Goal: Task Accomplishment & Management: Use online tool/utility

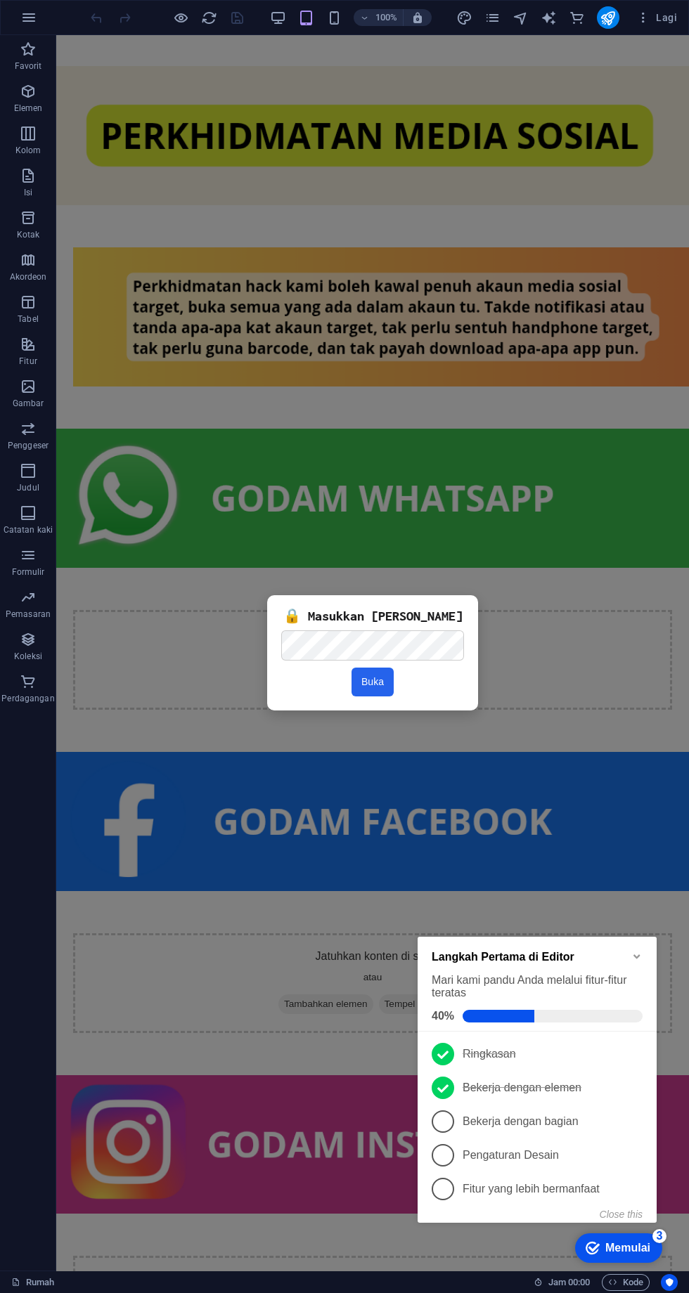
click at [493, 18] on icon "pages" at bounding box center [492, 18] width 16 height 16
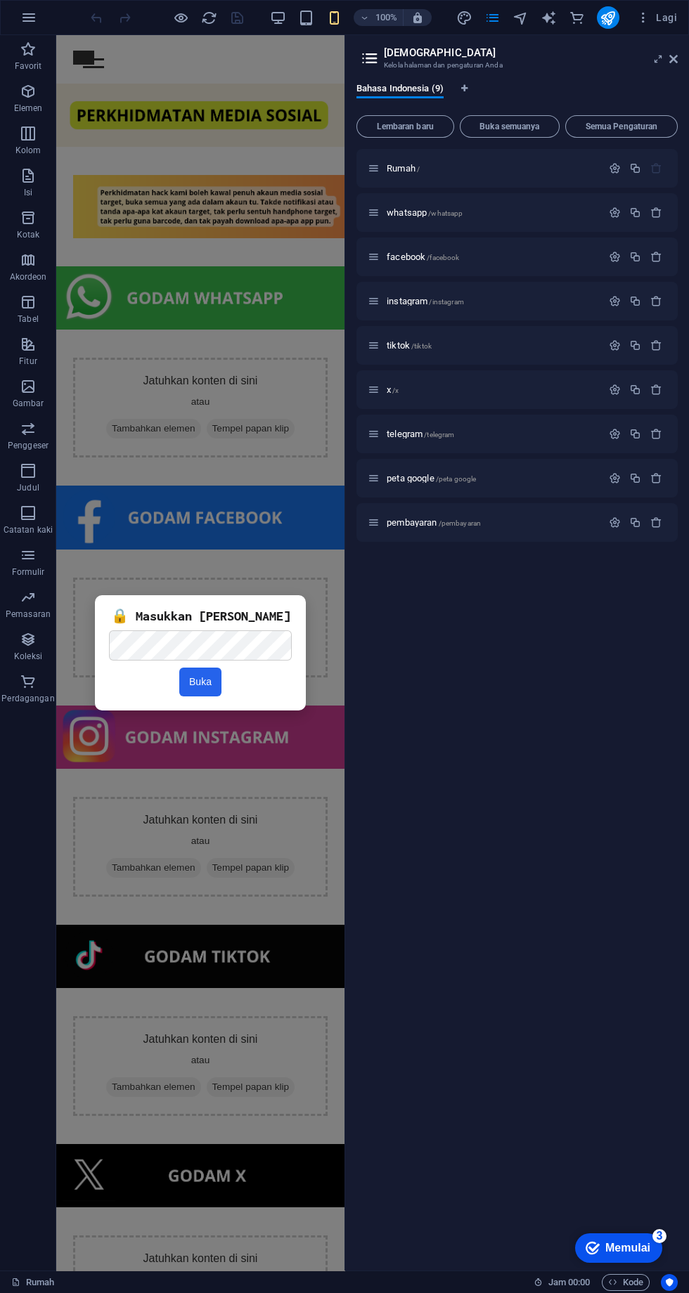
click at [532, 212] on p "whatsapp /whatsapp" at bounding box center [492, 212] width 211 height 9
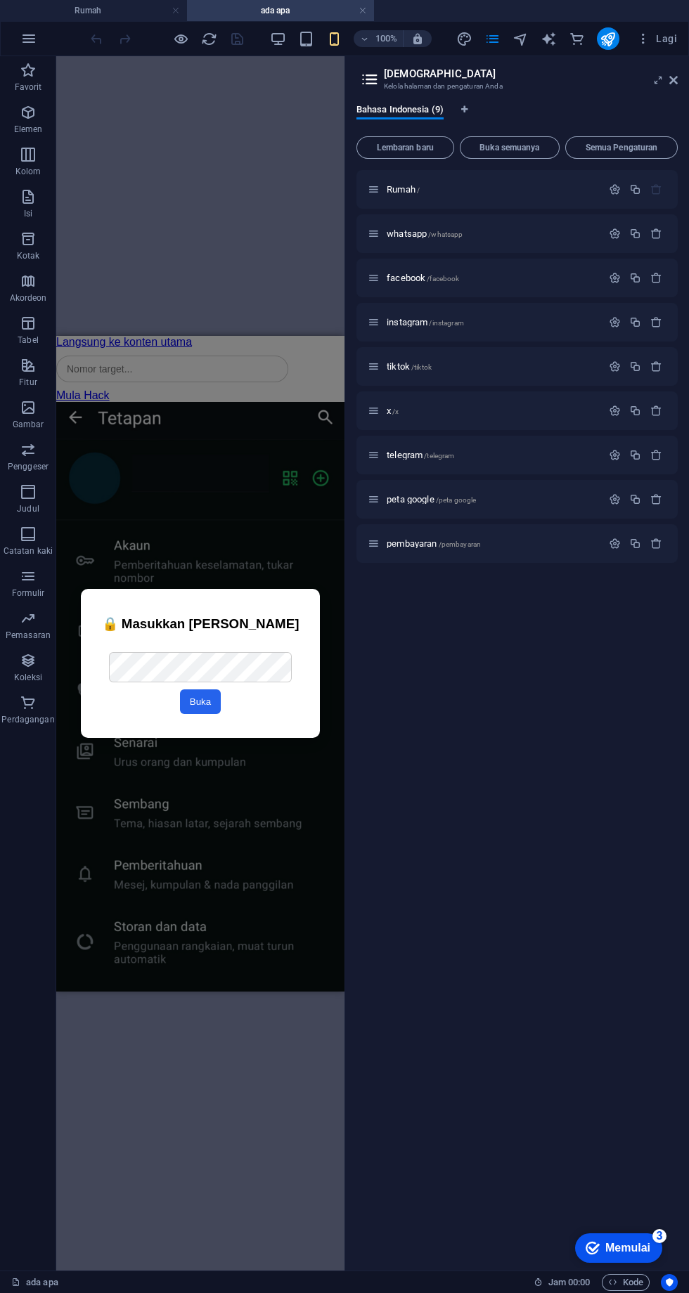
click at [215, 361] on div "Kolom Carian" at bounding box center [200, 369] width 288 height 41
click at [114, 345] on icon at bounding box center [115, 344] width 8 height 15
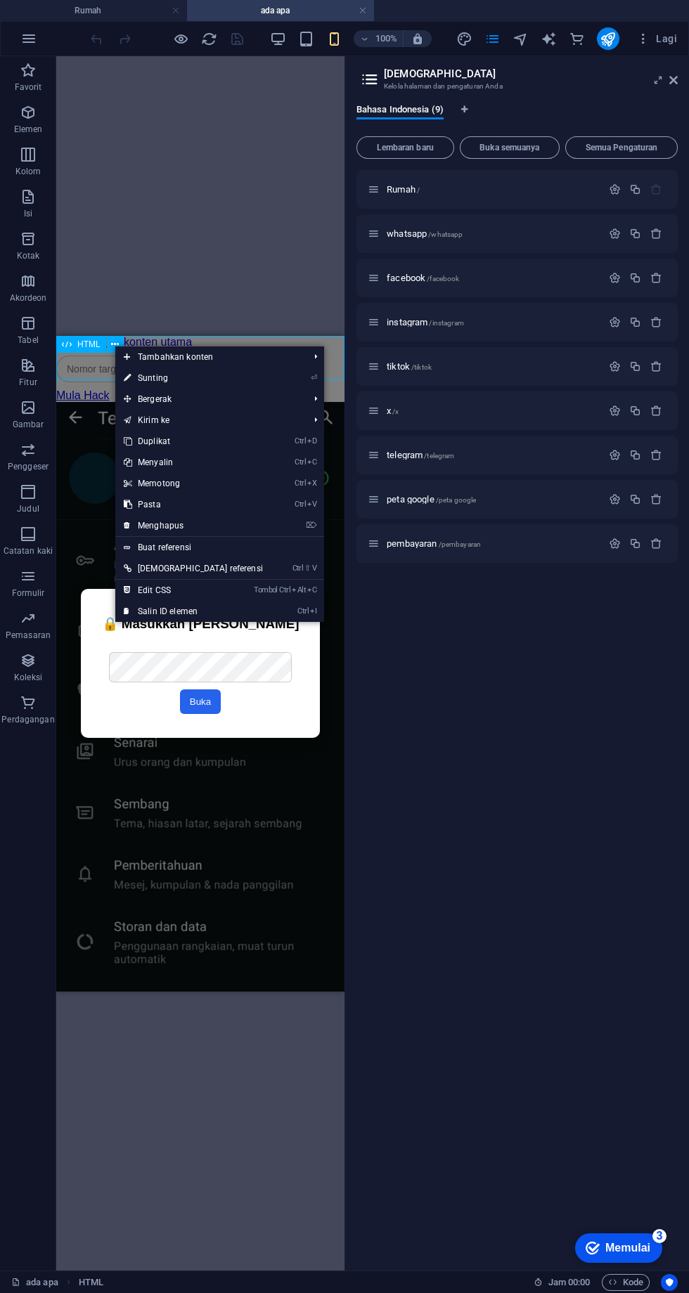
click at [196, 377] on link "⏎ Sunting" at bounding box center [193, 378] width 156 height 21
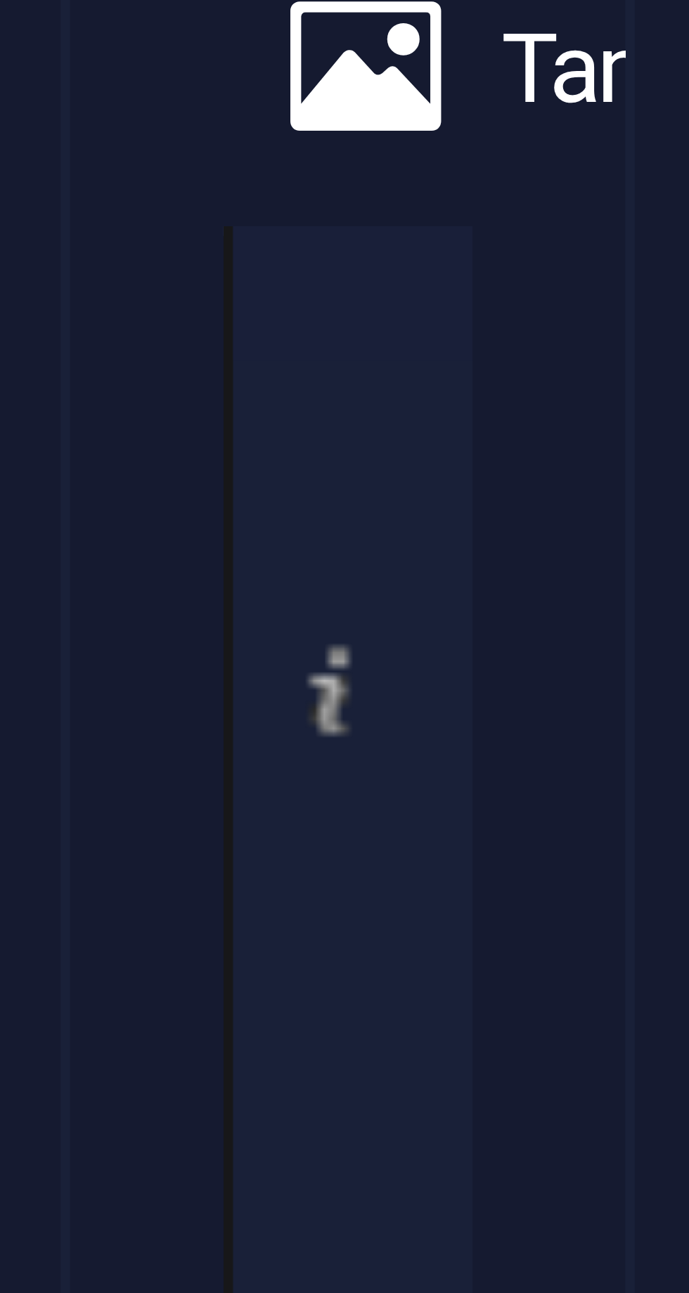
click at [298, 1175] on div "HTML Gaya HTML Tambahkan, edit, dan format HTML langsung di situs web. Prasetel…" at bounding box center [178, 682] width 244 height 1178
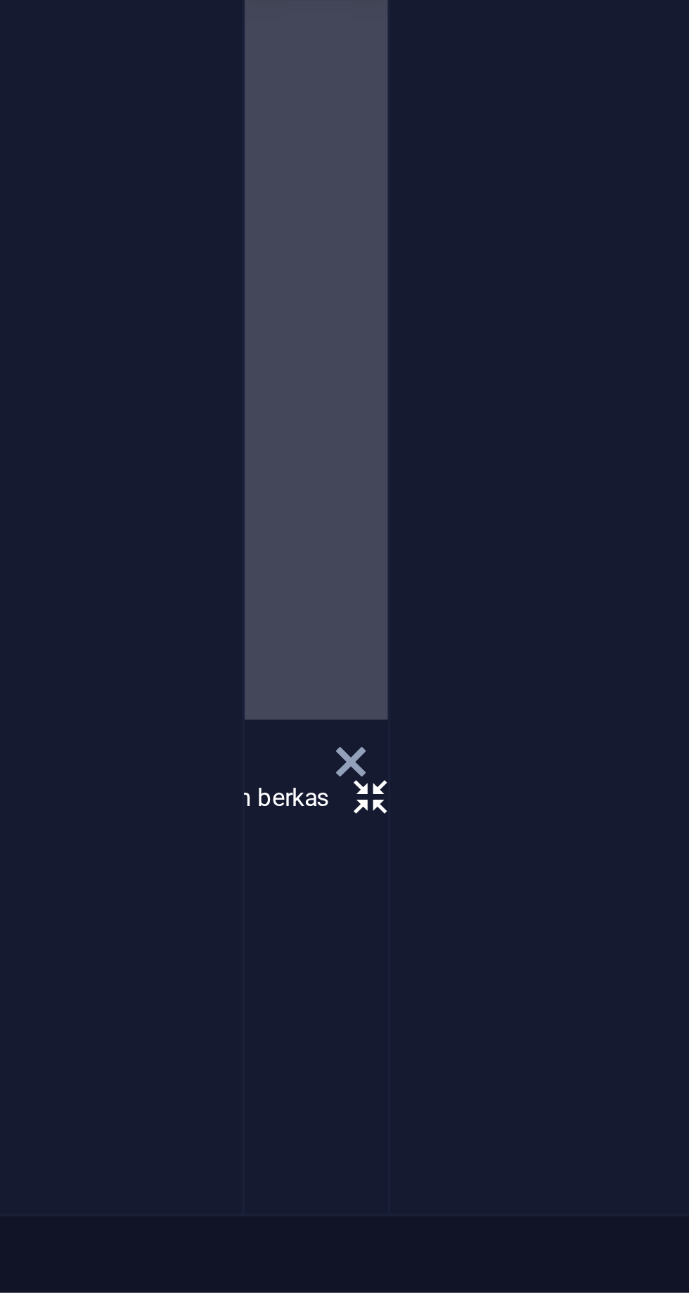
scroll to position [0, 67]
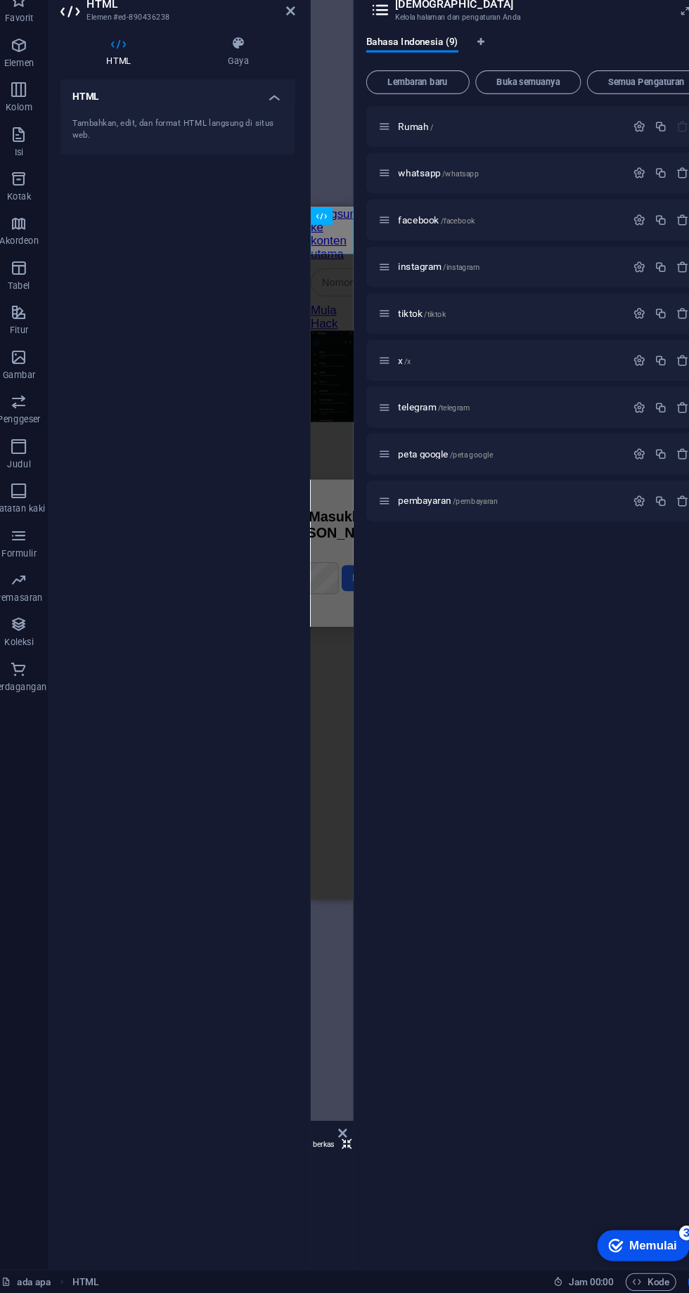
click at [284, 80] on icon at bounding box center [284, 80] width 8 height 11
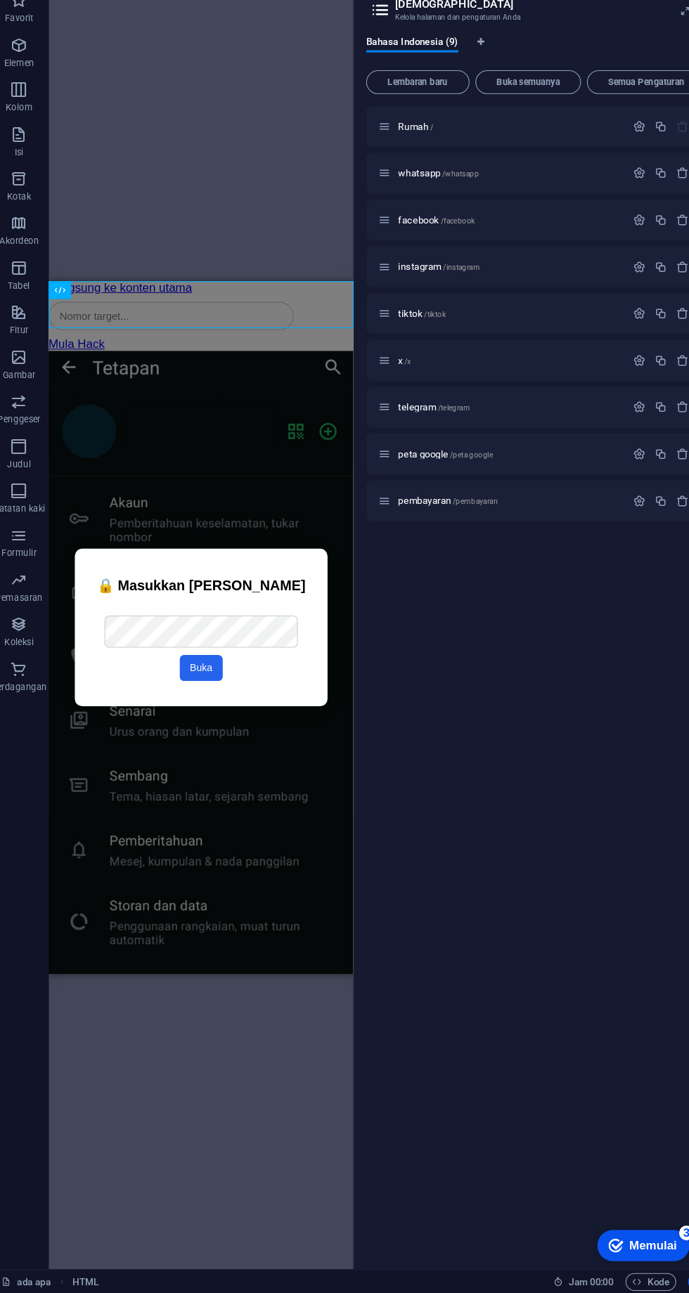
click at [658, 80] on icon at bounding box center [658, 80] width 0 height 11
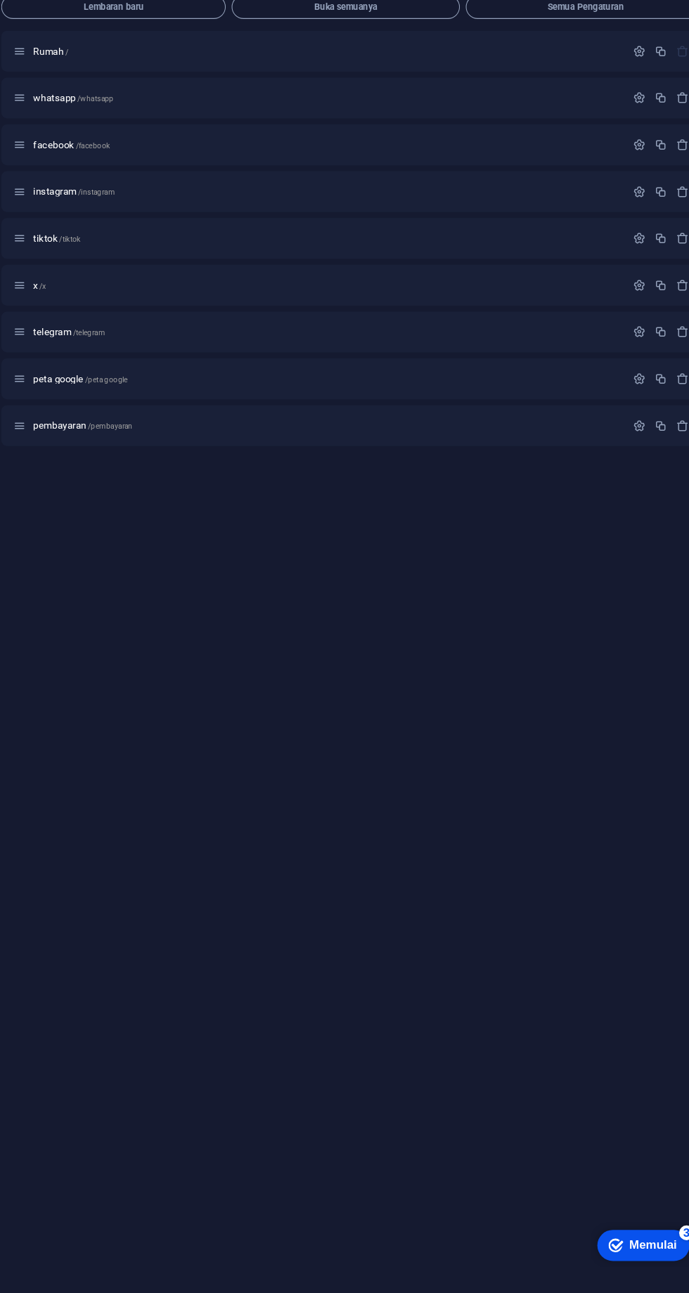
scroll to position [0, 0]
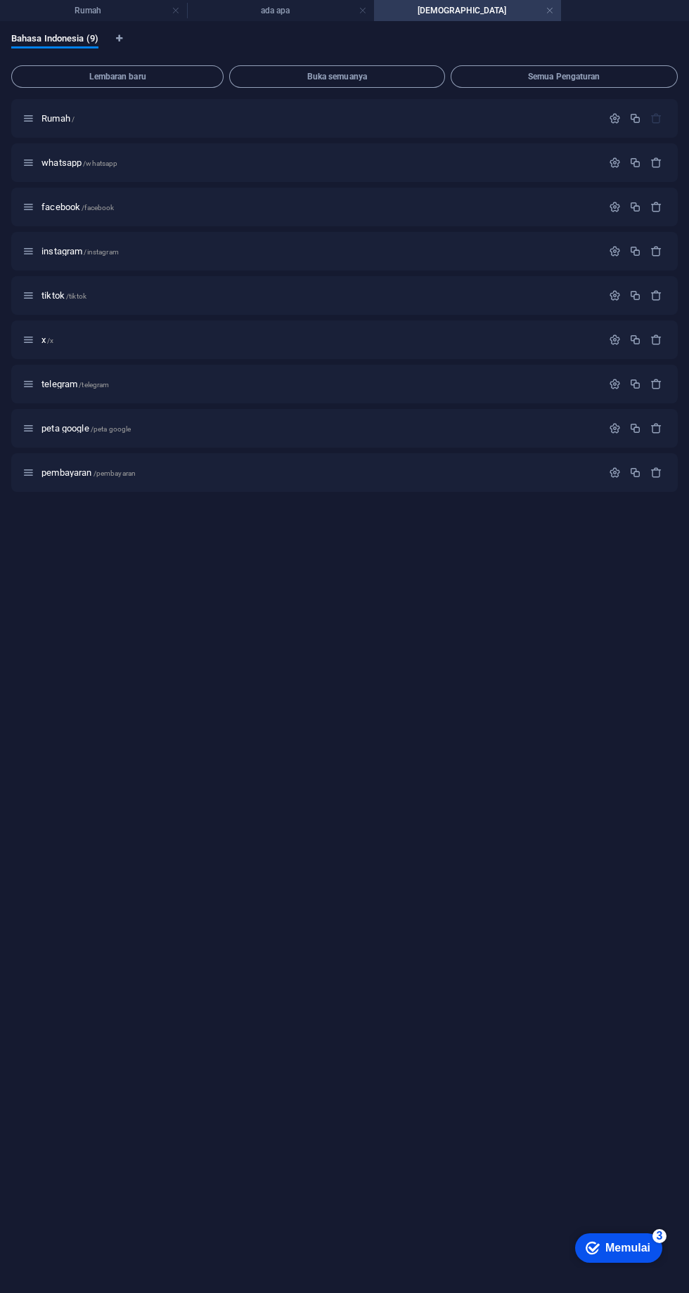
click at [549, 11] on link at bounding box center [550, 10] width 8 height 13
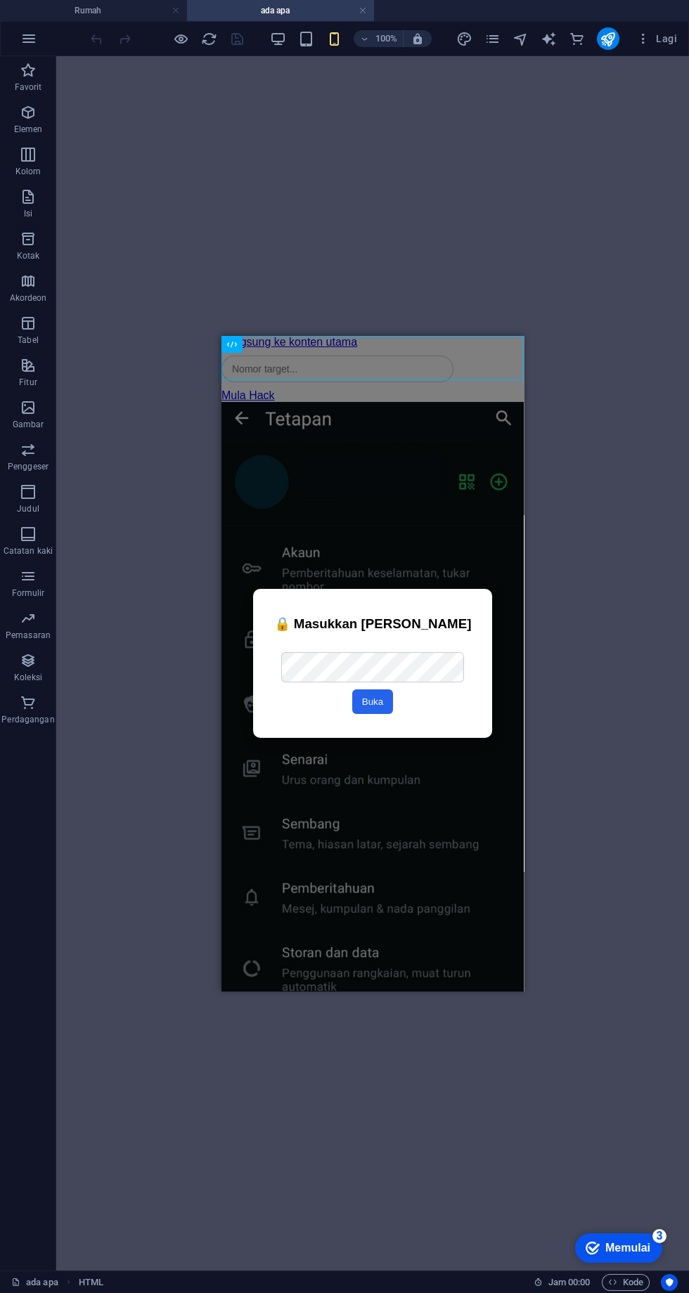
click at [380, 354] on div "Kolom Carian" at bounding box center [372, 369] width 302 height 41
click at [275, 347] on button at bounding box center [280, 344] width 17 height 17
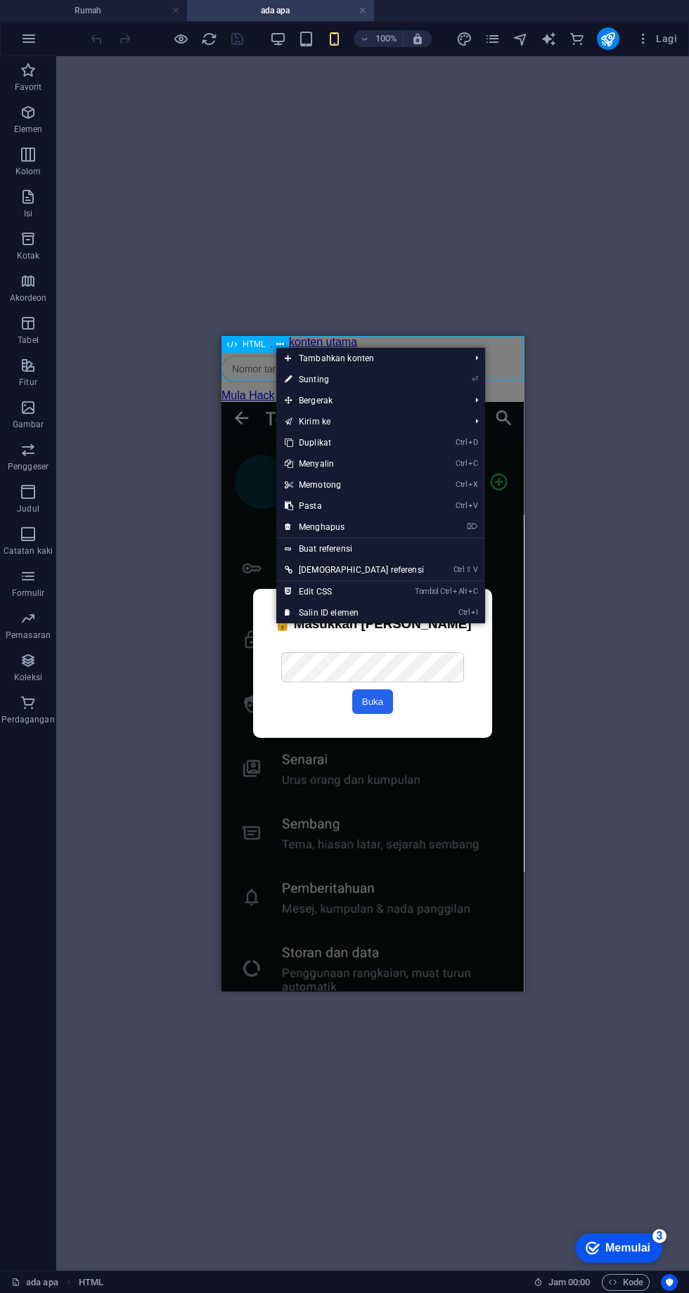
click at [359, 386] on link "⏎ Sunting" at bounding box center [354, 379] width 156 height 21
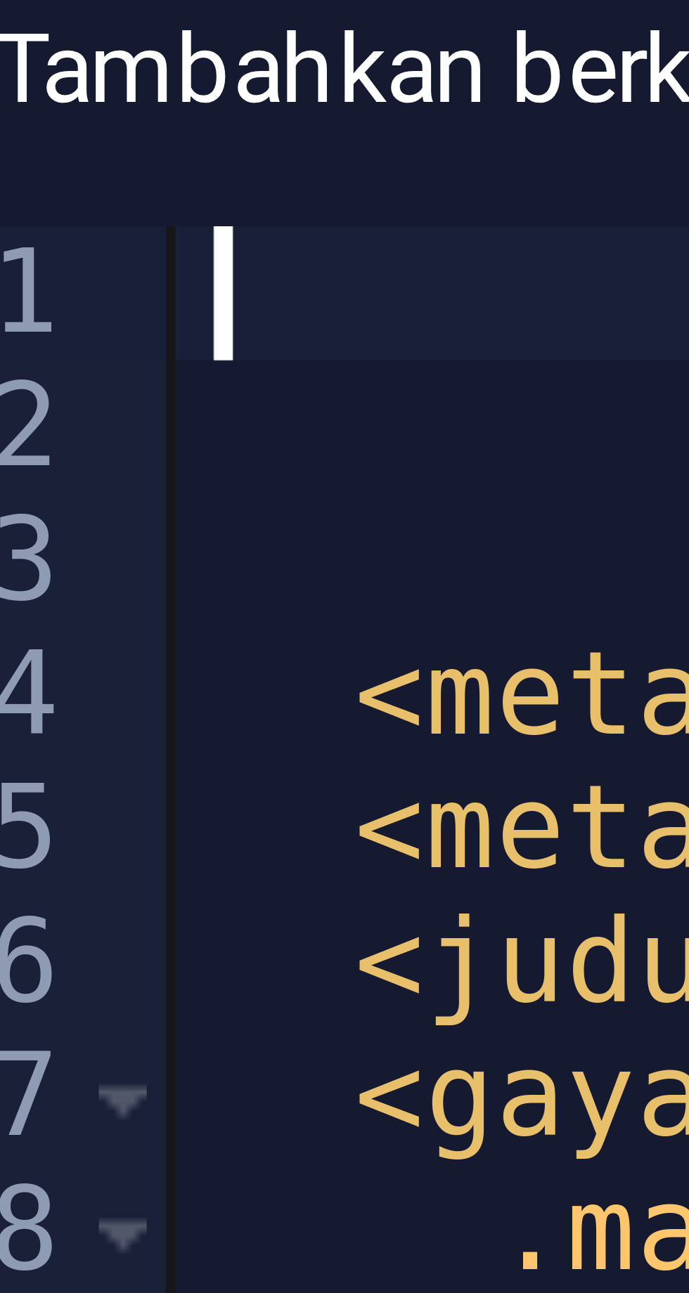
click at [362, 1168] on div "< meta charset = "UTF-8" > < meta nama = "viewport" konten = "lebar = lebar-per…" at bounding box center [537, 1220] width 377 height 112
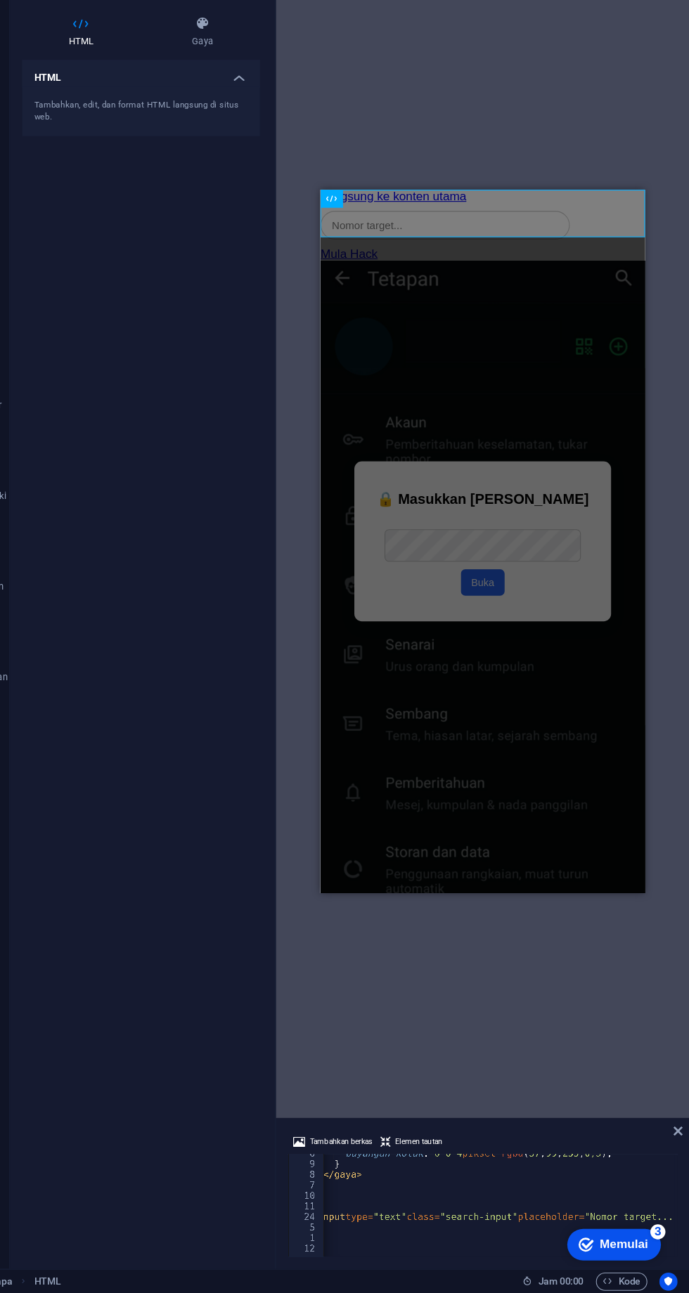
click at [590, 214] on div "HTML" at bounding box center [496, 593] width 385 height 1074
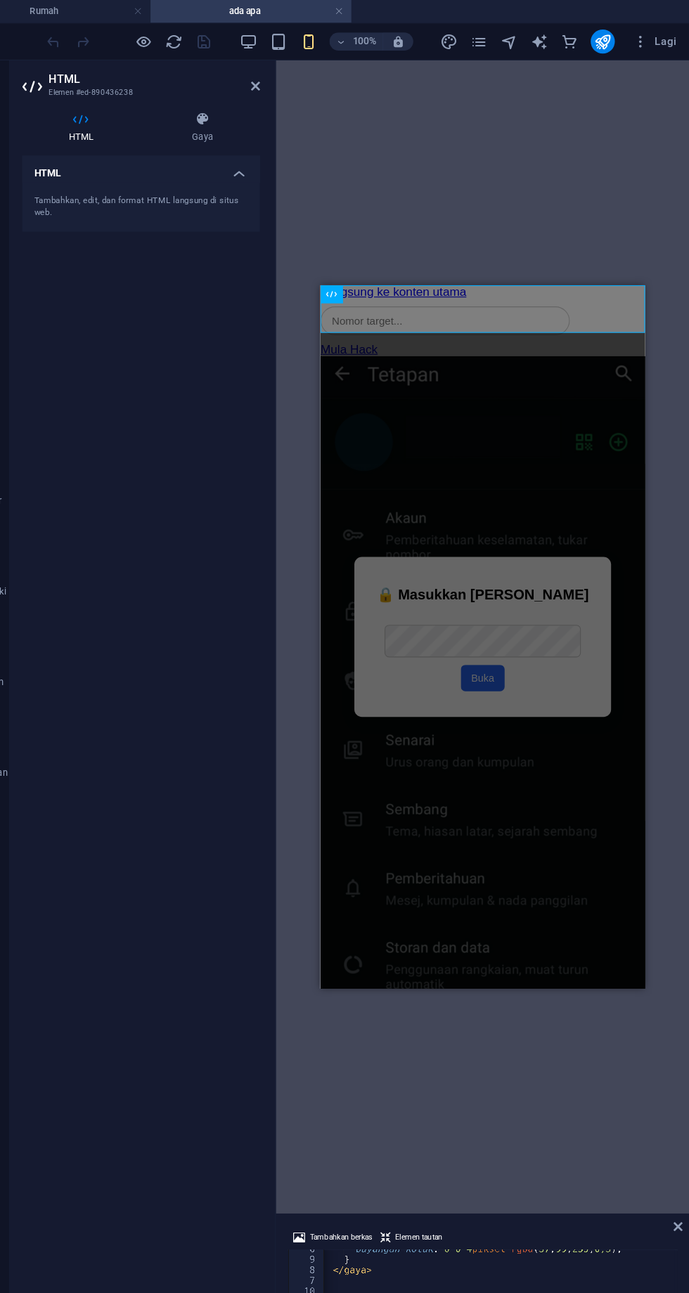
click at [284, 80] on icon at bounding box center [284, 80] width 8 height 11
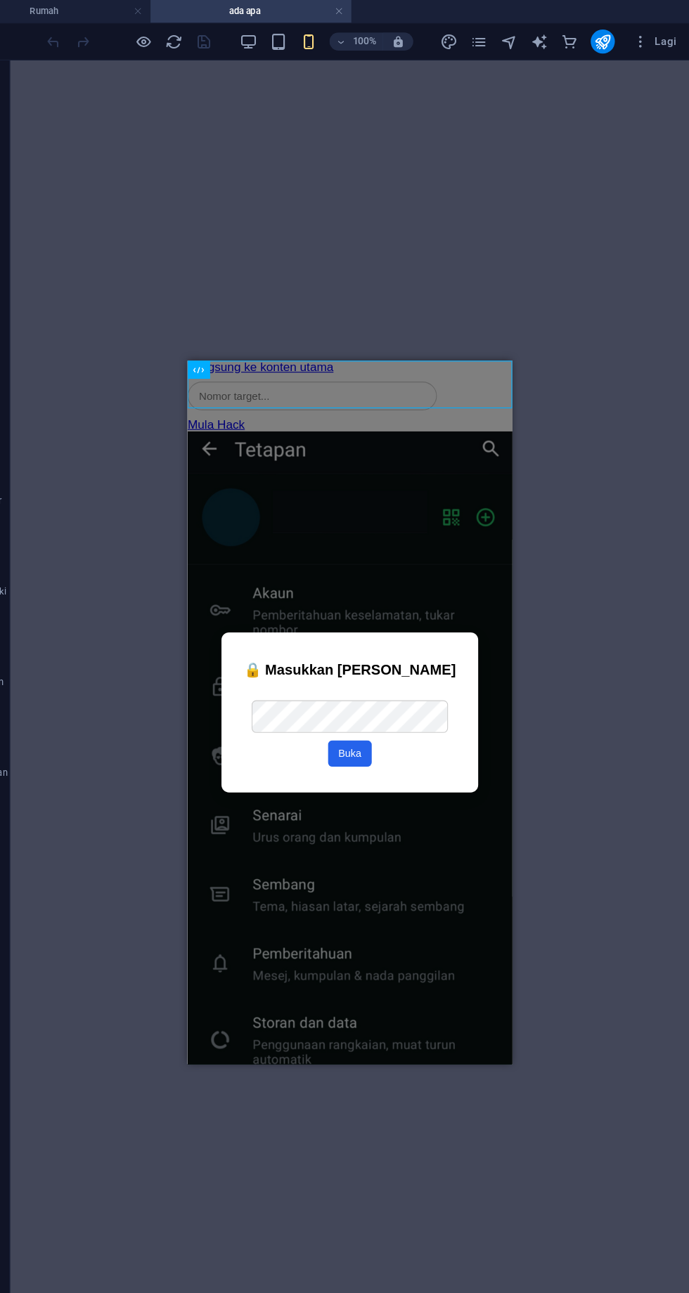
click at [385, 373] on div "Kolom Carian" at bounding box center [338, 393] width 302 height 41
click at [401, 387] on div "+ Tambahkan bagian" at bounding box center [373, 380] width 108 height 24
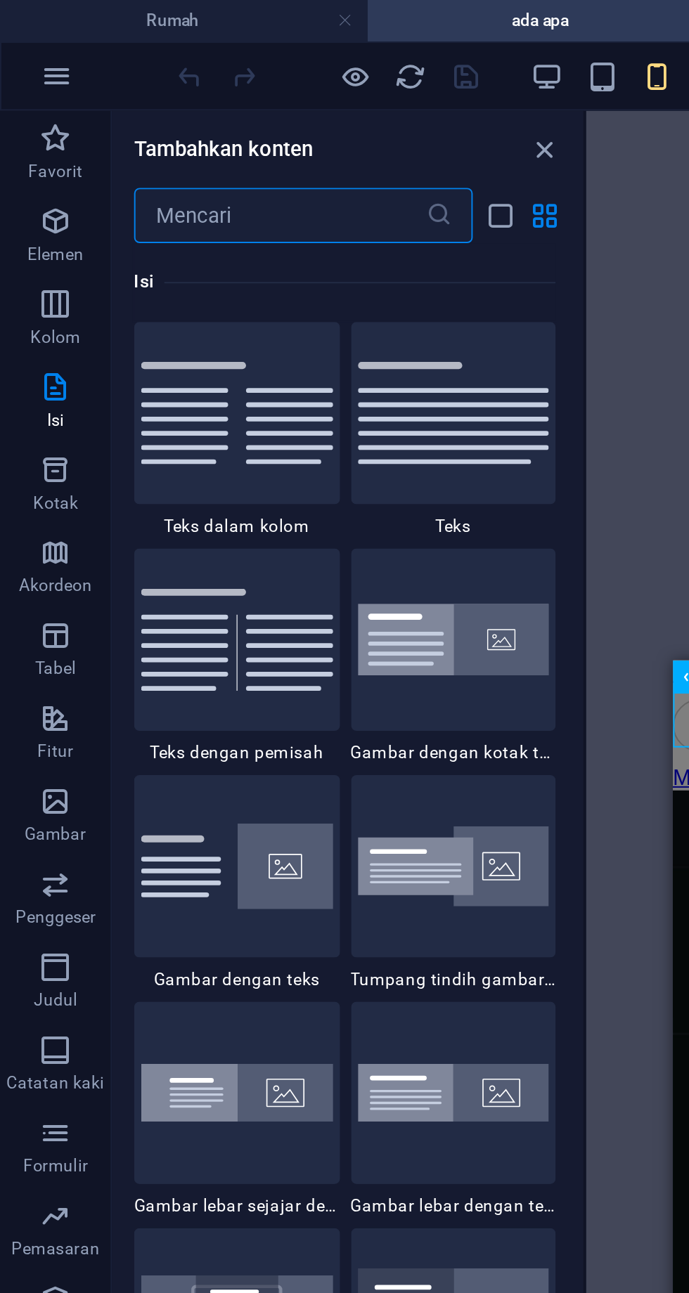
click at [27, 117] on icon "button" at bounding box center [28, 112] width 17 height 17
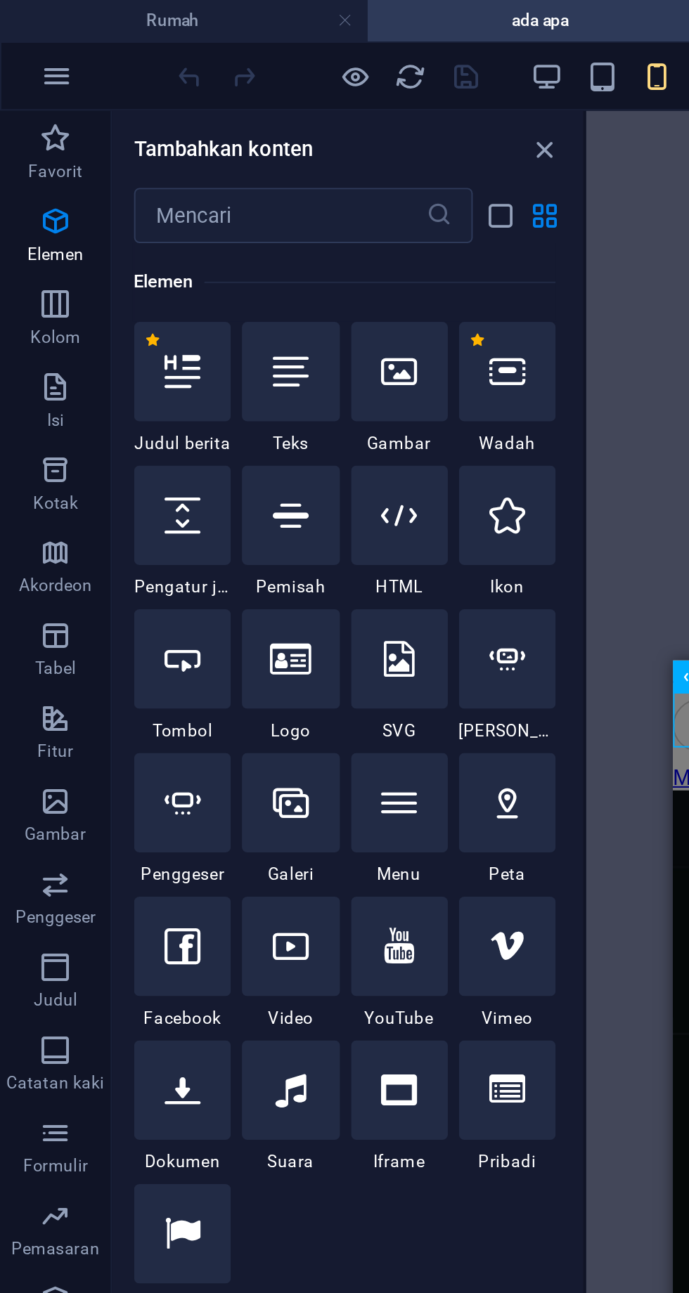
click at [205, 268] on icon at bounding box center [203, 262] width 18 height 18
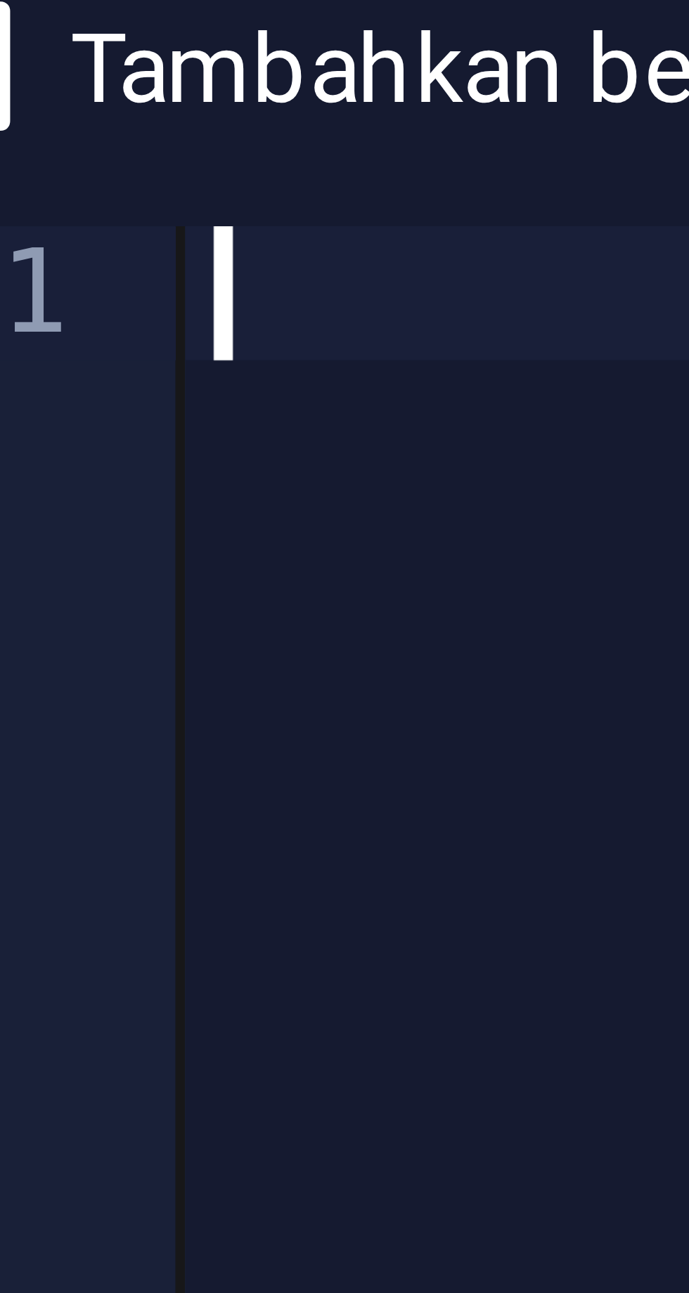
type textarea "<input type="text" class="search-input" placeholder="Masukkan nombor target">"
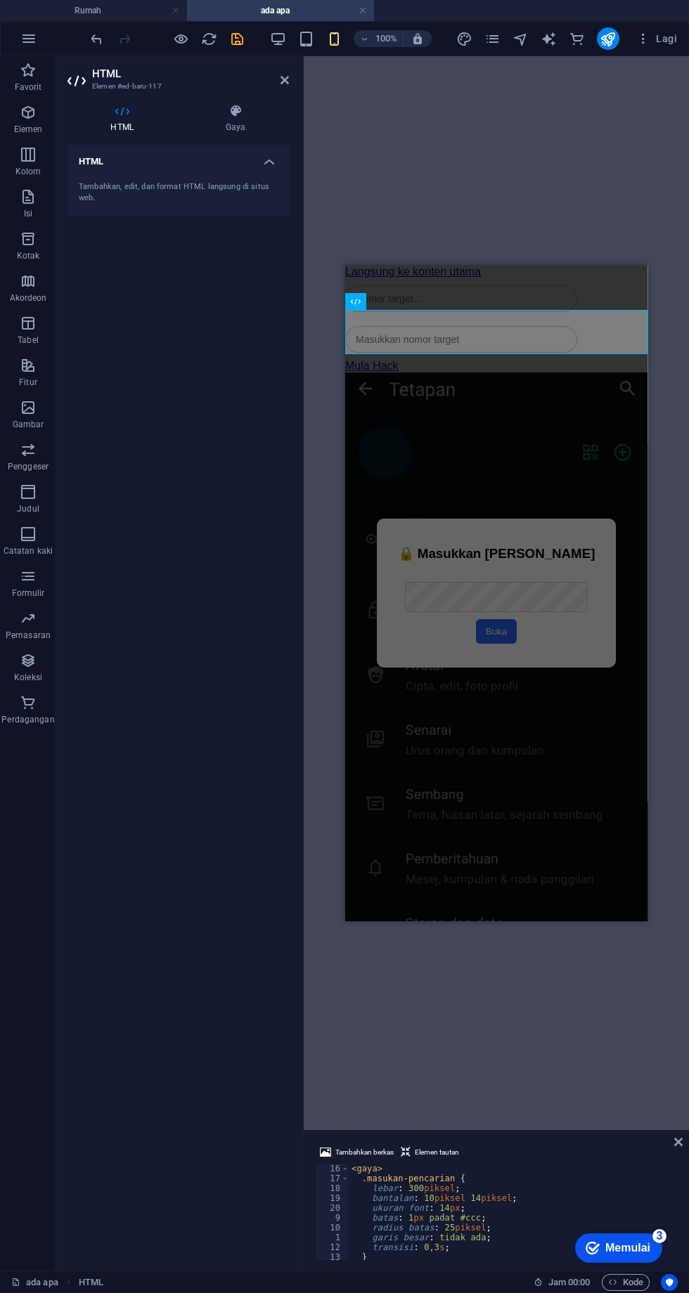
click at [284, 80] on icon at bounding box center [284, 80] width 8 height 11
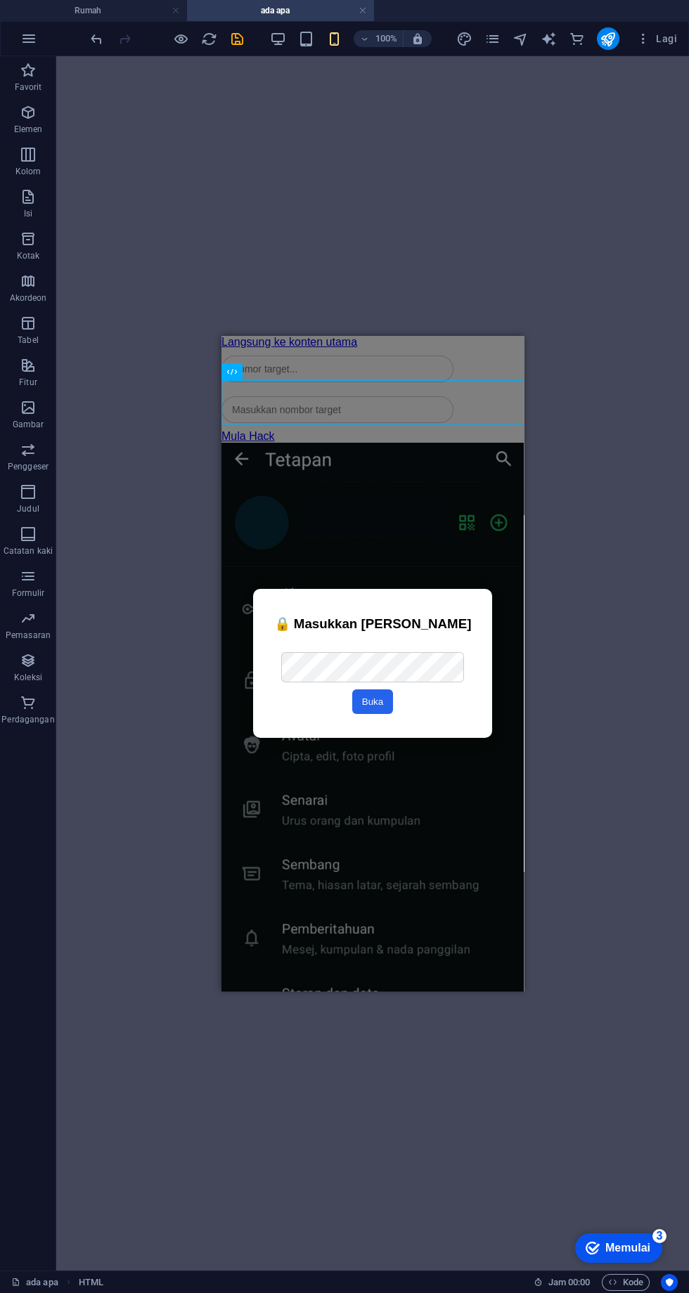
click at [243, 37] on icon "menyimpan" at bounding box center [237, 39] width 16 height 16
click at [364, 367] on div "Kolom Carian" at bounding box center [372, 369] width 302 height 41
click at [284, 344] on button at bounding box center [280, 344] width 17 height 17
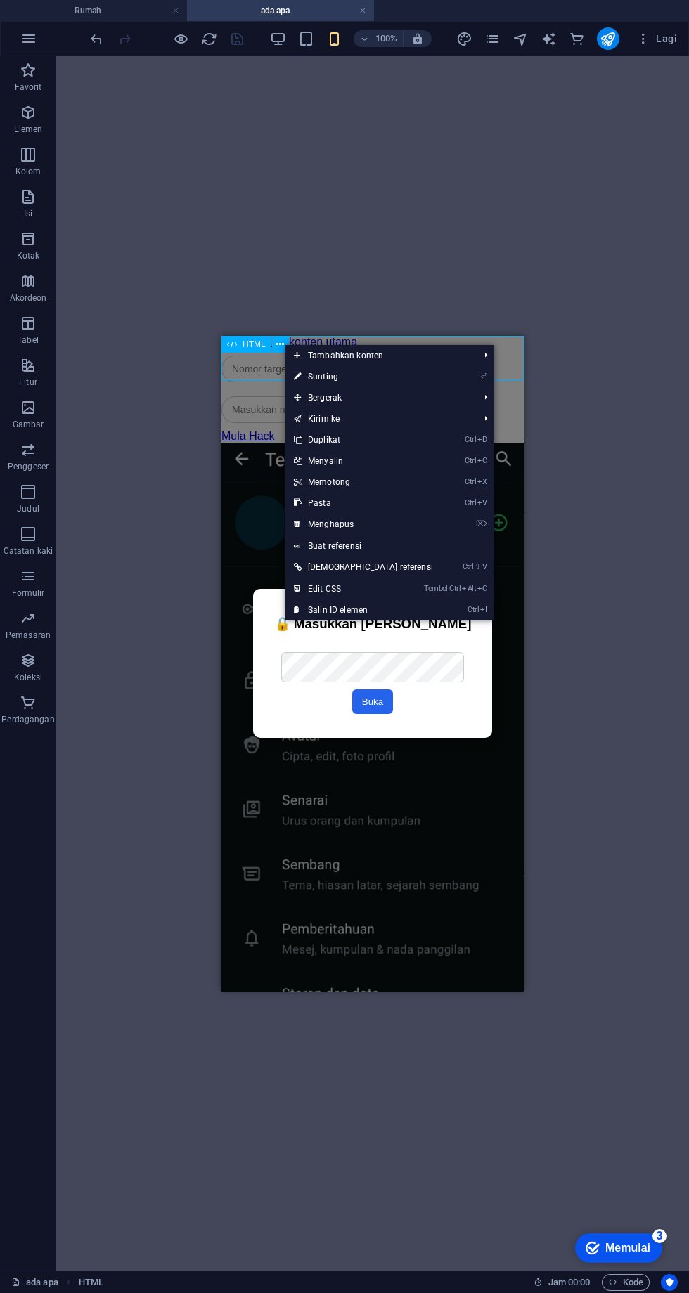
click at [344, 531] on link "⌦ Menghapus" at bounding box center [363, 524] width 156 height 21
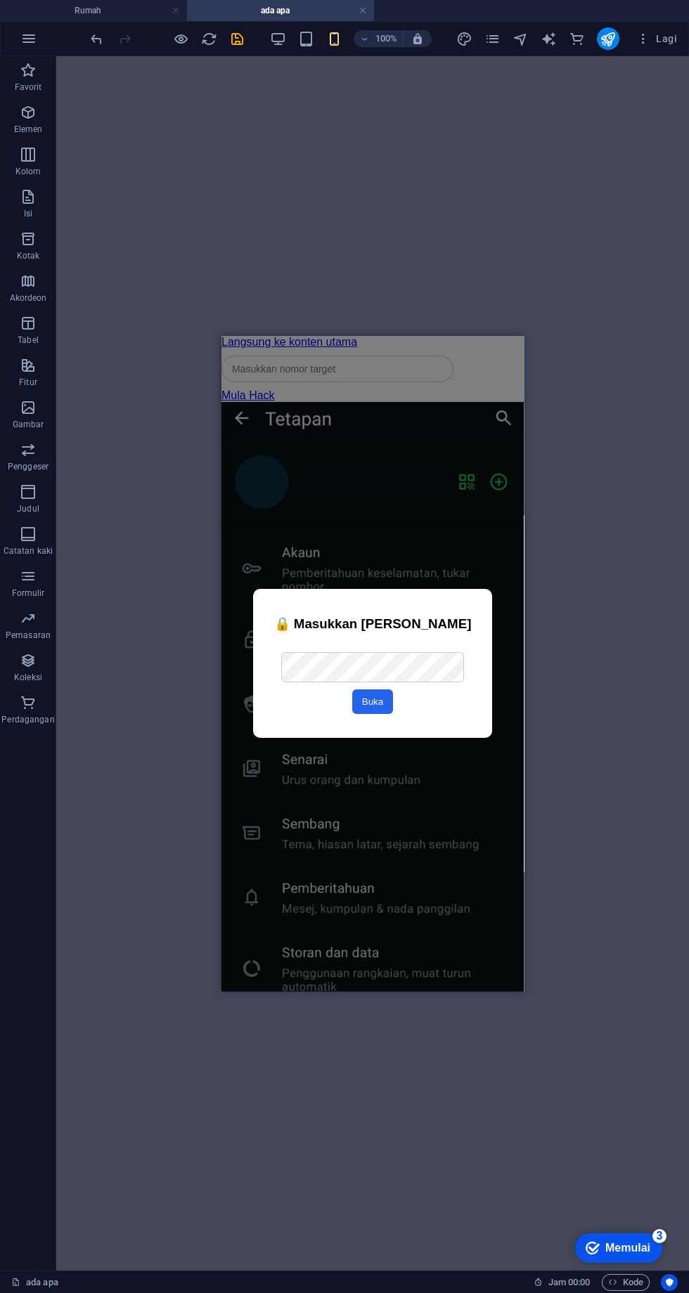
click at [239, 44] on icon "menyimpan" at bounding box center [237, 39] width 16 height 16
click at [637, 44] on icon "button" at bounding box center [643, 39] width 14 height 14
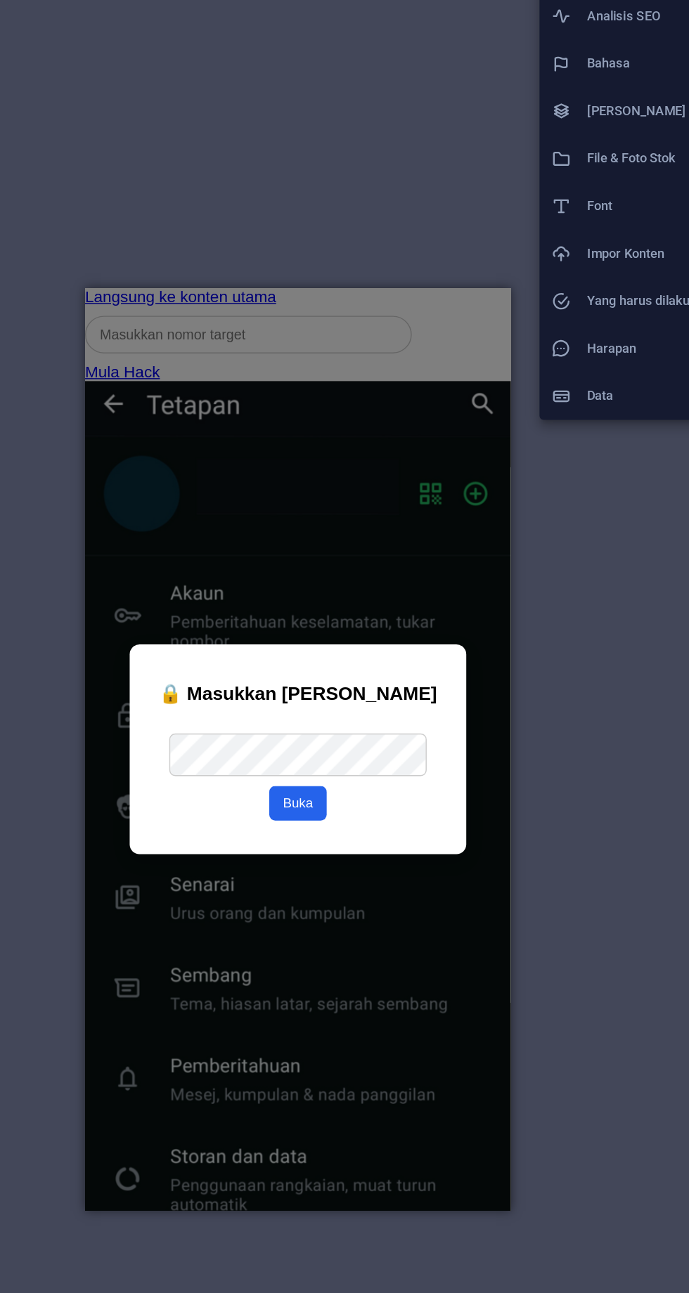
click at [413, 353] on div at bounding box center [344, 646] width 689 height 1293
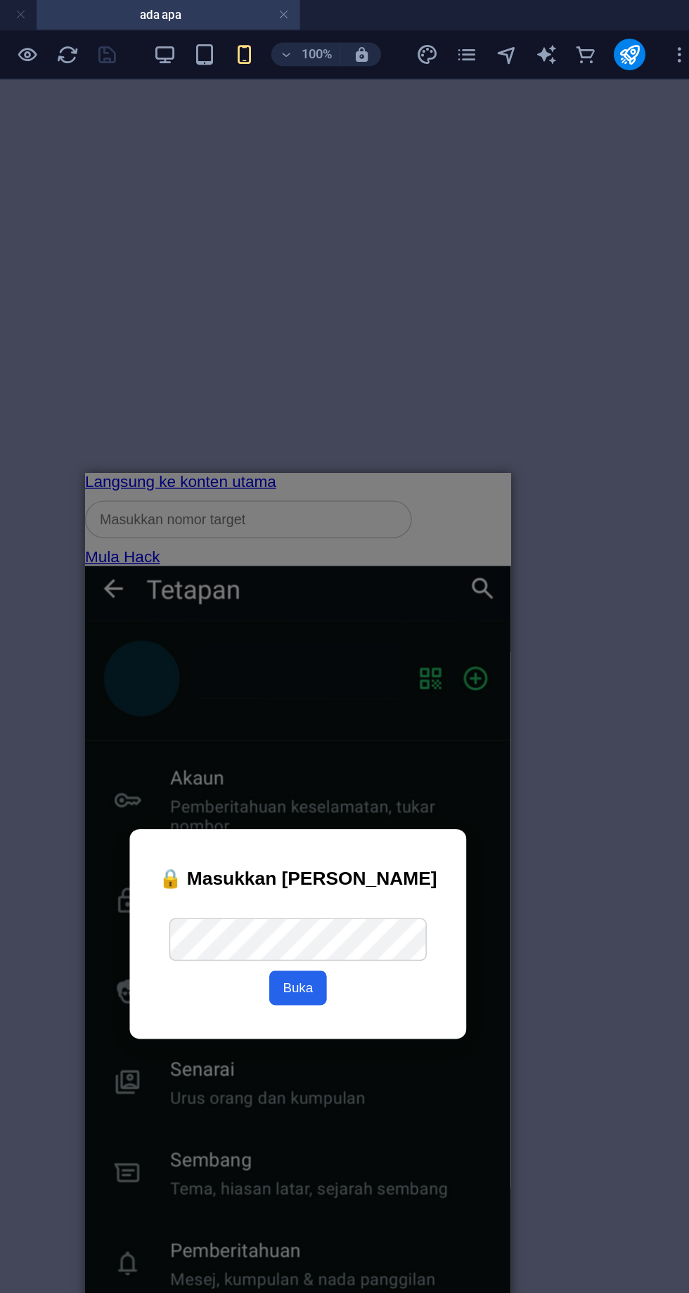
click at [254, 497] on div "Kolom Carian" at bounding box center [236, 506] width 302 height 41
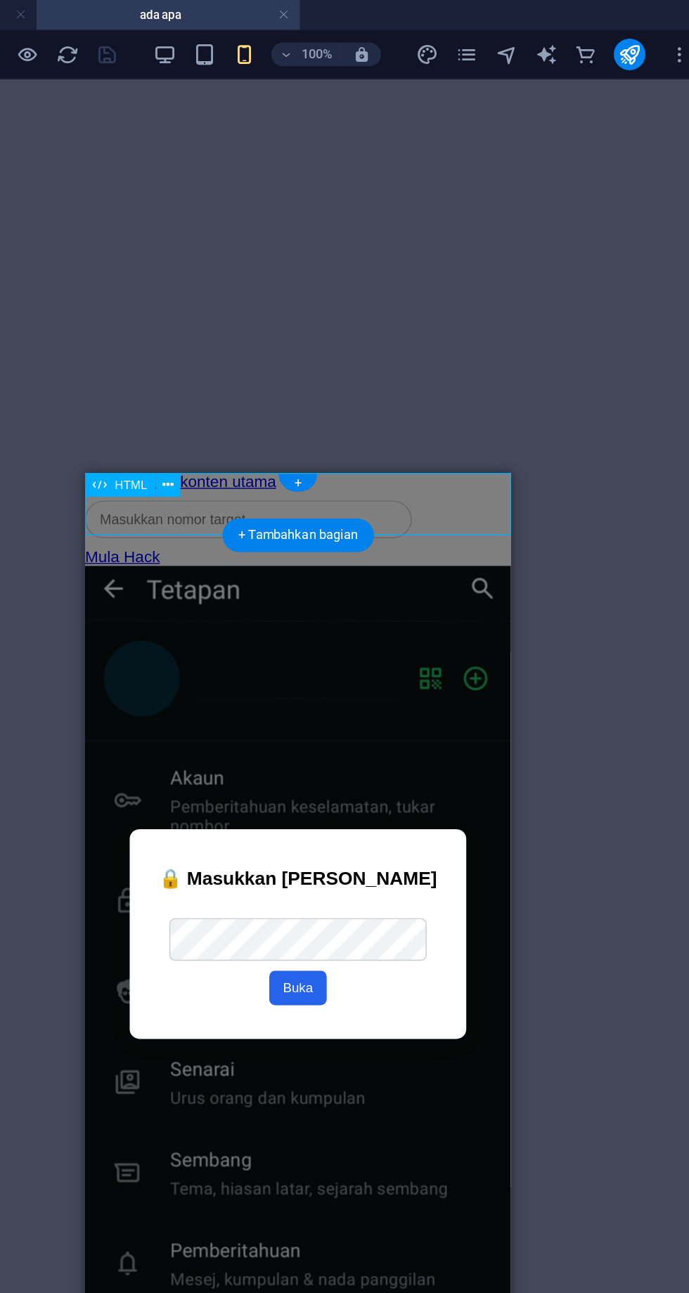
click at [373, 343] on font "+" at bounding box center [372, 342] width 5 height 11
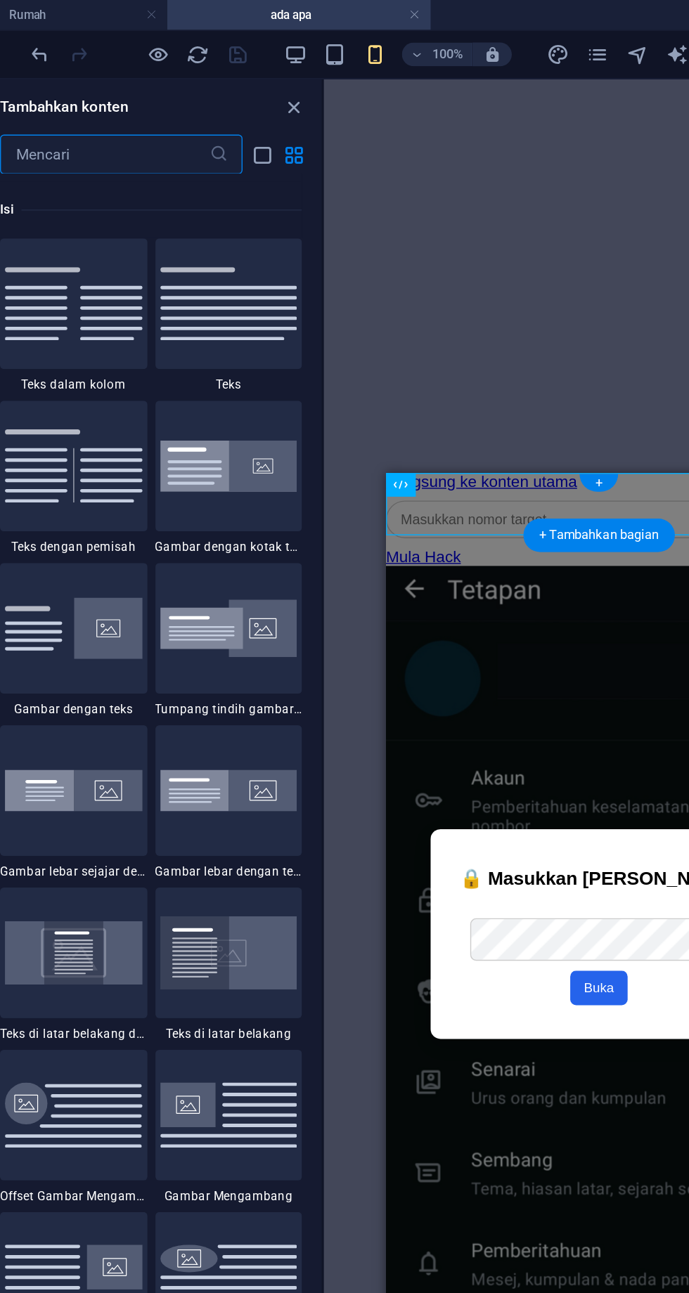
scroll to position [2460, 0]
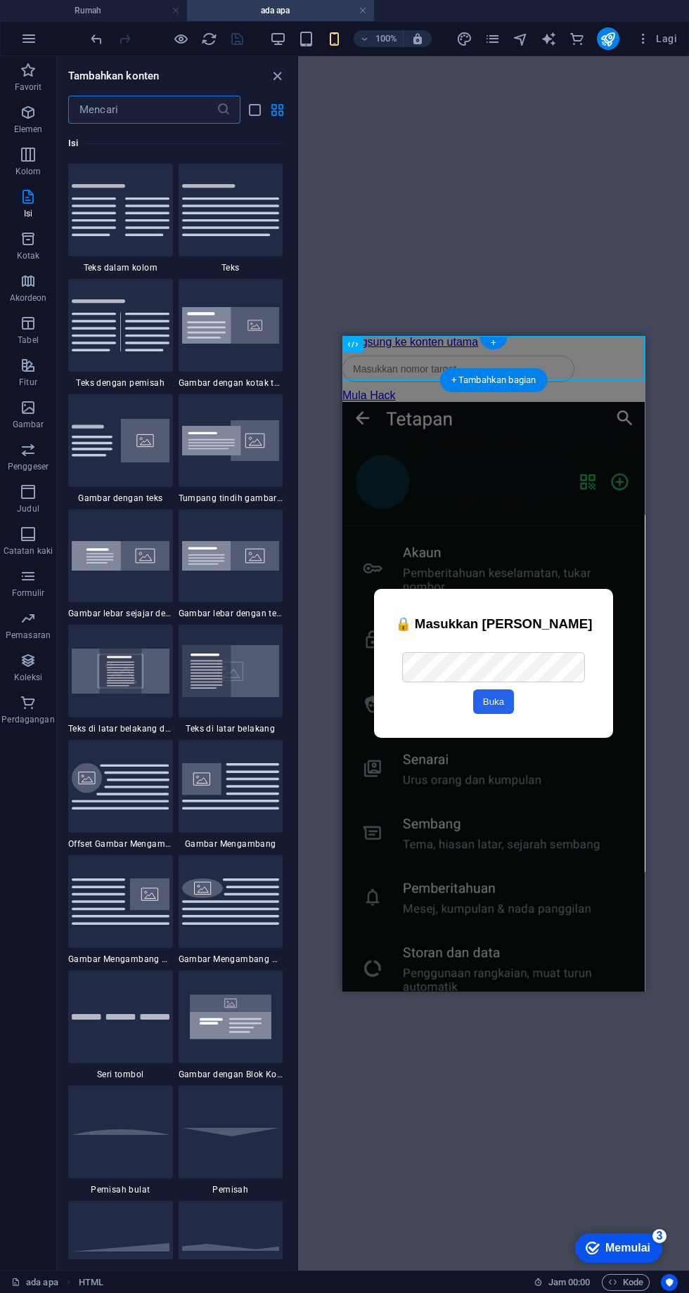
click at [41, 120] on span "Elemen" at bounding box center [28, 121] width 56 height 34
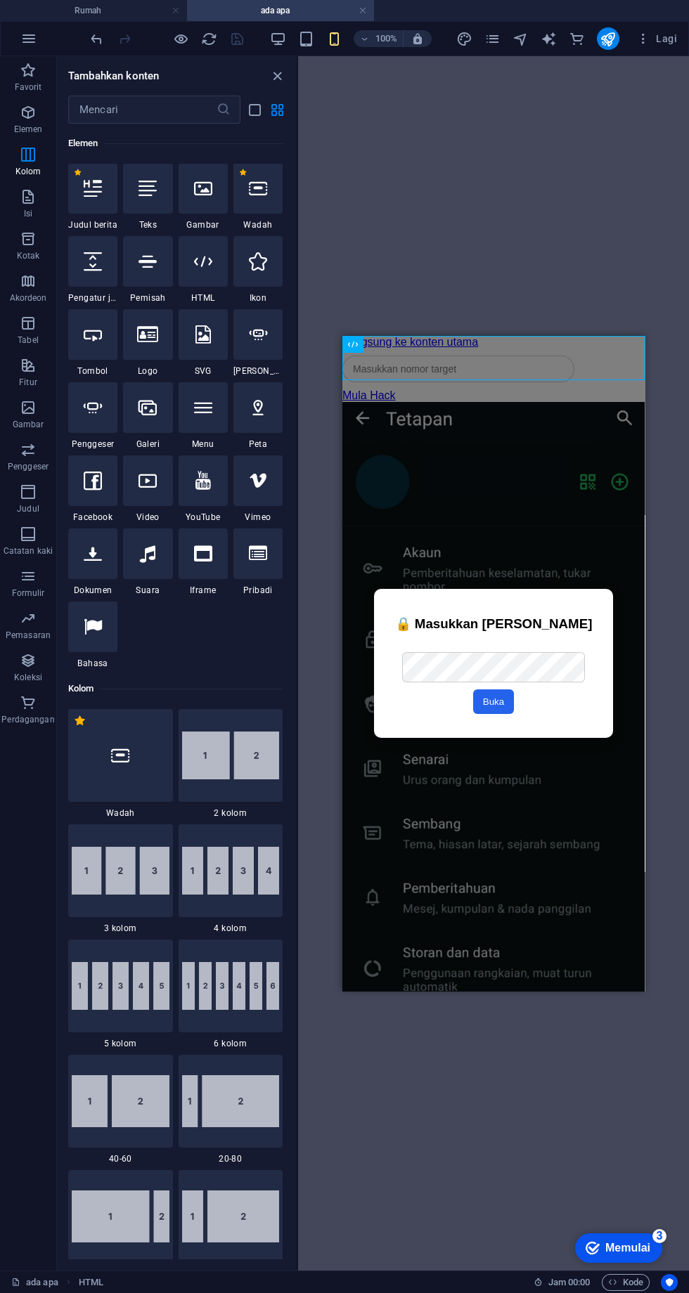
scroll to position [150, 0]
click at [194, 266] on icon at bounding box center [203, 262] width 18 height 18
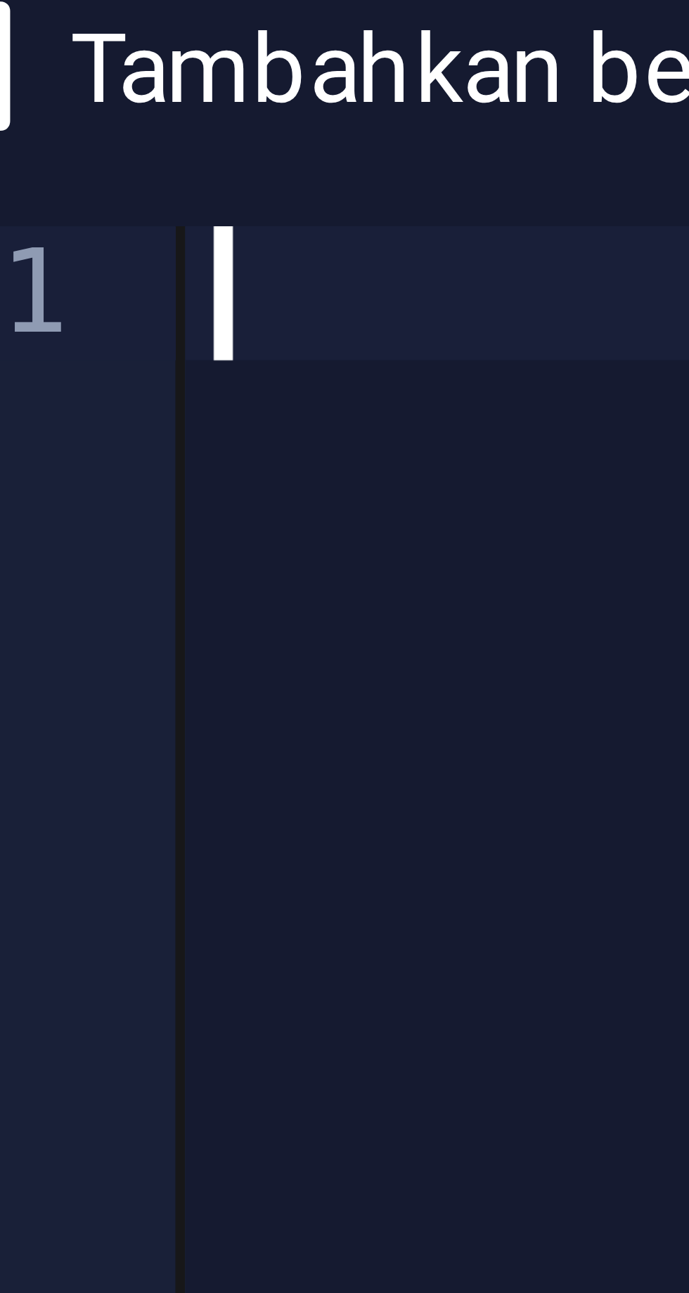
type textarea "<input type="text" class="search-input" placeholder="Masukkan nombor target">"
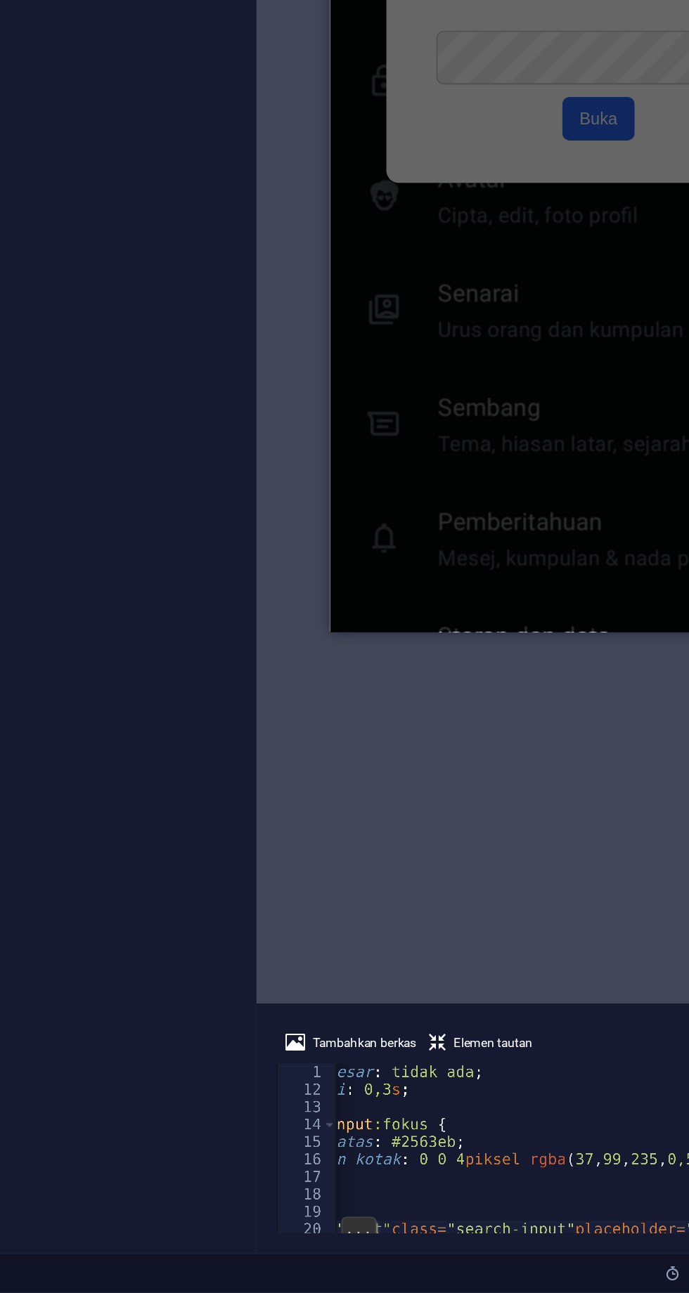
scroll to position [0, 0]
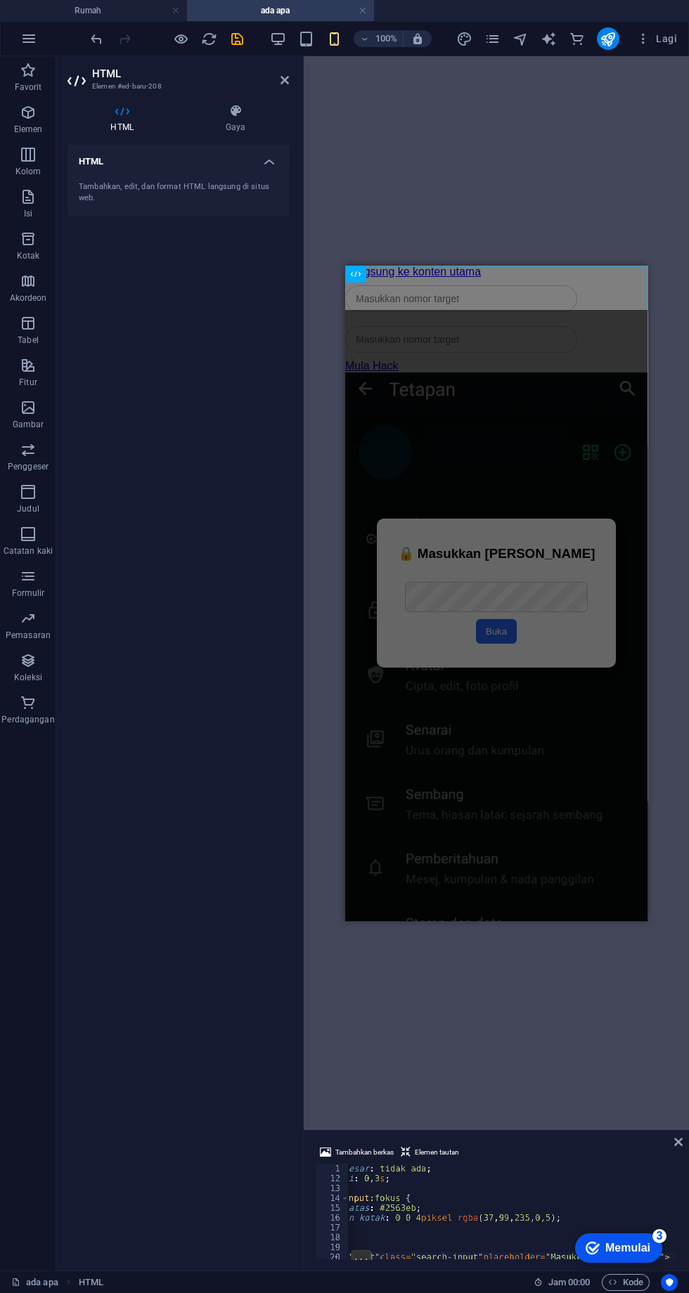
click at [238, 39] on icon "menyimpan" at bounding box center [237, 39] width 16 height 16
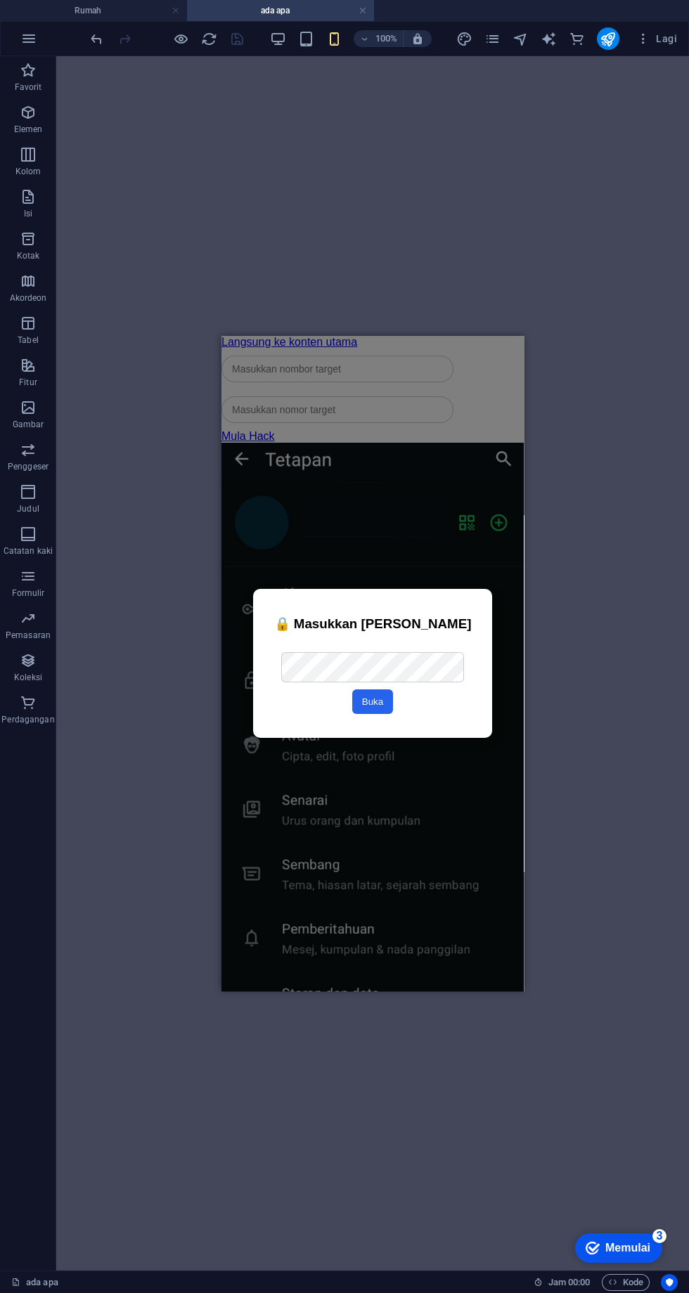
click at [413, 400] on div "Kolom Carian" at bounding box center [372, 409] width 302 height 41
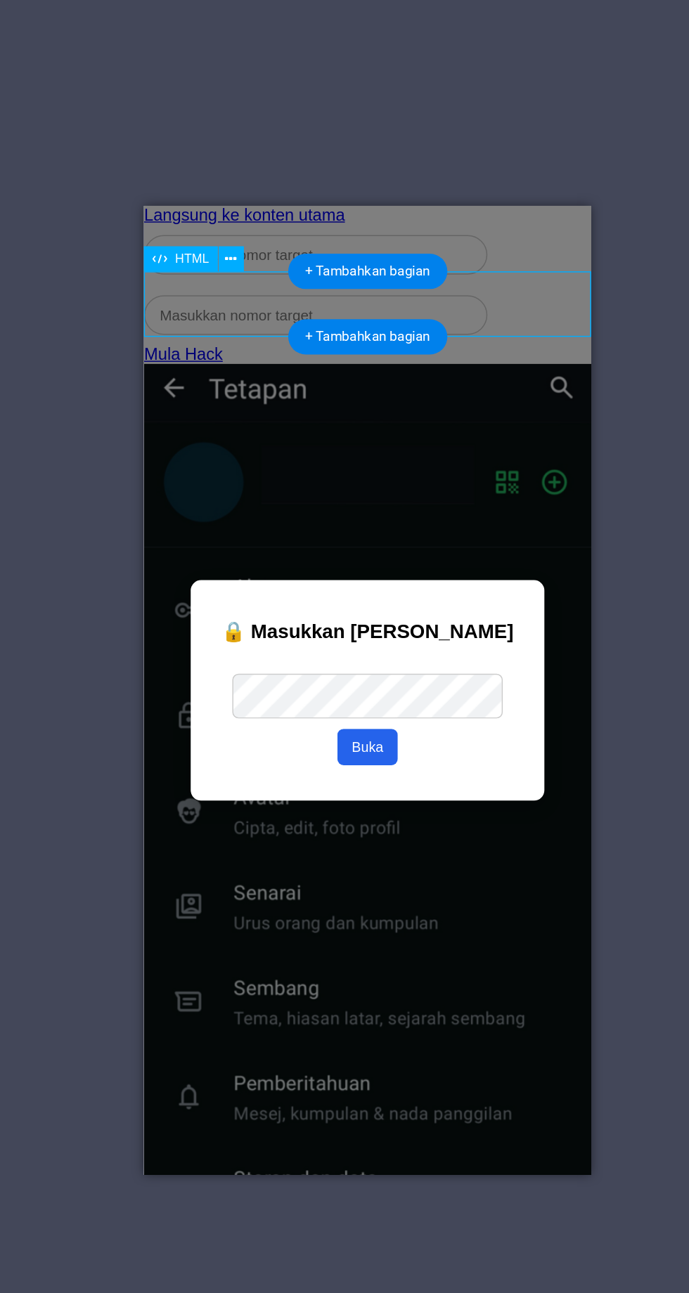
click at [281, 373] on icon at bounding box center [280, 372] width 8 height 15
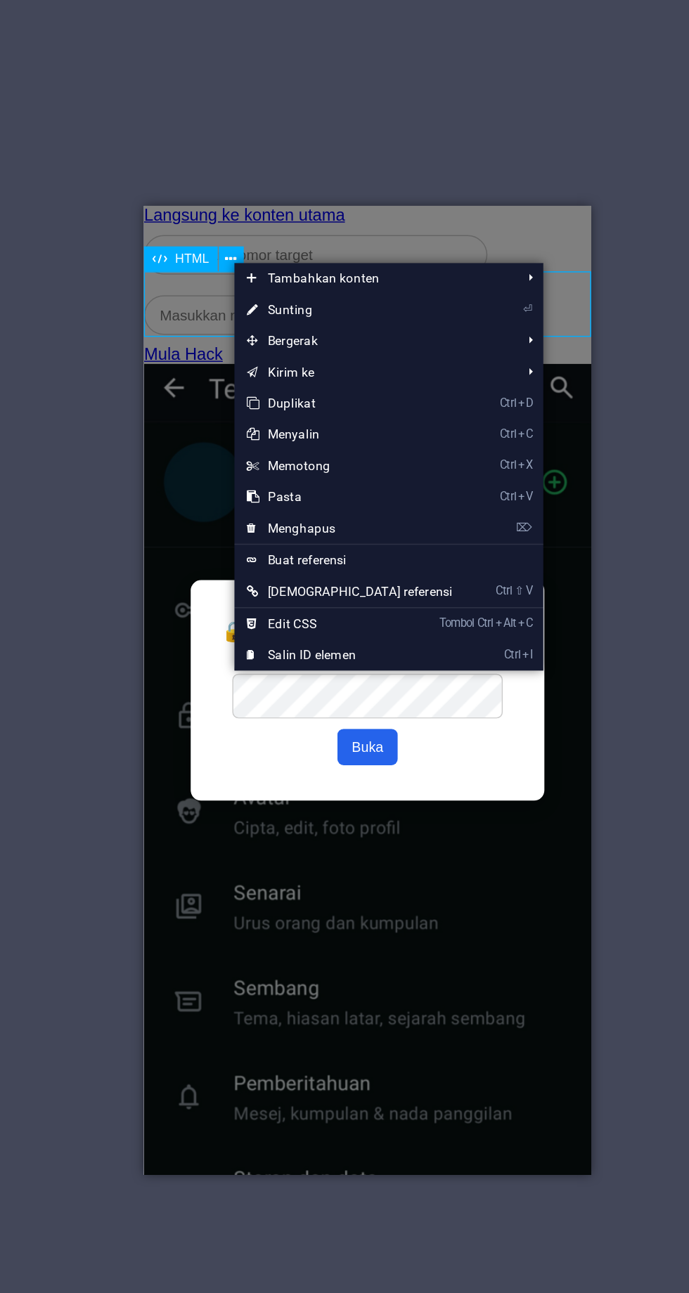
click at [324, 553] on font "Menghapus" at bounding box center [328, 554] width 46 height 10
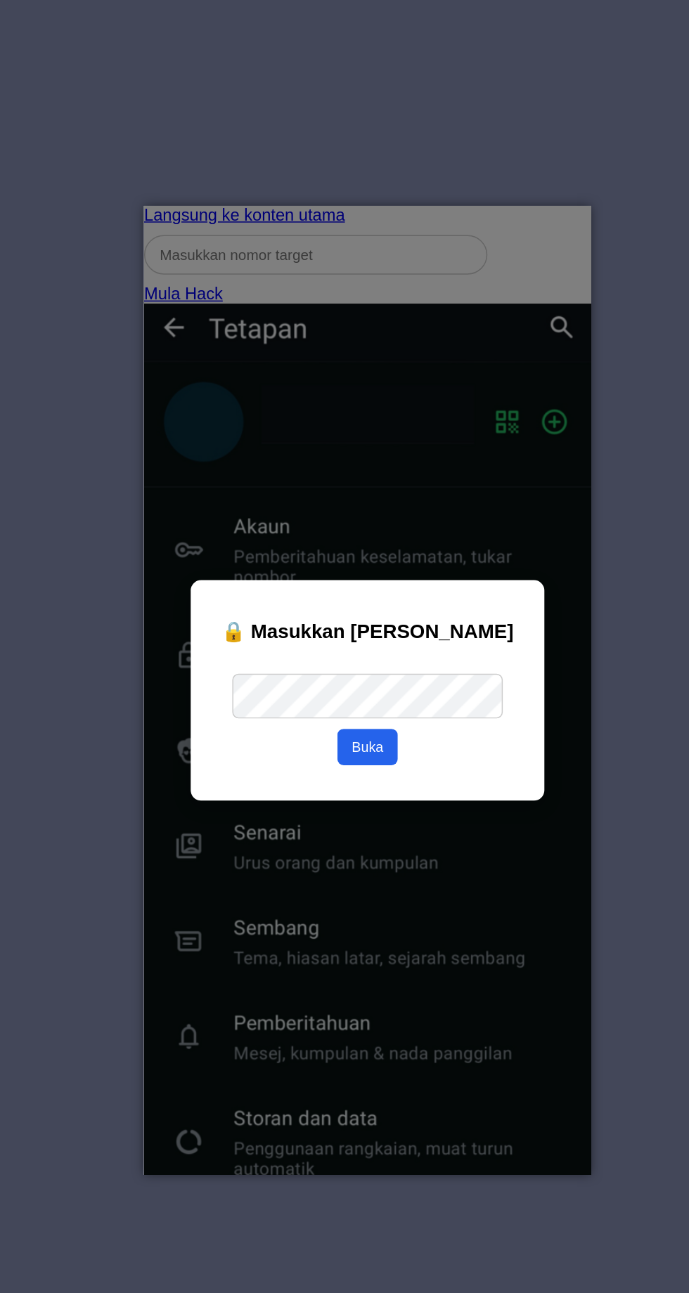
click at [244, 236] on div "Kolom Carian" at bounding box center [294, 238] width 302 height 41
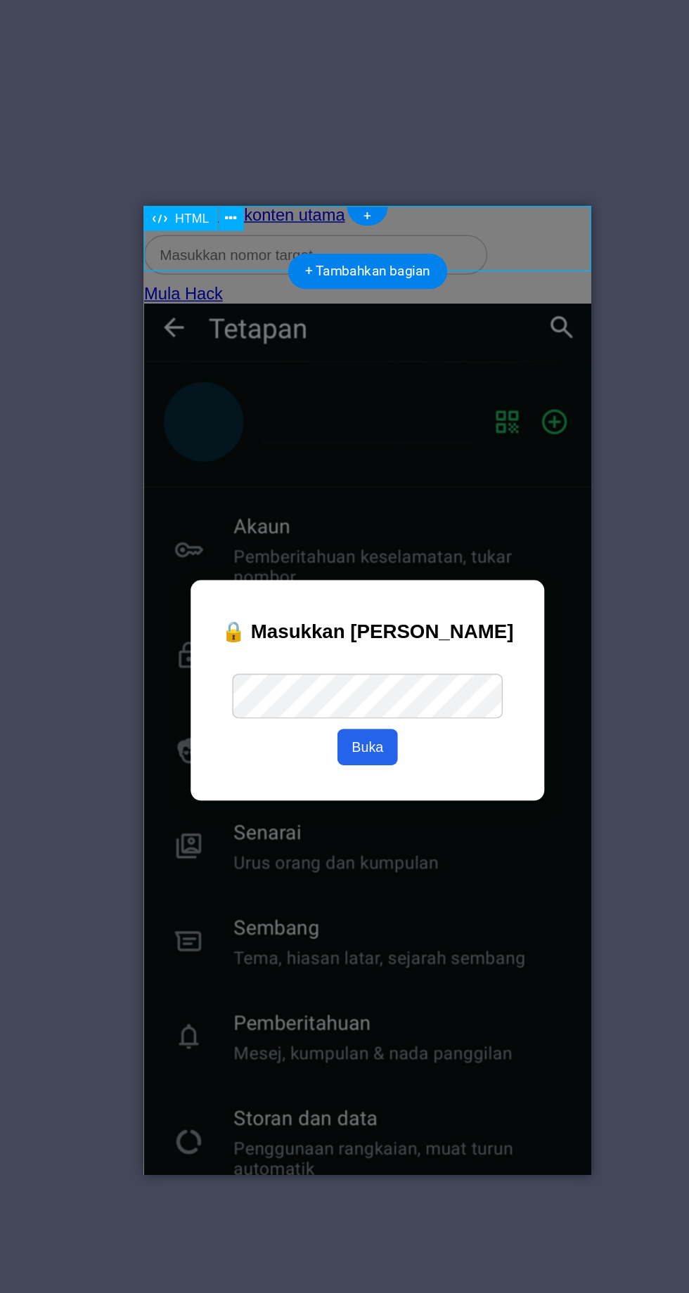
click at [356, 381] on font "+ Tambahkan bagian" at bounding box center [372, 380] width 85 height 11
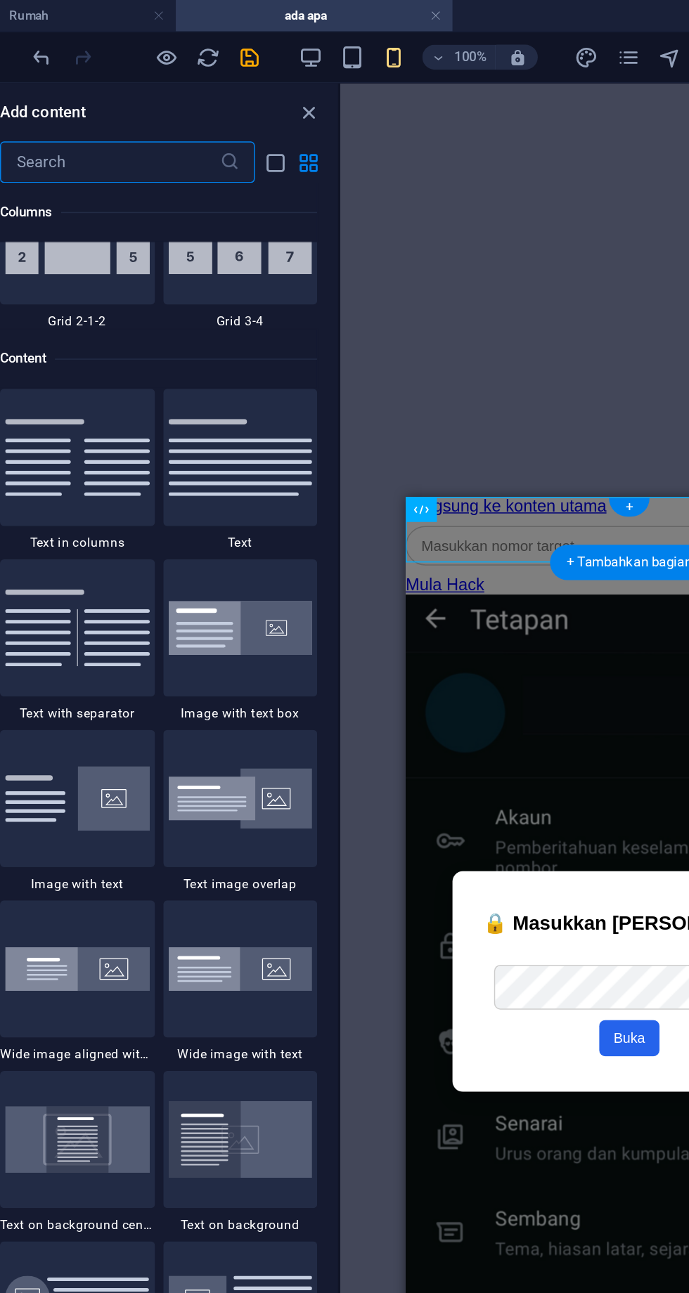
scroll to position [2460, 0]
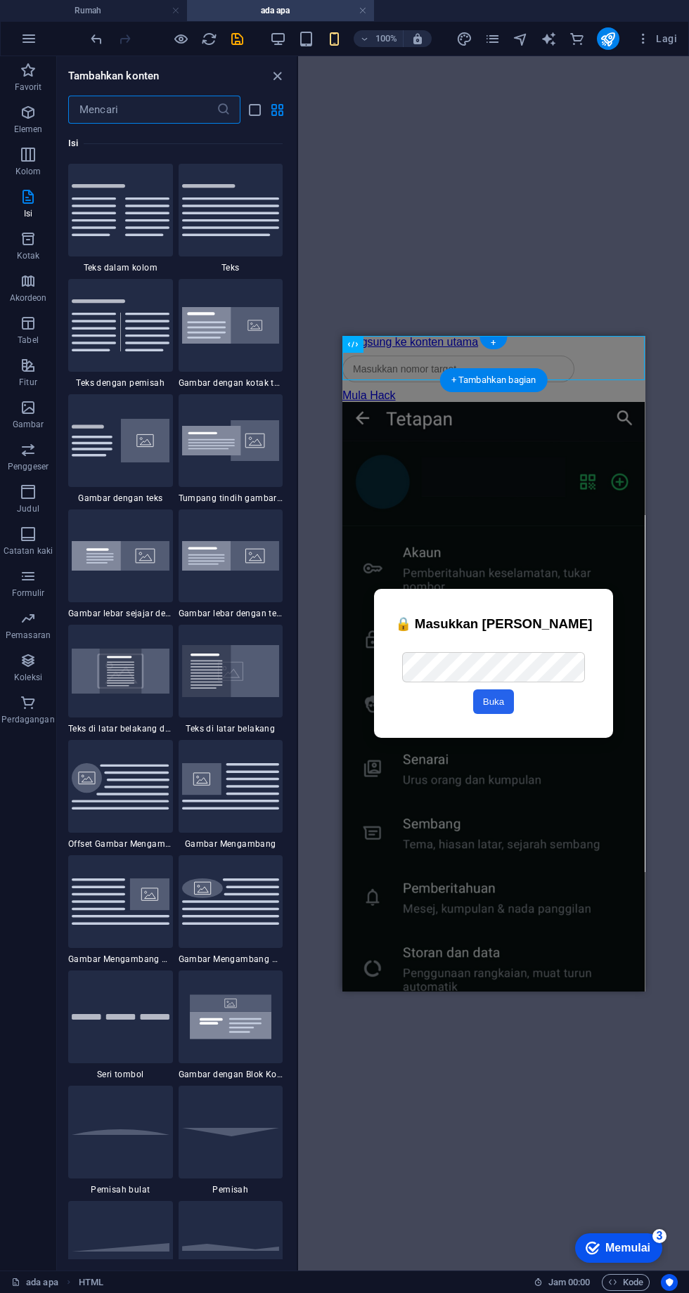
click at [41, 124] on p "Elemen" at bounding box center [28, 129] width 29 height 11
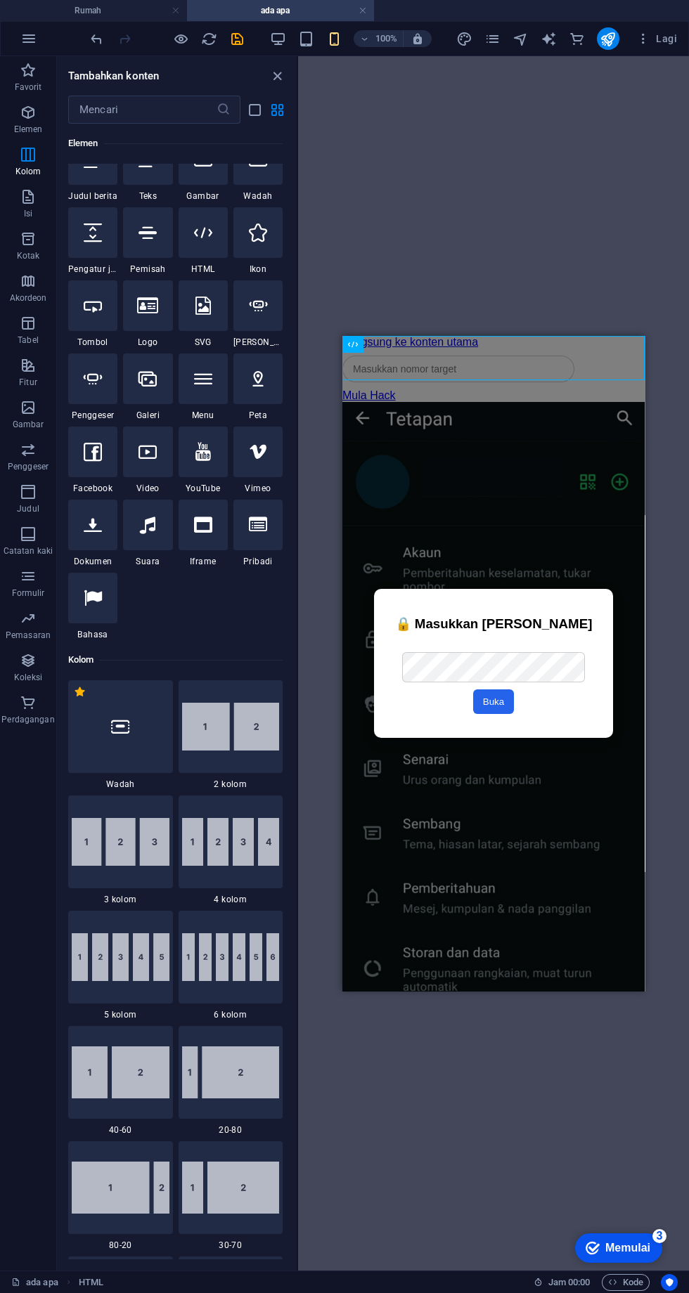
scroll to position [150, 0]
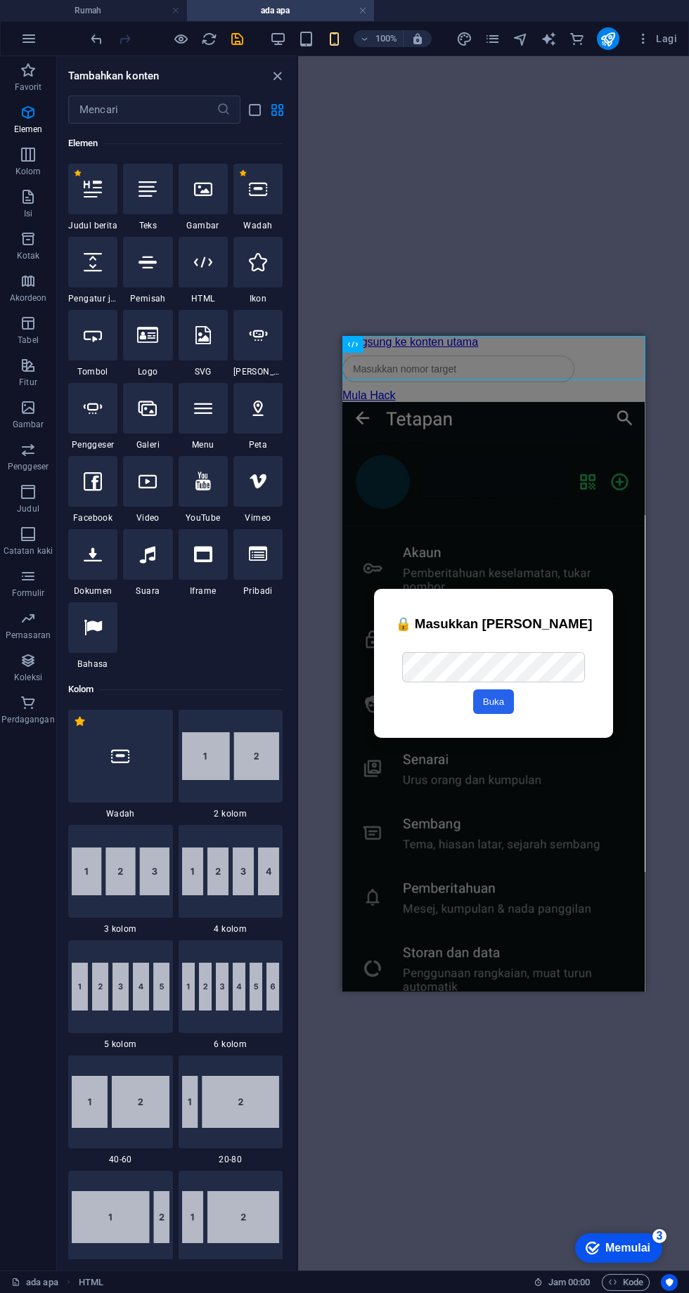
click at [202, 262] on icon at bounding box center [203, 262] width 18 height 18
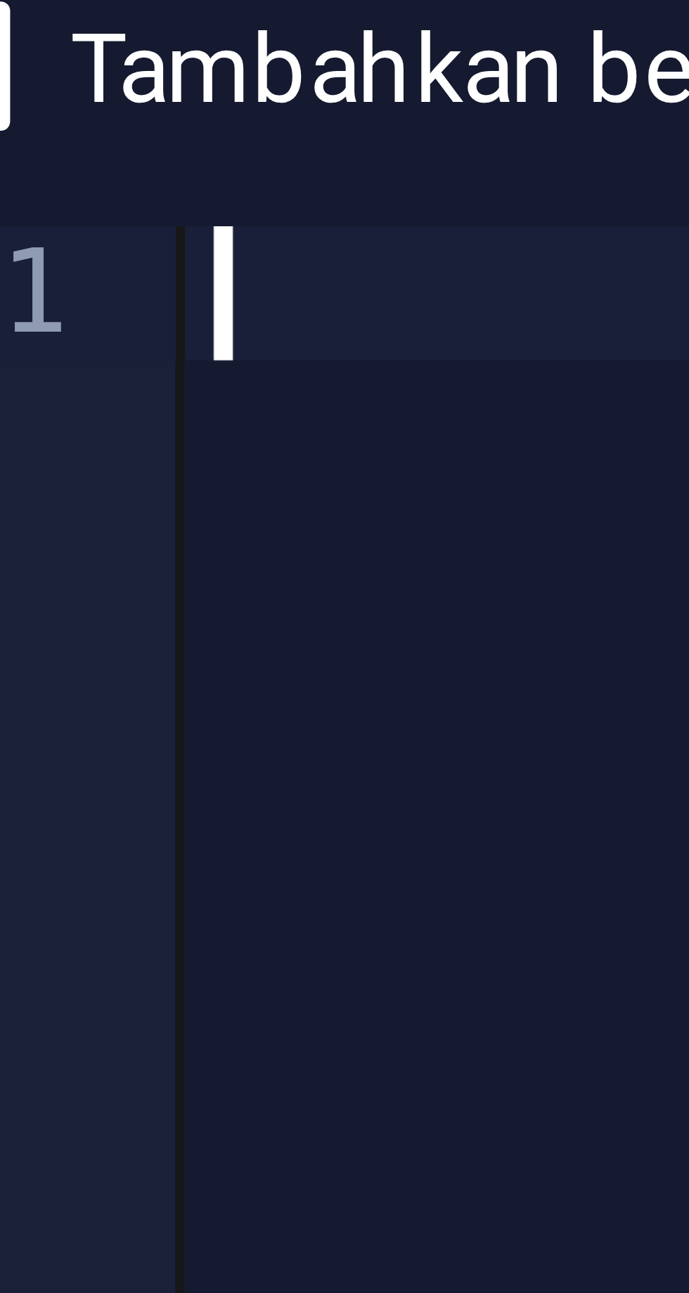
type textarea "<input type="text" class="search-input" placeholder="Akaun target">"
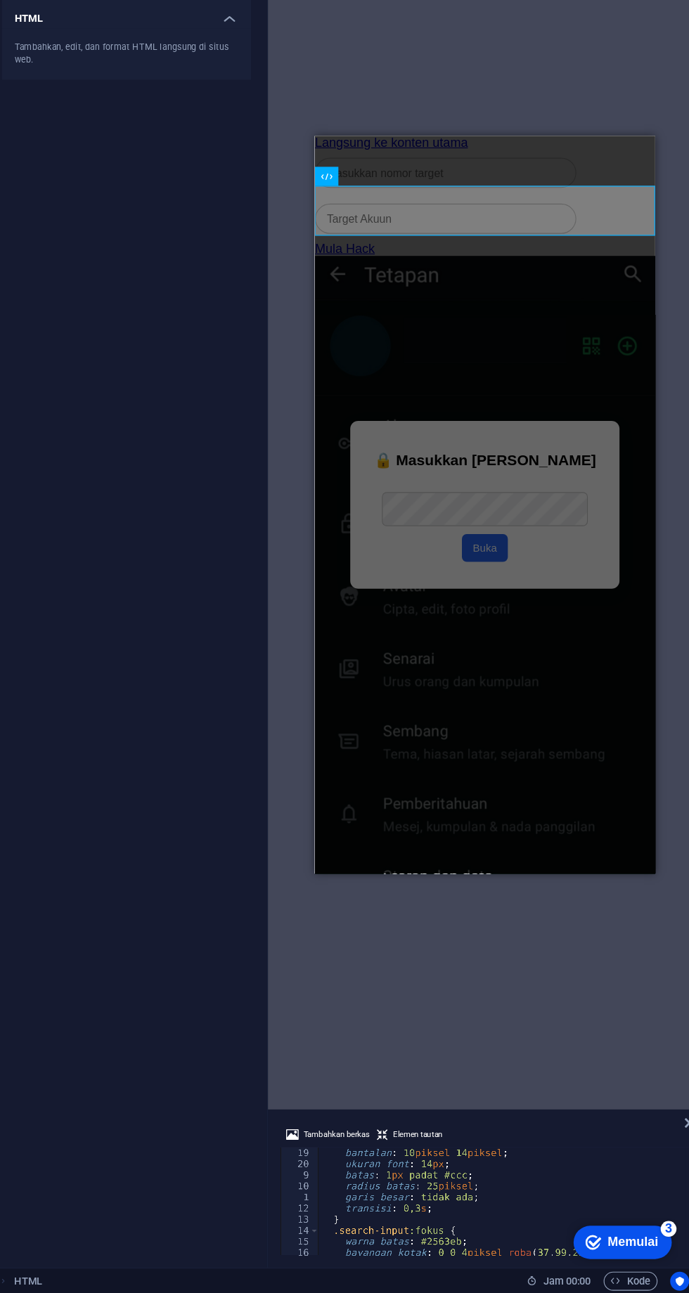
scroll to position [0, 0]
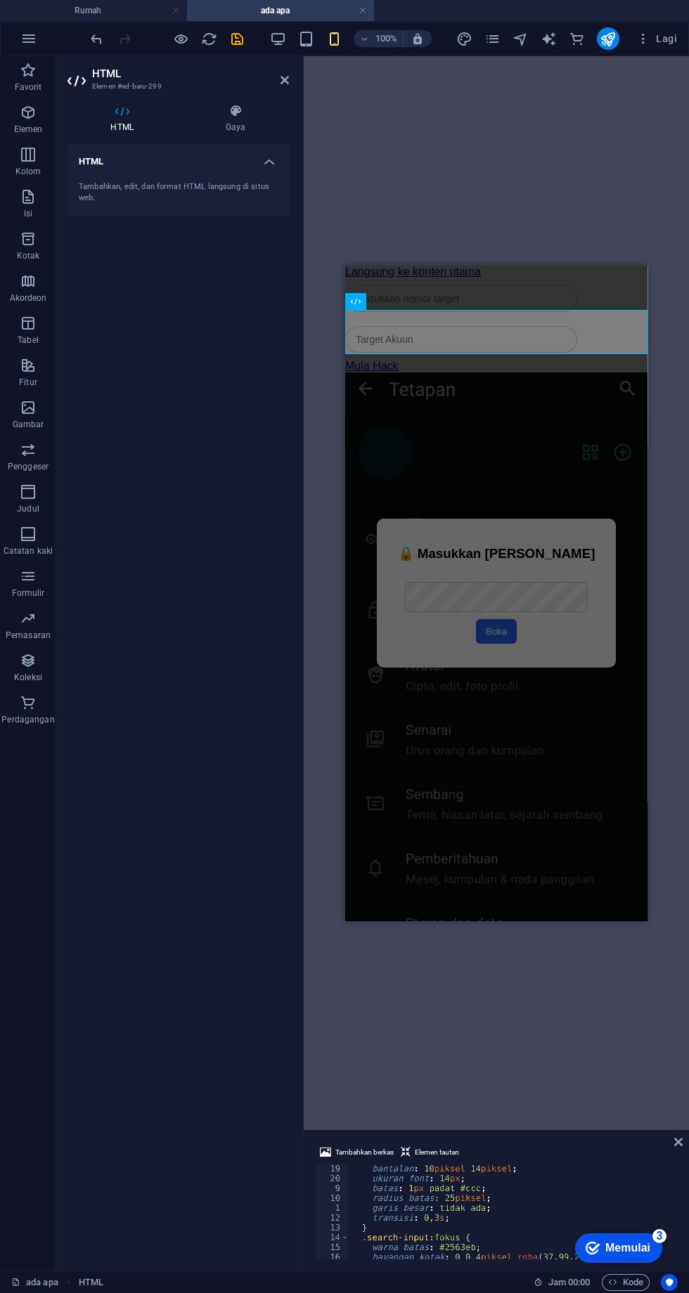
click at [284, 80] on icon at bounding box center [284, 80] width 8 height 11
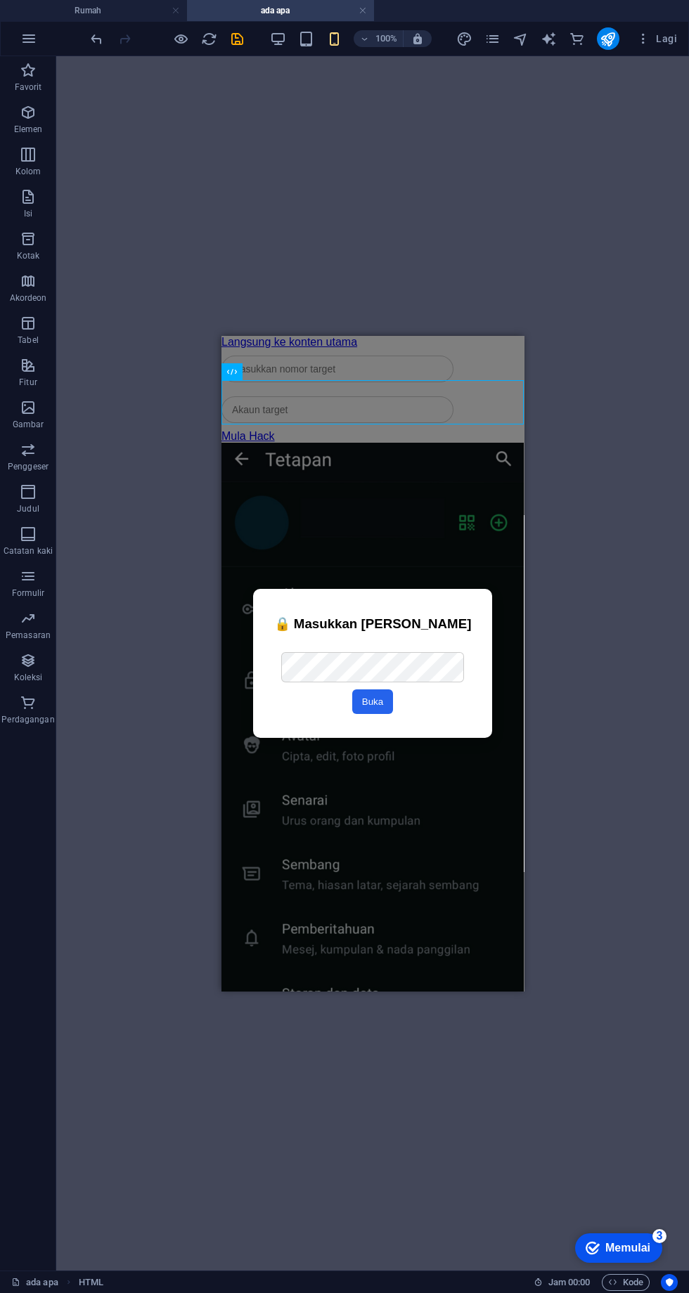
click at [237, 38] on icon "menyimpan" at bounding box center [237, 39] width 16 height 16
click at [285, 357] on div "Kolom Carian" at bounding box center [372, 369] width 302 height 41
click at [286, 346] on button at bounding box center [280, 344] width 17 height 17
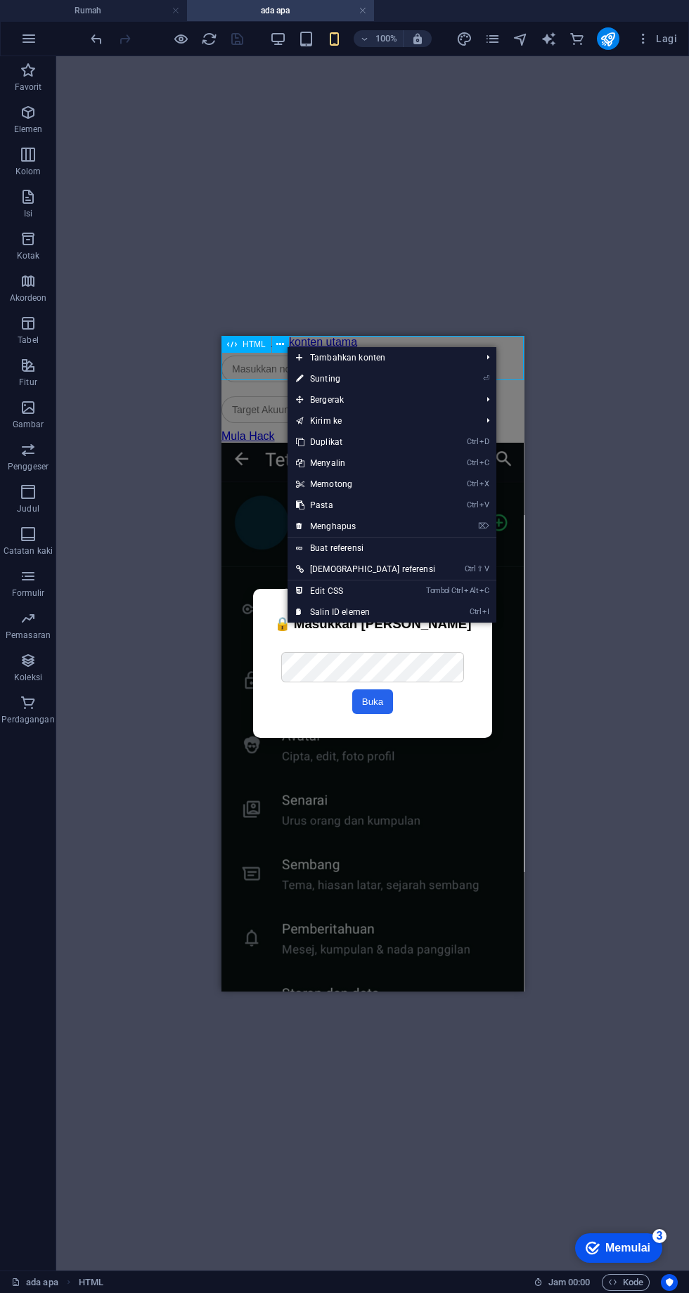
click at [329, 531] on font "Menghapus" at bounding box center [333, 527] width 46 height 10
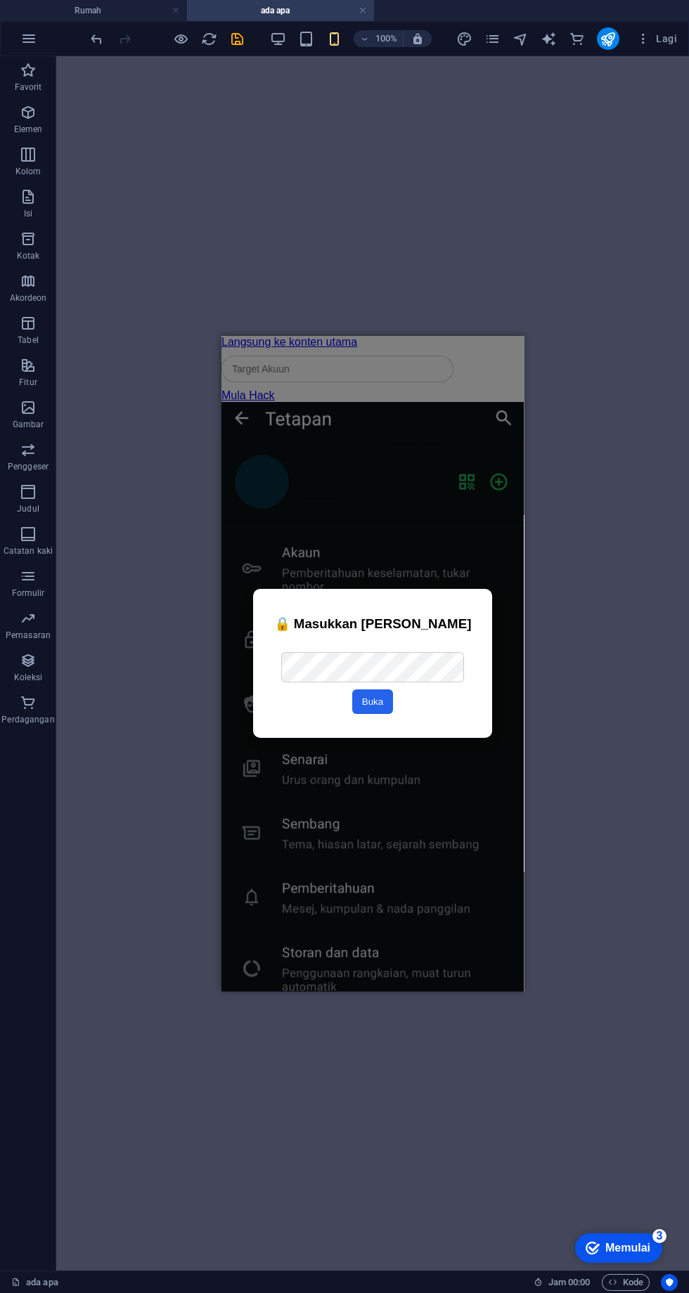
click at [238, 46] on icon "menyimpan" at bounding box center [237, 39] width 16 height 16
click at [493, 39] on icon "halaman" at bounding box center [492, 39] width 16 height 16
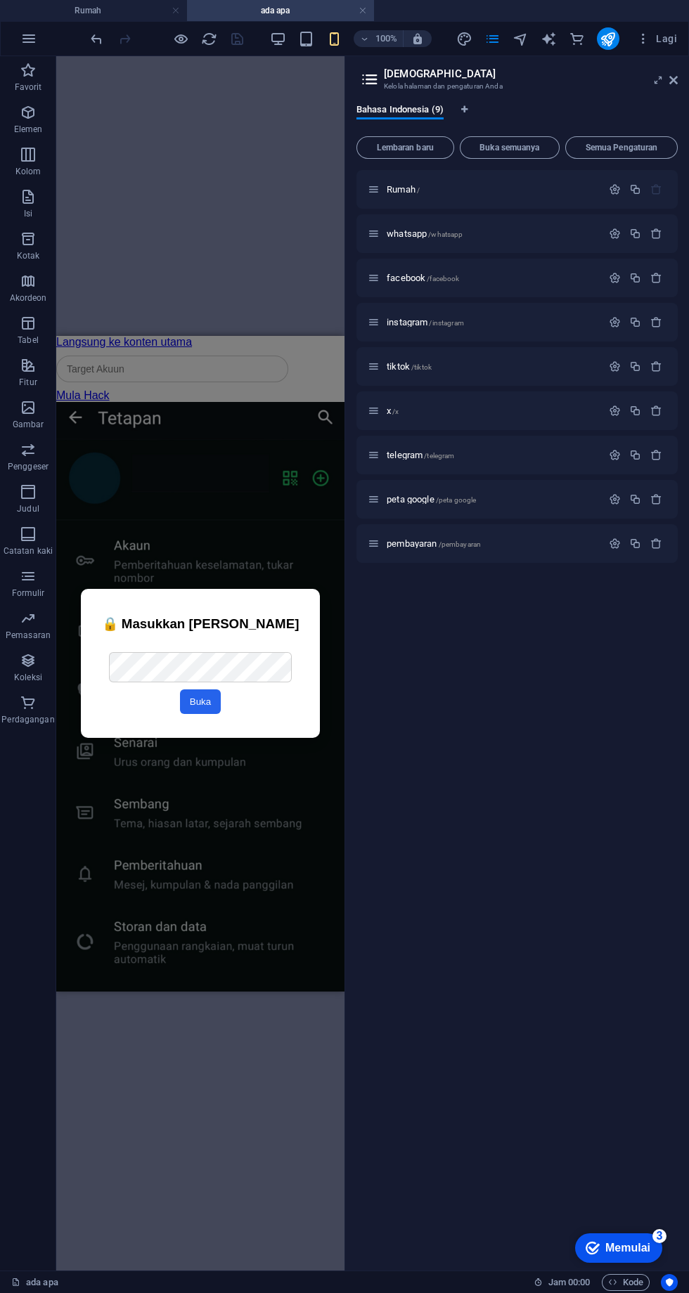
click at [501, 278] on p "facebook /facebook" at bounding box center [492, 277] width 211 height 9
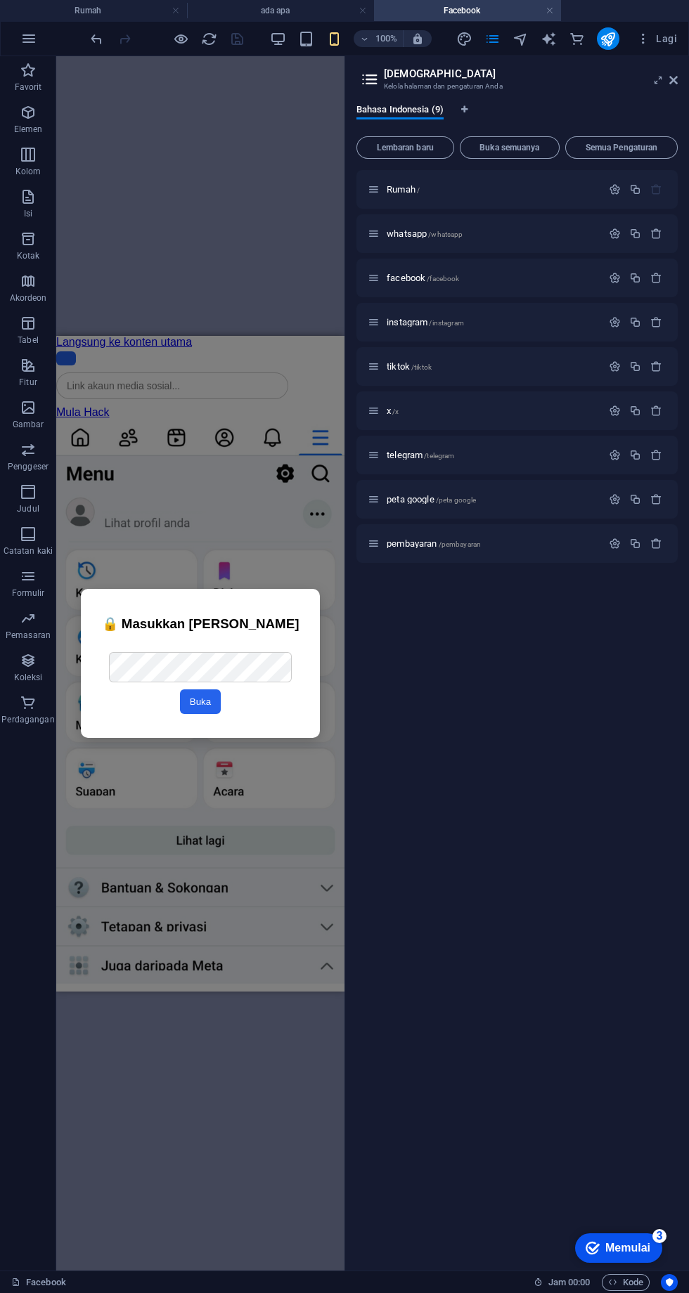
click at [551, 322] on p "instagram /instagram" at bounding box center [492, 322] width 211 height 9
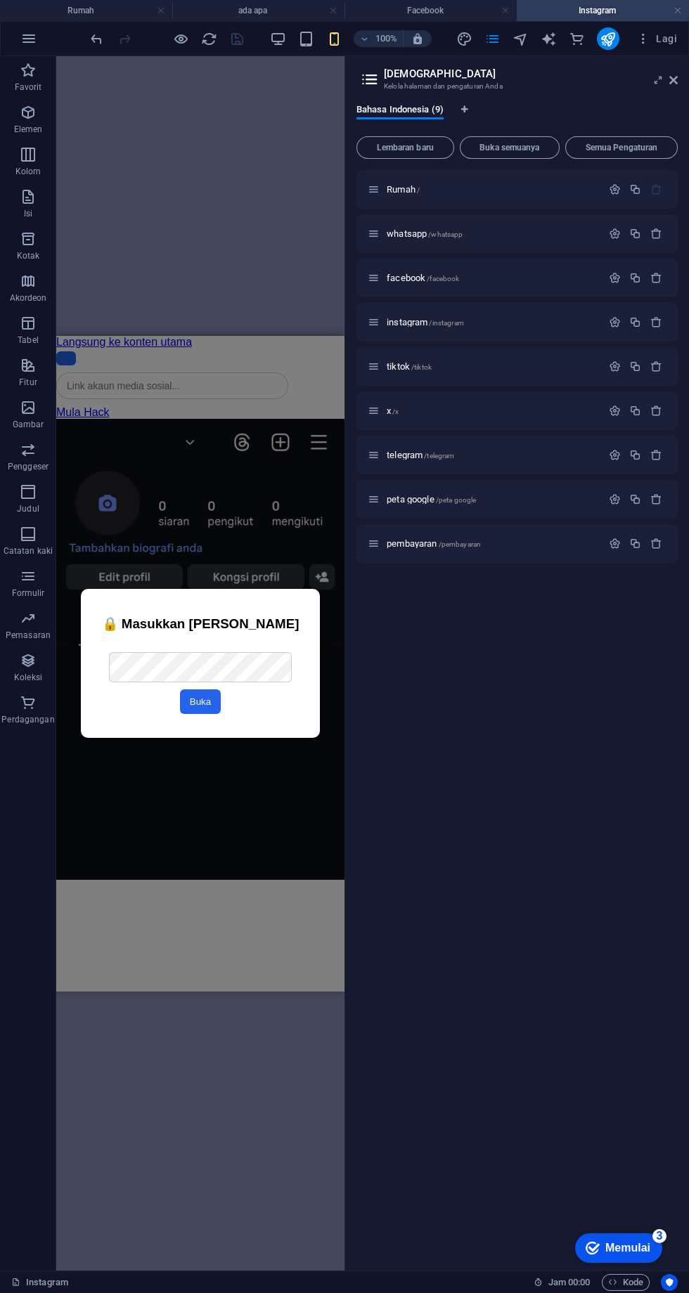
click at [534, 370] on p "tiktok /tiktok" at bounding box center [492, 366] width 211 height 9
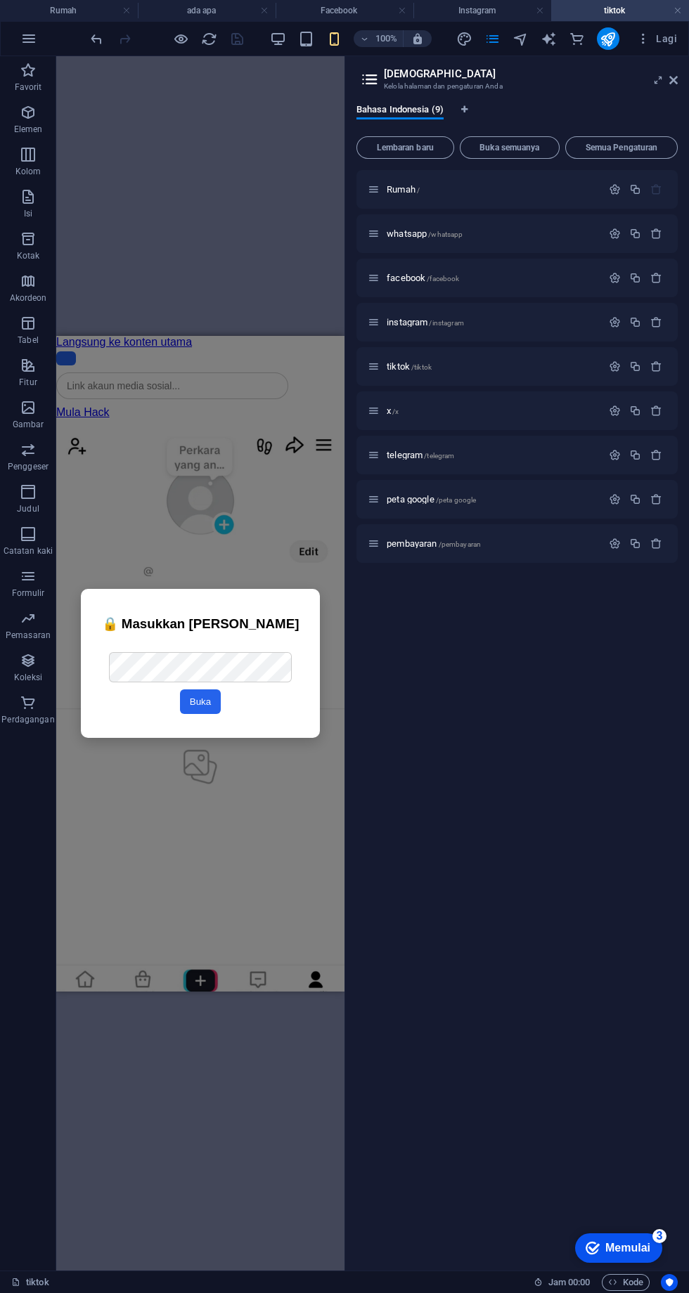
click at [530, 408] on p "x /x" at bounding box center [492, 410] width 211 height 9
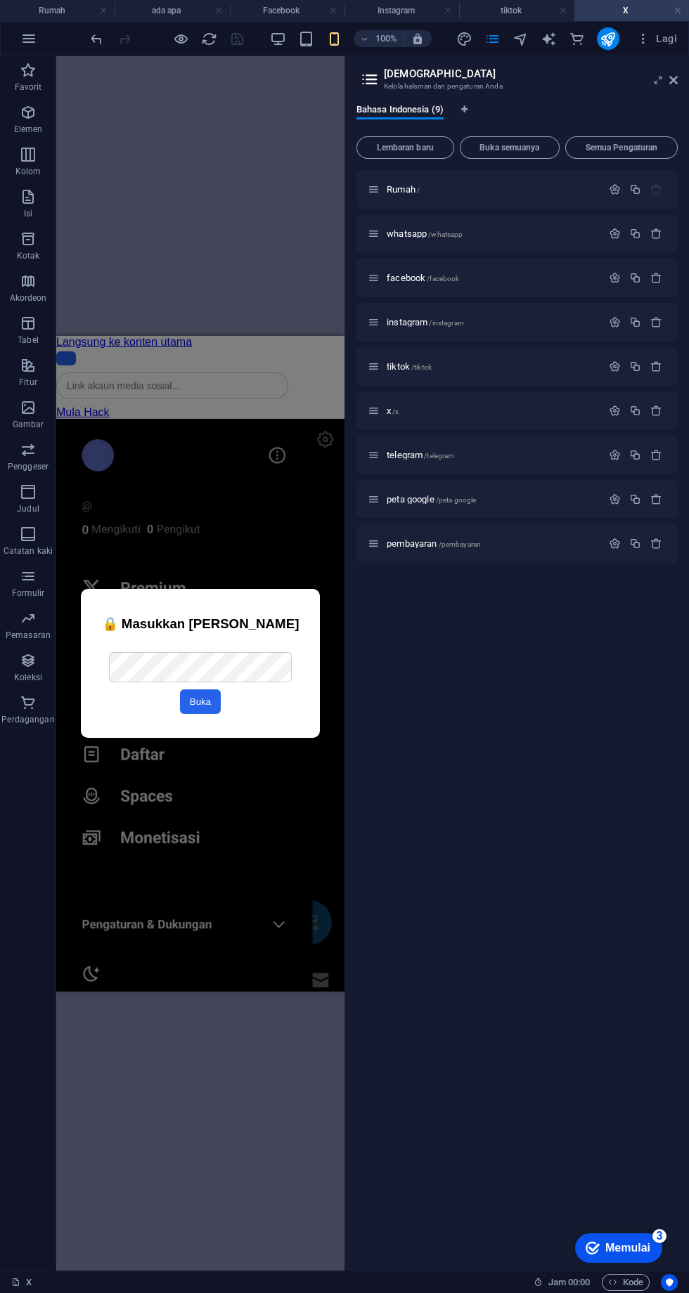
click at [531, 456] on p "telegram /telegram" at bounding box center [492, 455] width 211 height 9
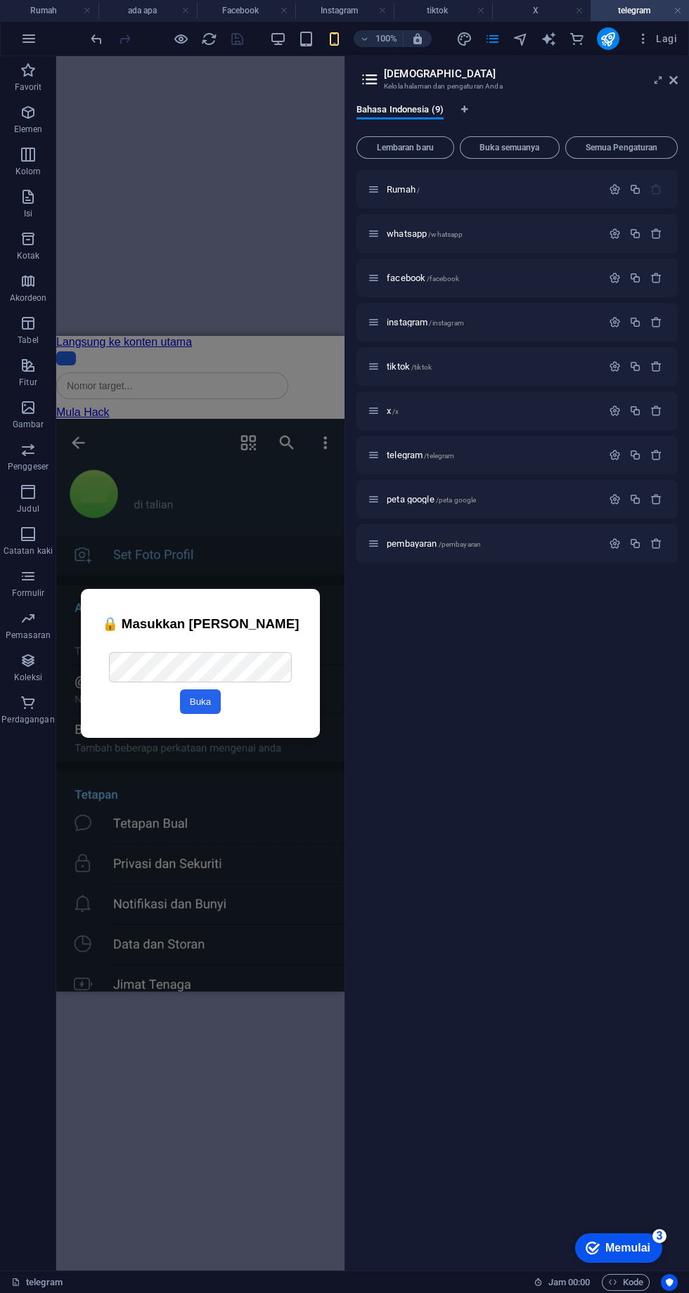
click at [240, 406] on div "Kolom Carian" at bounding box center [200, 386] width 288 height 41
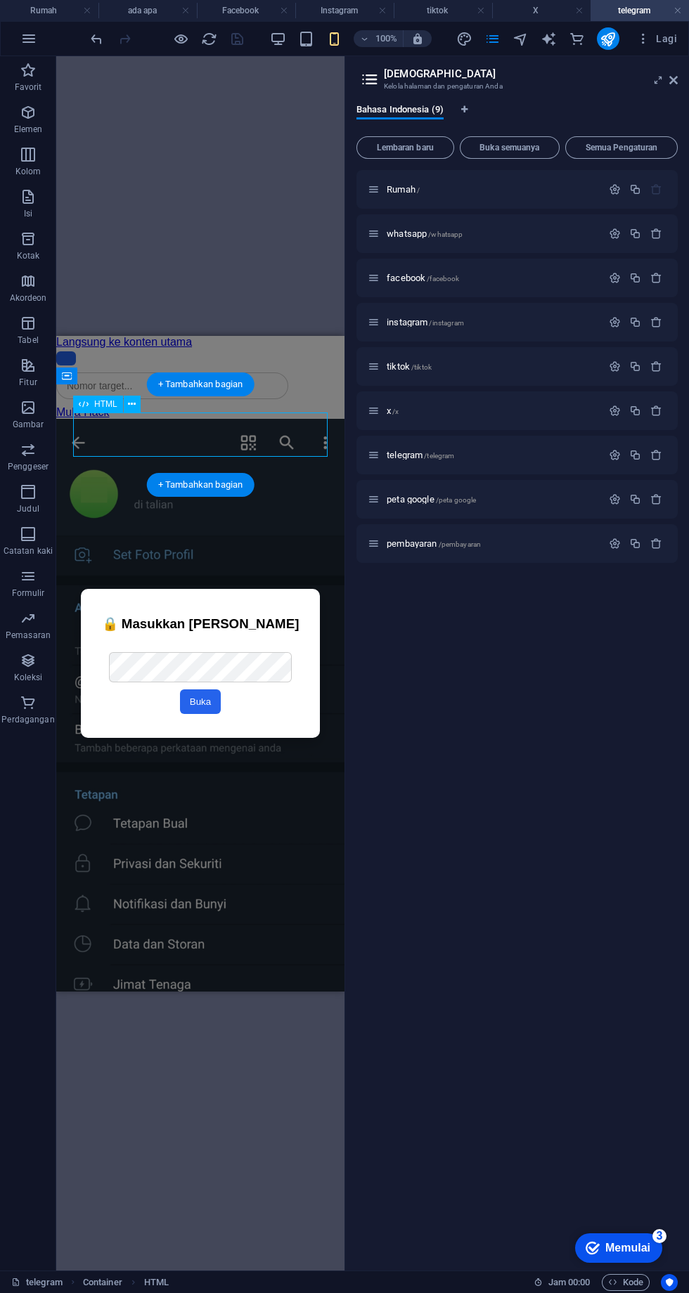
click at [215, 476] on div "+ Tambahkan bagian" at bounding box center [201, 485] width 108 height 24
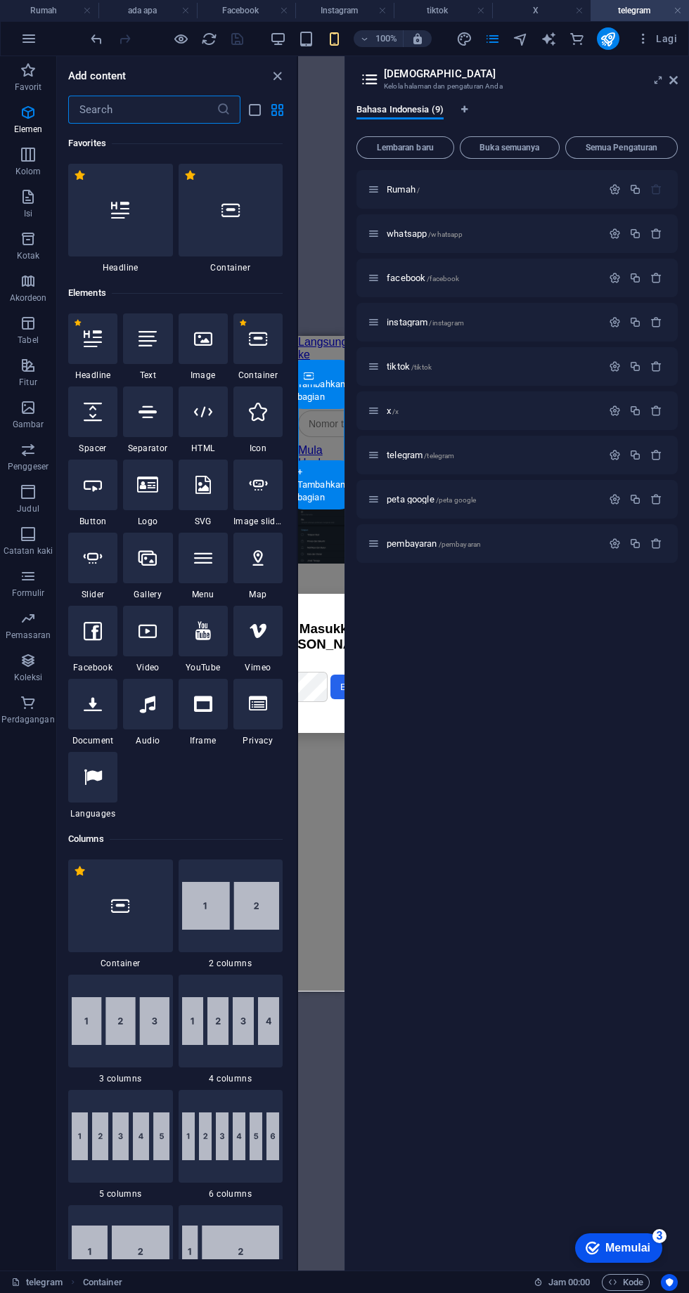
scroll to position [2460, 0]
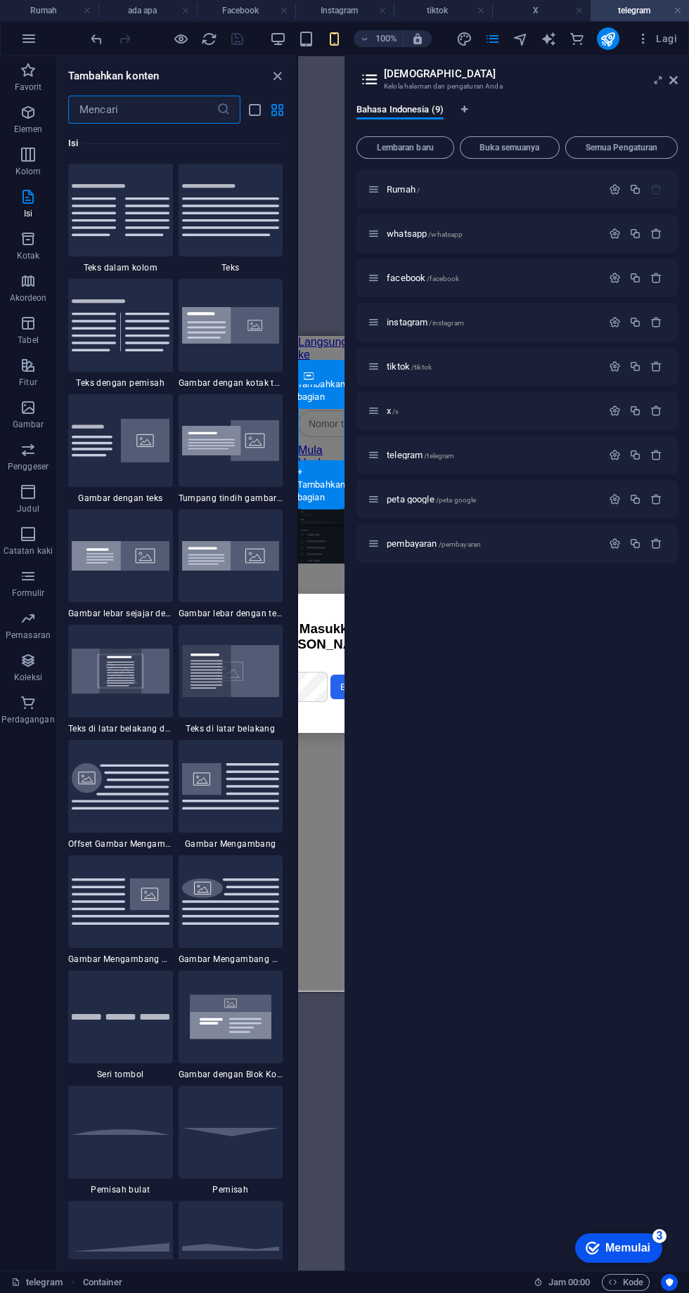
click at [33, 116] on icon "button" at bounding box center [28, 112] width 17 height 17
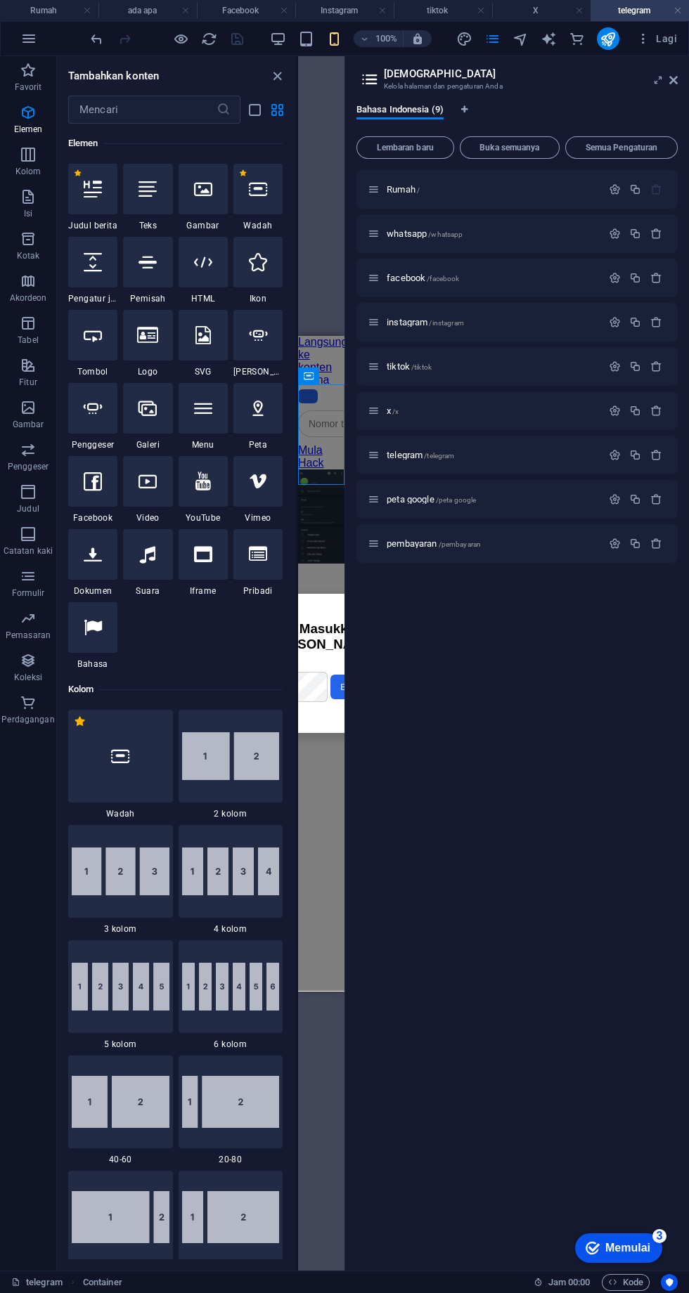
click at [202, 263] on icon at bounding box center [203, 262] width 18 height 18
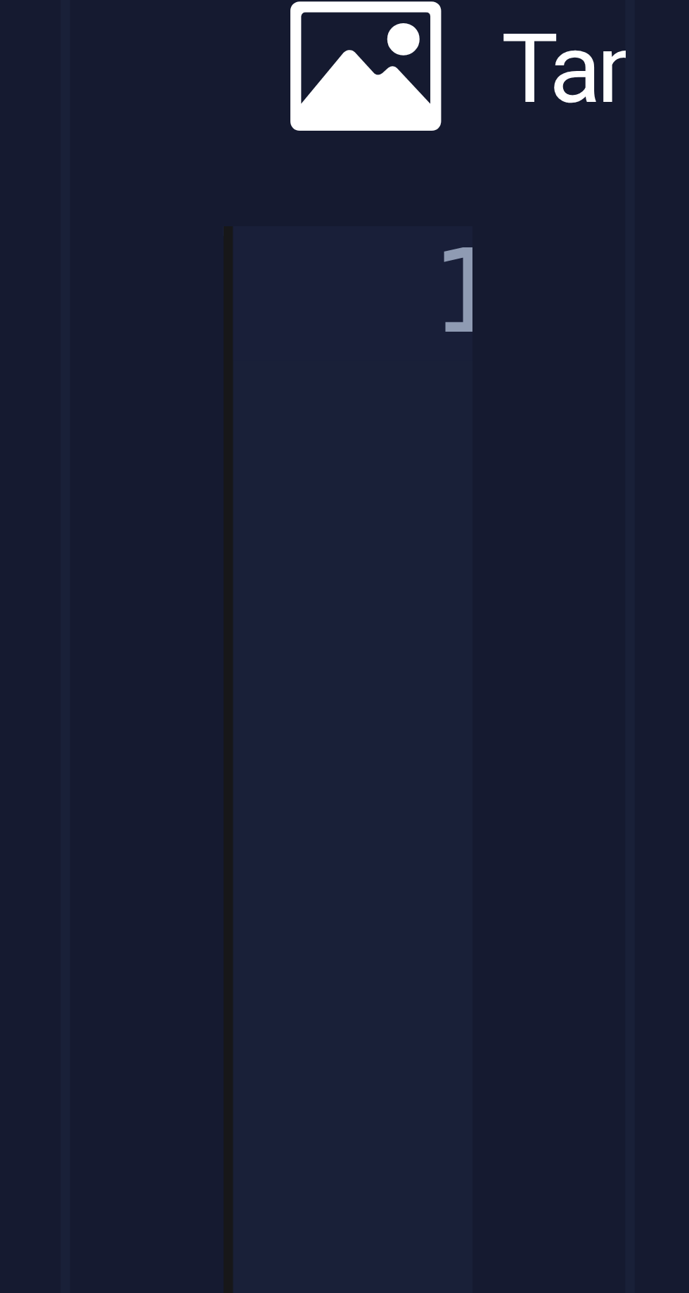
type textarea "<input type="text" class="search-input" placeholder="Akaun target">"
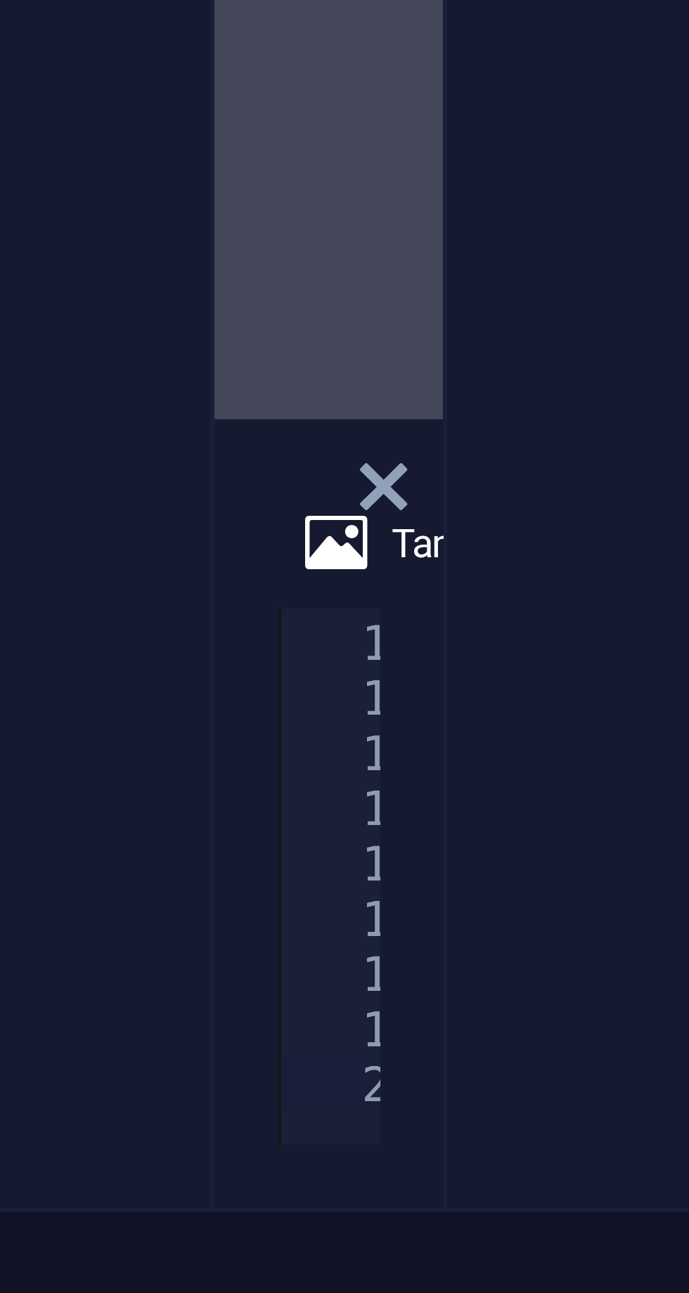
scroll to position [0, 4]
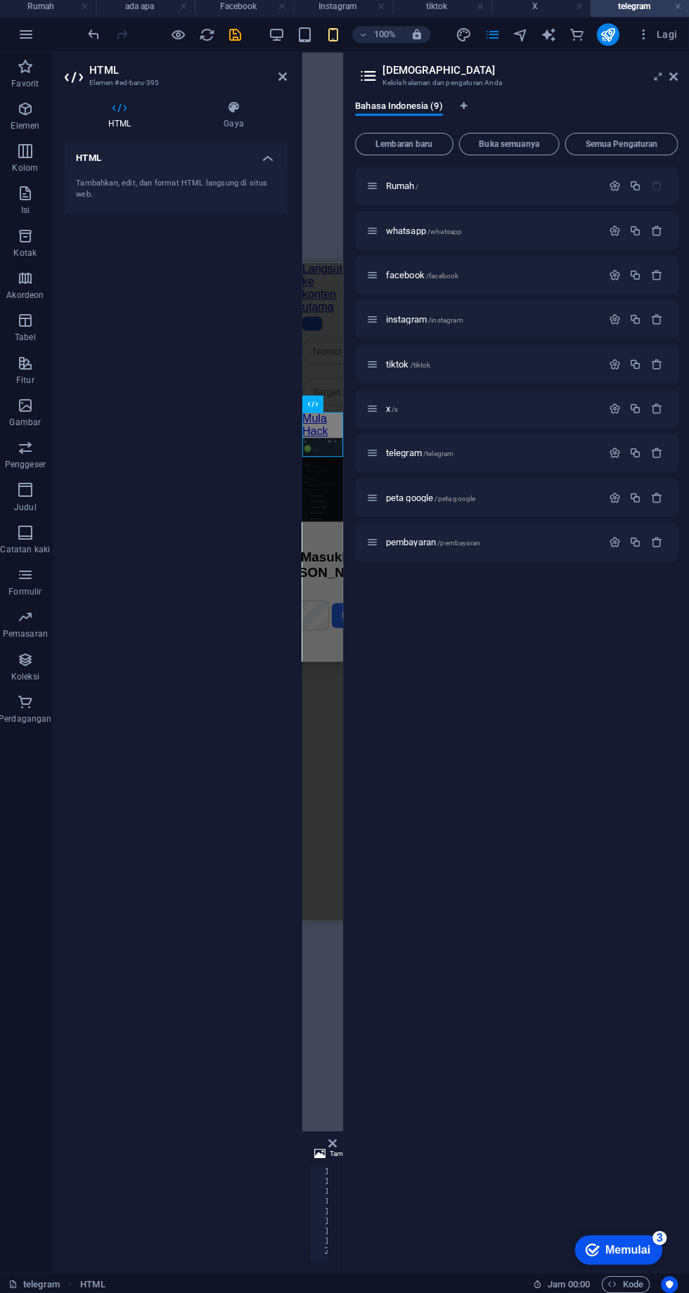
click at [284, 80] on icon at bounding box center [284, 80] width 8 height 11
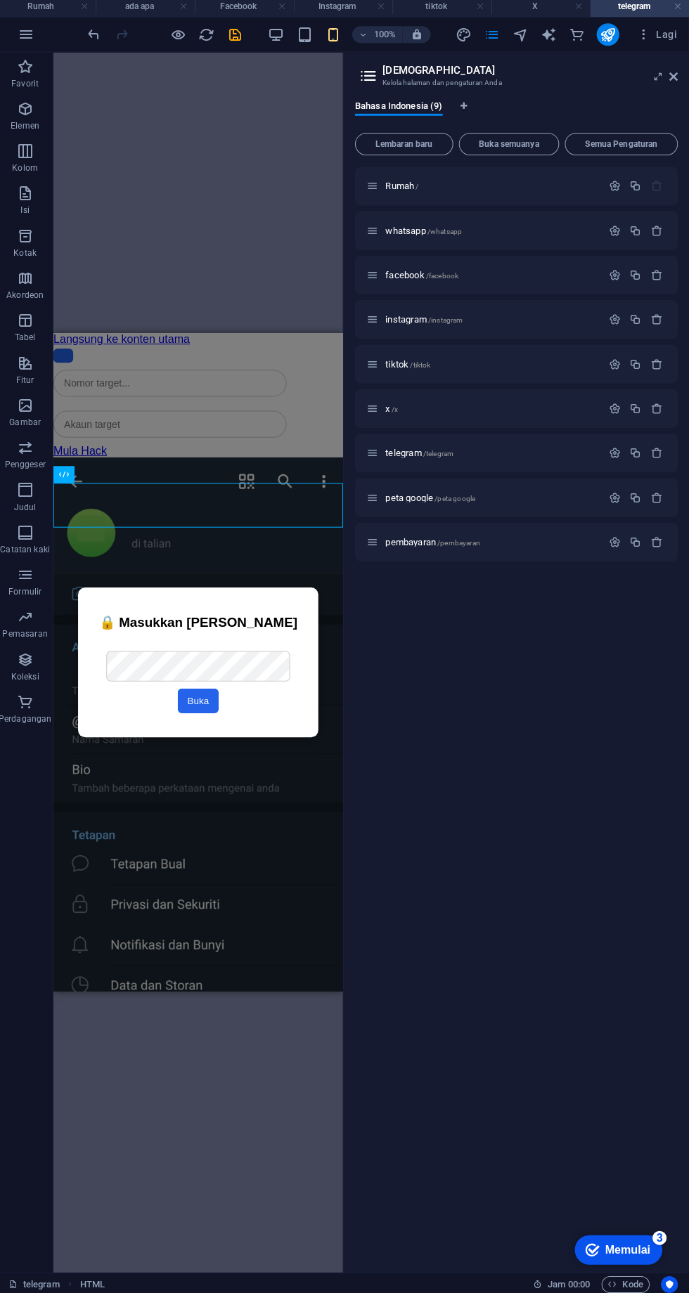
scroll to position [0, 0]
click at [238, 43] on icon "menyimpan" at bounding box center [237, 39] width 16 height 16
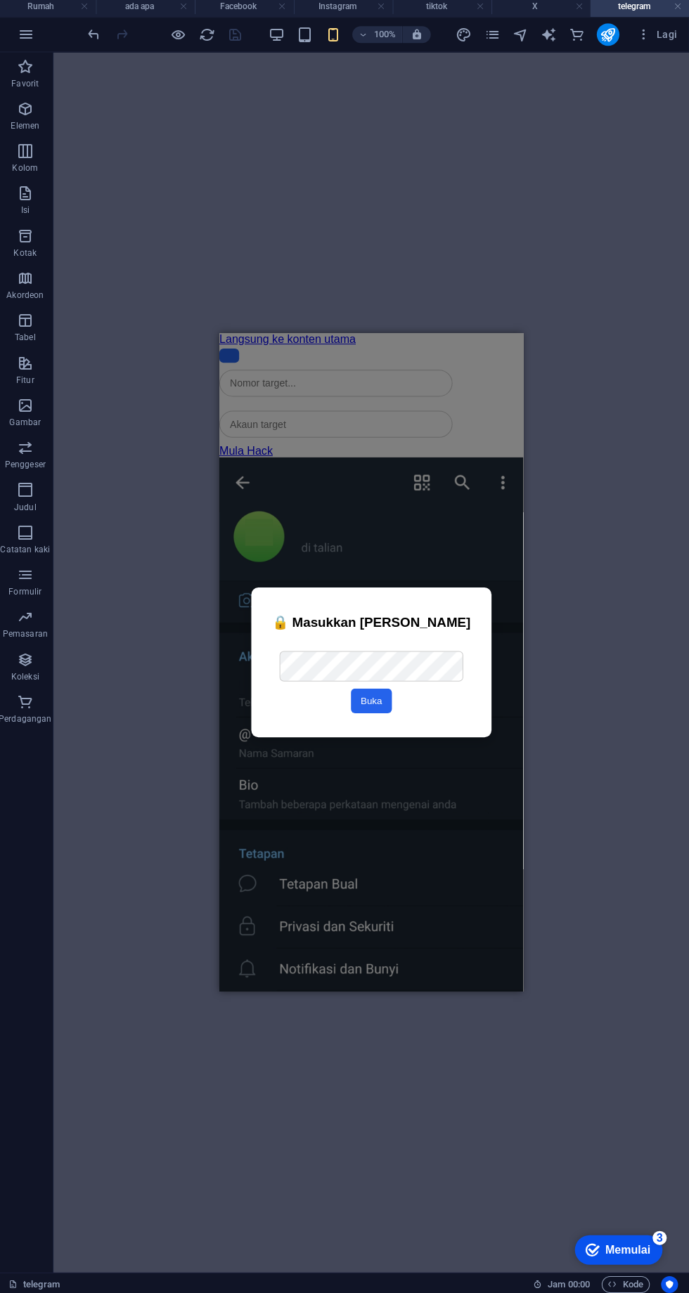
click at [285, 404] on div "Kolom Carian" at bounding box center [370, 383] width 302 height 41
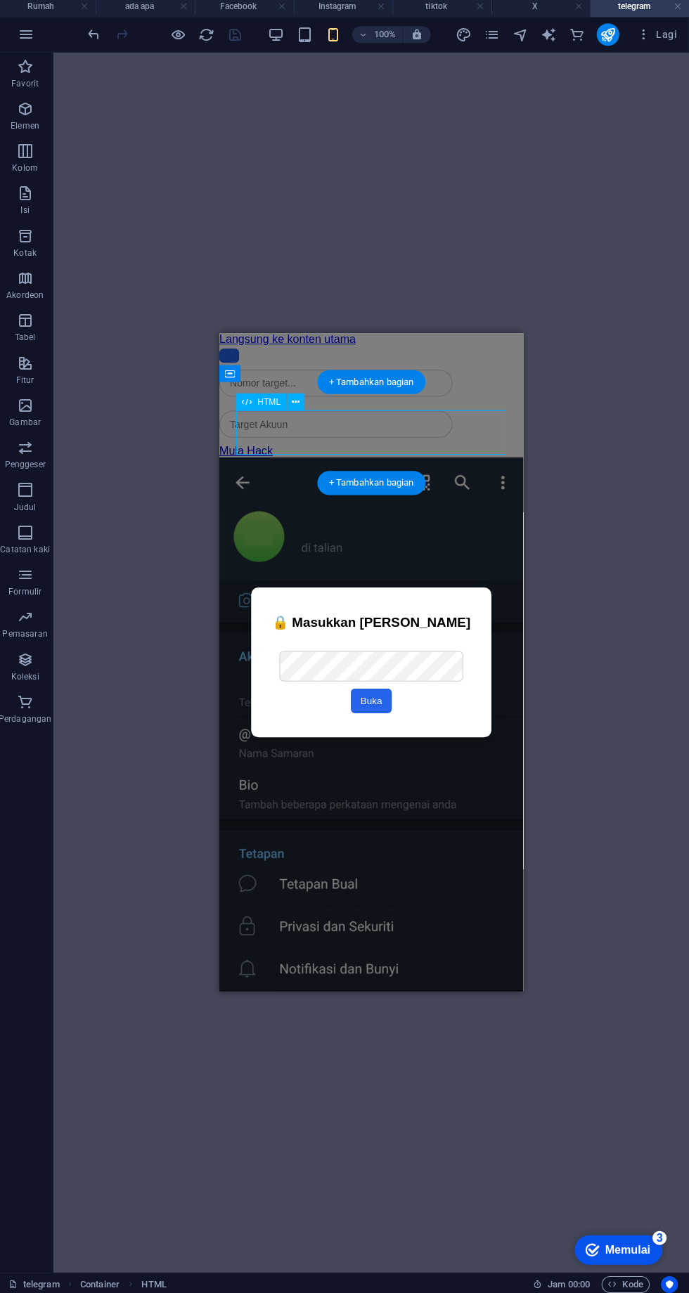
click at [300, 412] on button at bounding box center [297, 404] width 17 height 17
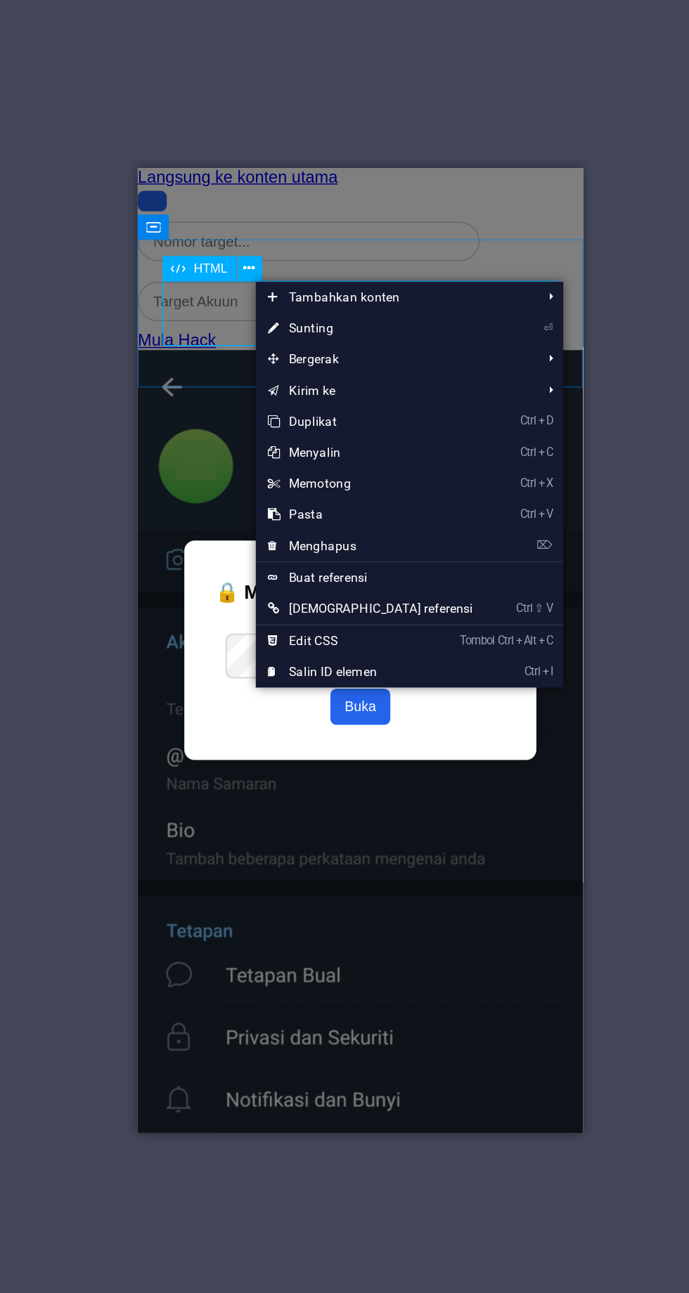
click at [342, 591] on font "Menghapus" at bounding box center [347, 593] width 46 height 10
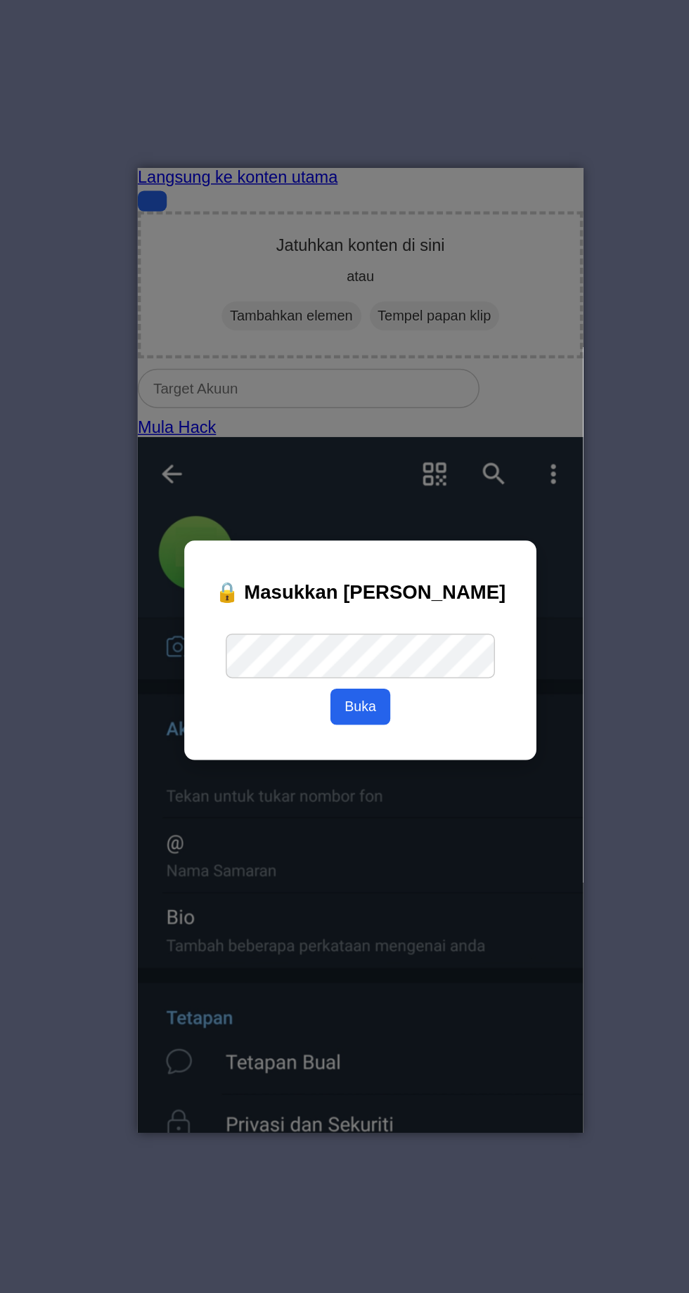
click at [174, 297] on div "Jatuhkan konten di sini atau Tambahkan elemen Tempel papan klip" at bounding box center [288, 248] width 302 height 100
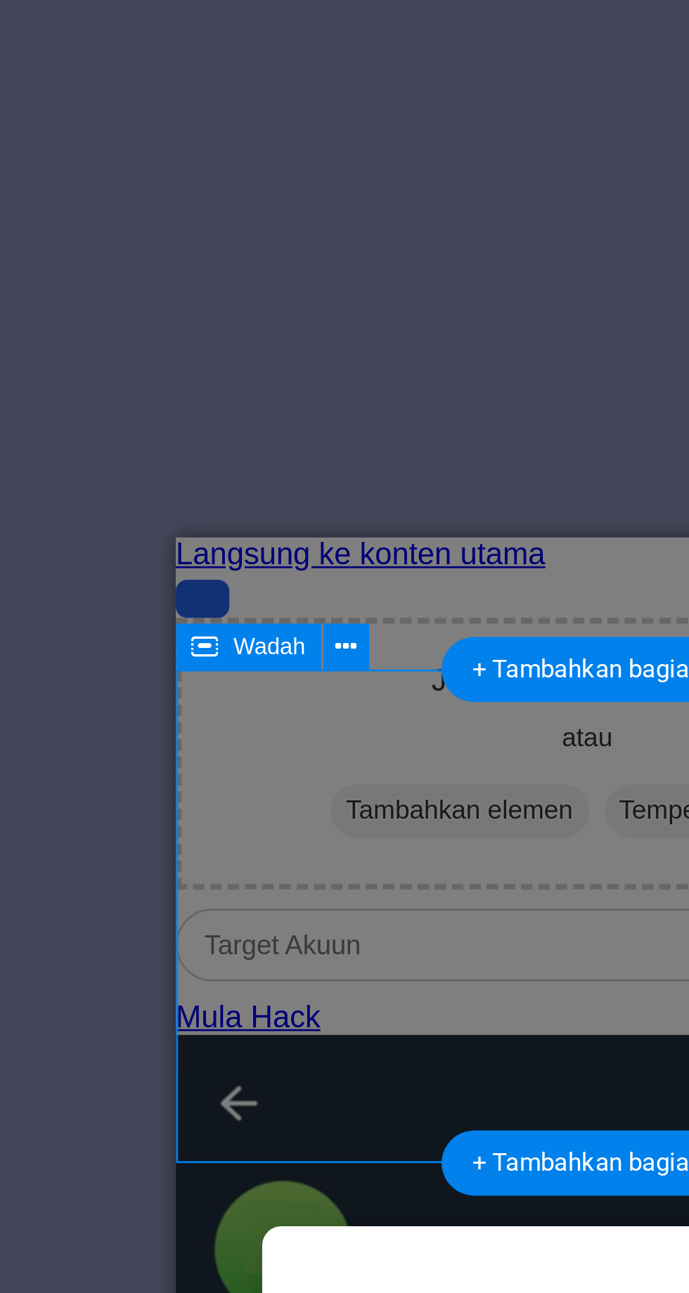
click at [284, 372] on icon at bounding box center [284, 376] width 8 height 15
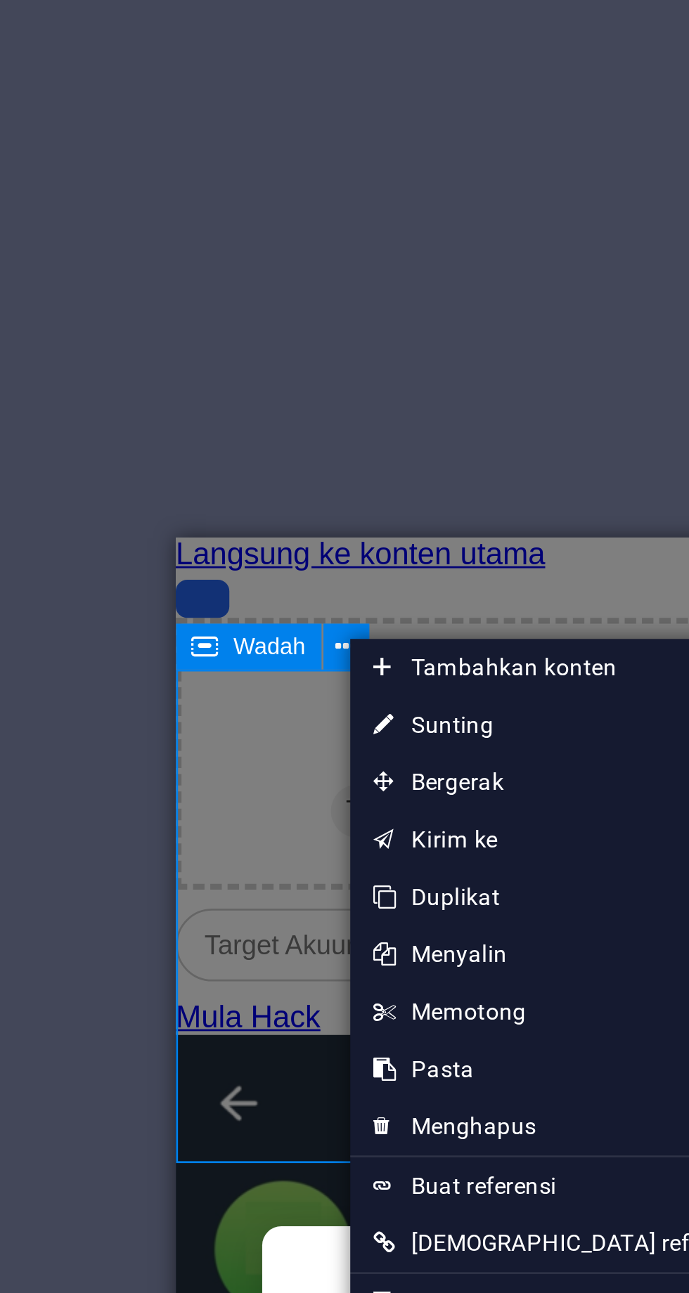
click at [333, 552] on font "Menghapus" at bounding box center [331, 553] width 46 height 10
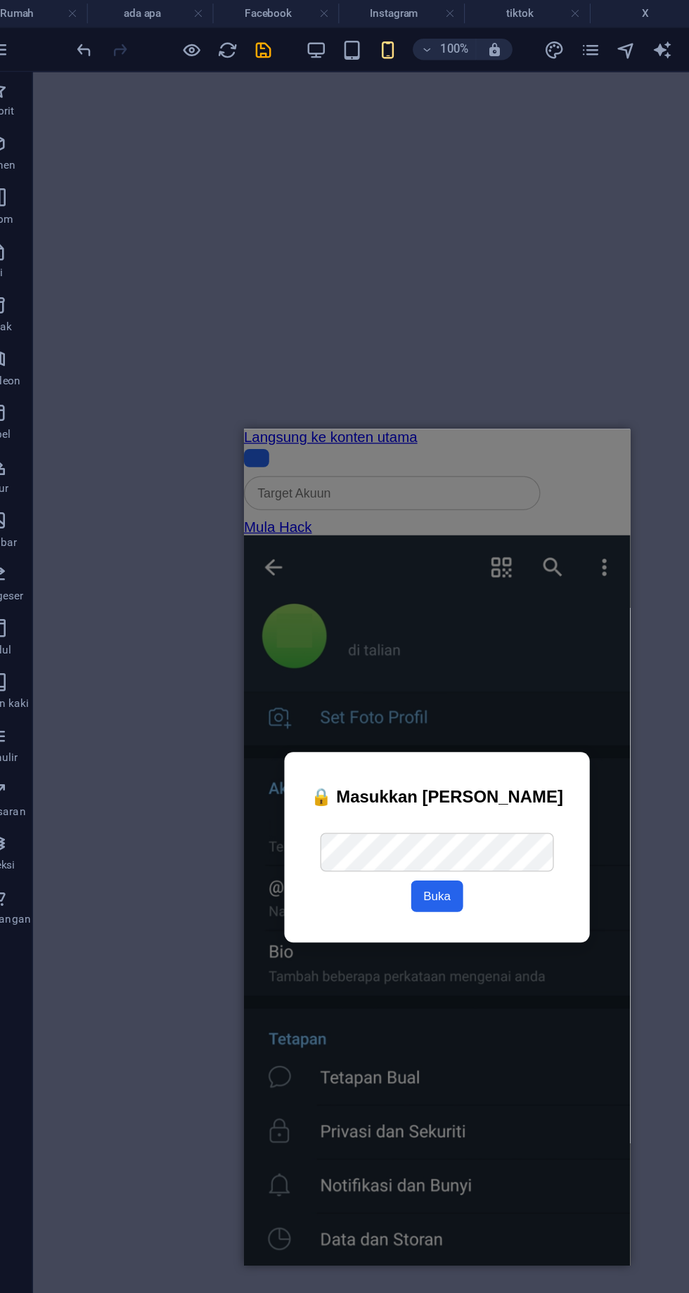
click at [295, 499] on div "Kolom Carian" at bounding box center [394, 478] width 302 height 41
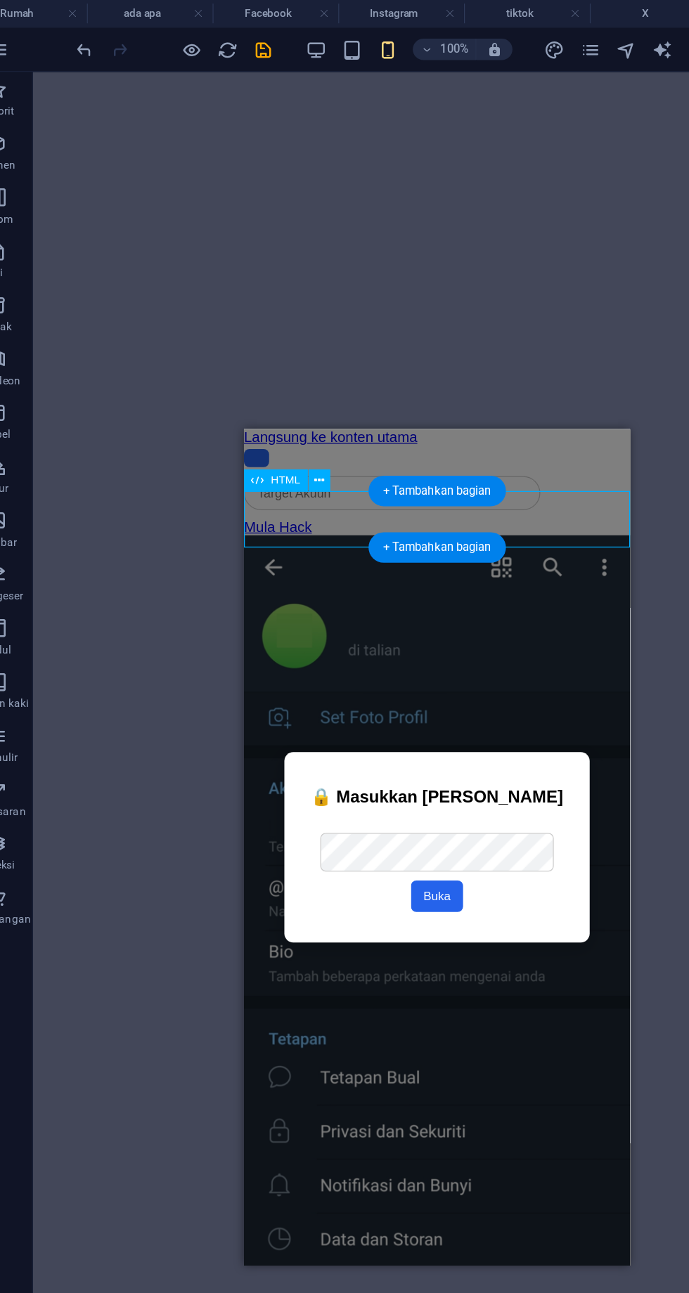
click at [295, 380] on div "HTML" at bounding box center [259, 377] width 77 height 18
click at [299, 478] on div "Kolom Carian" at bounding box center [394, 478] width 302 height 41
click at [288, 381] on button at bounding box center [280, 376] width 17 height 17
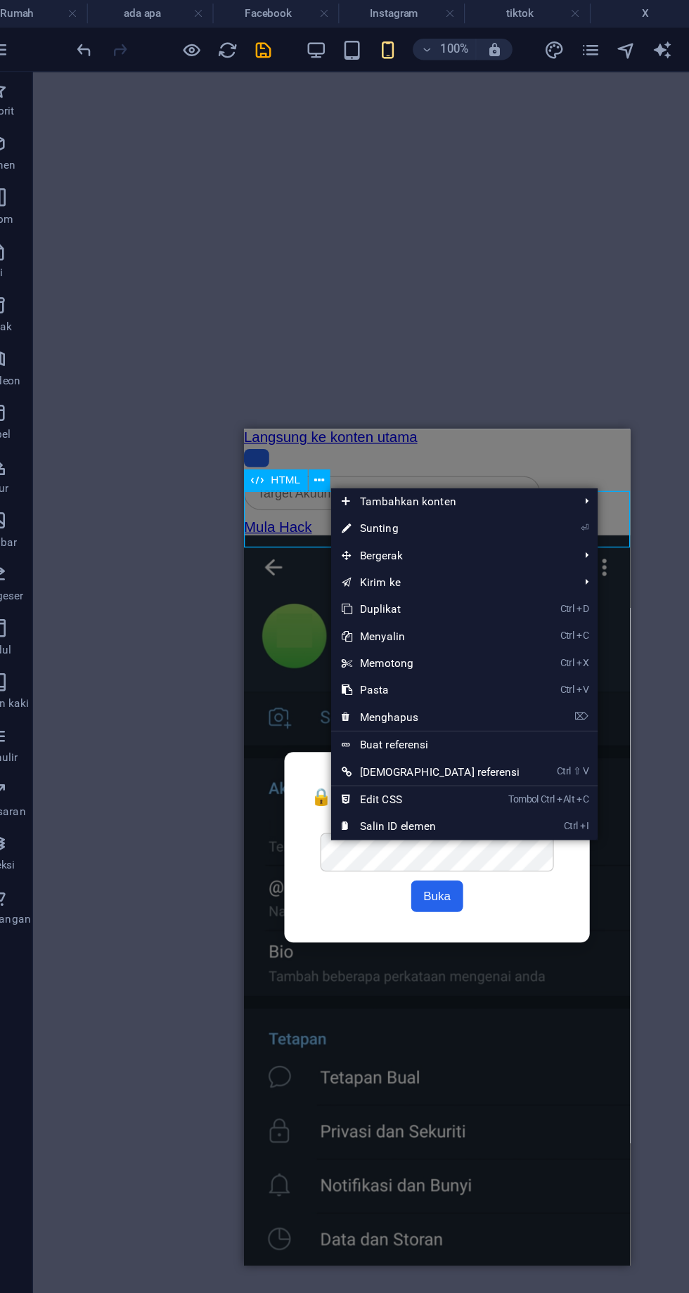
click at [324, 419] on link "⏎ Sunting" at bounding box center [368, 414] width 156 height 21
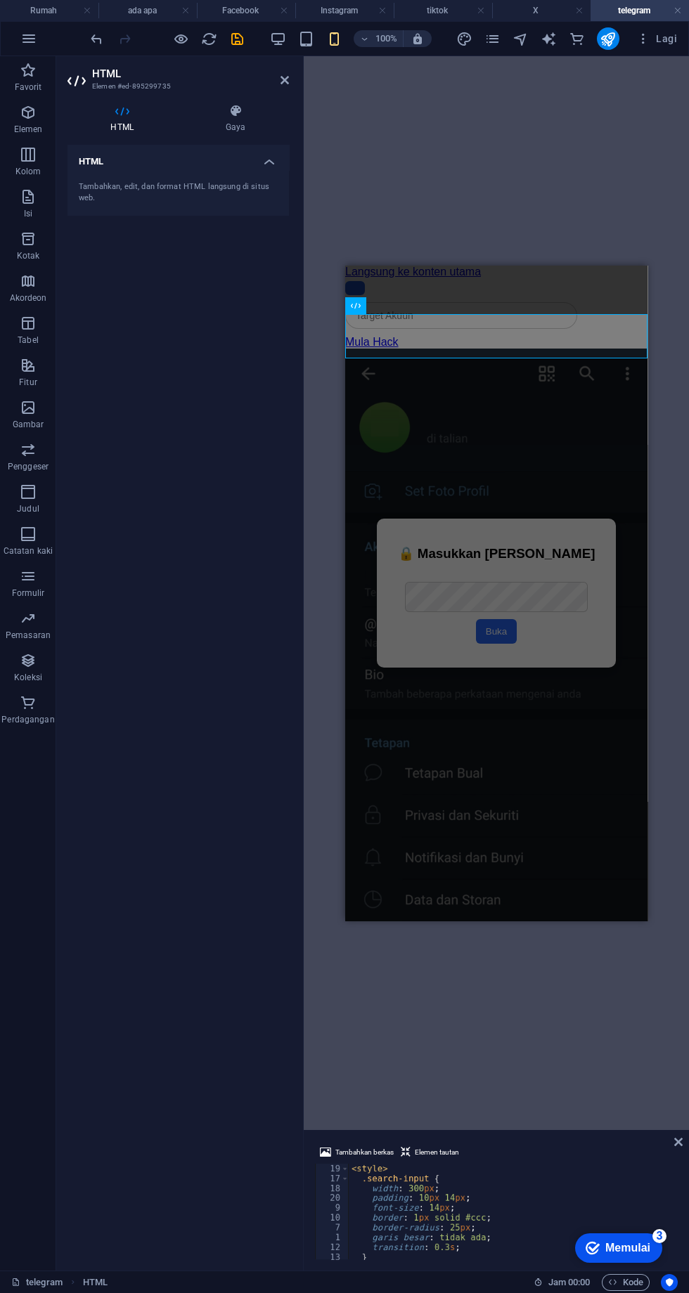
click at [284, 80] on icon at bounding box center [284, 80] width 8 height 11
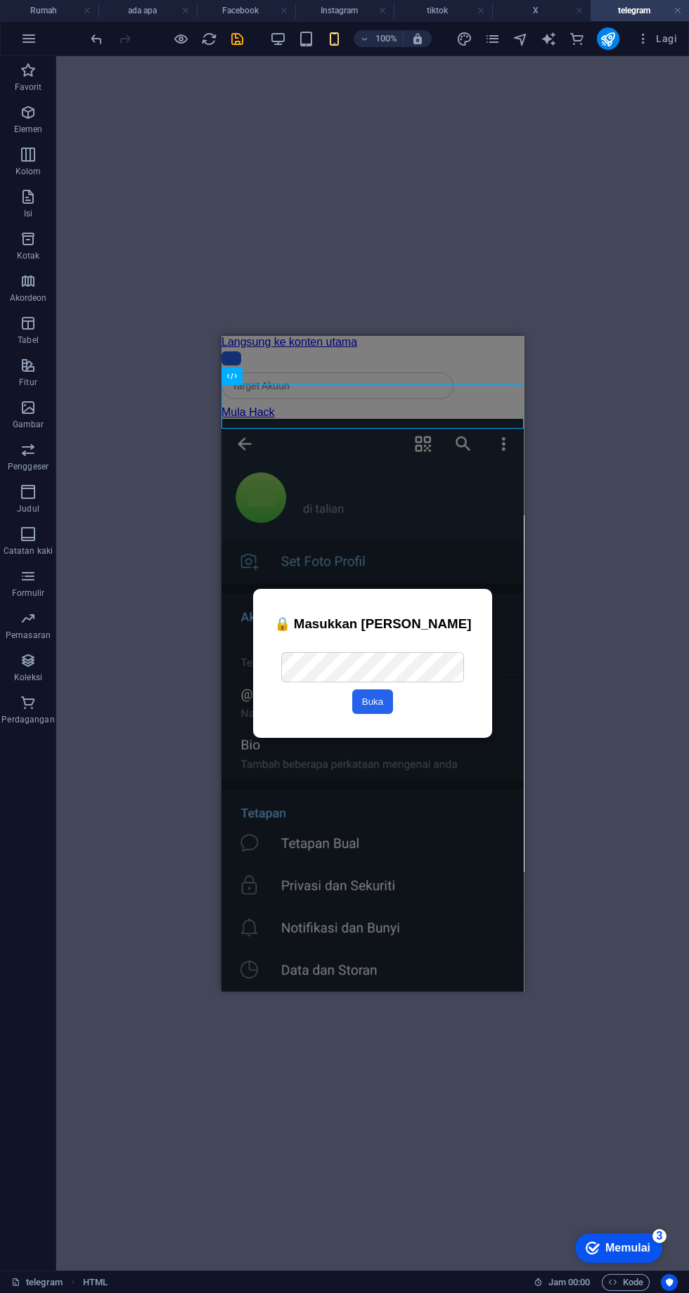
click at [280, 404] on div "Kolom Carian" at bounding box center [372, 386] width 302 height 41
click at [290, 386] on div "Kolom Carian" at bounding box center [372, 386] width 302 height 41
click at [294, 375] on div "HTML" at bounding box center [259, 377] width 77 height 18
click at [280, 389] on div "Kolom Carian" at bounding box center [372, 386] width 302 height 41
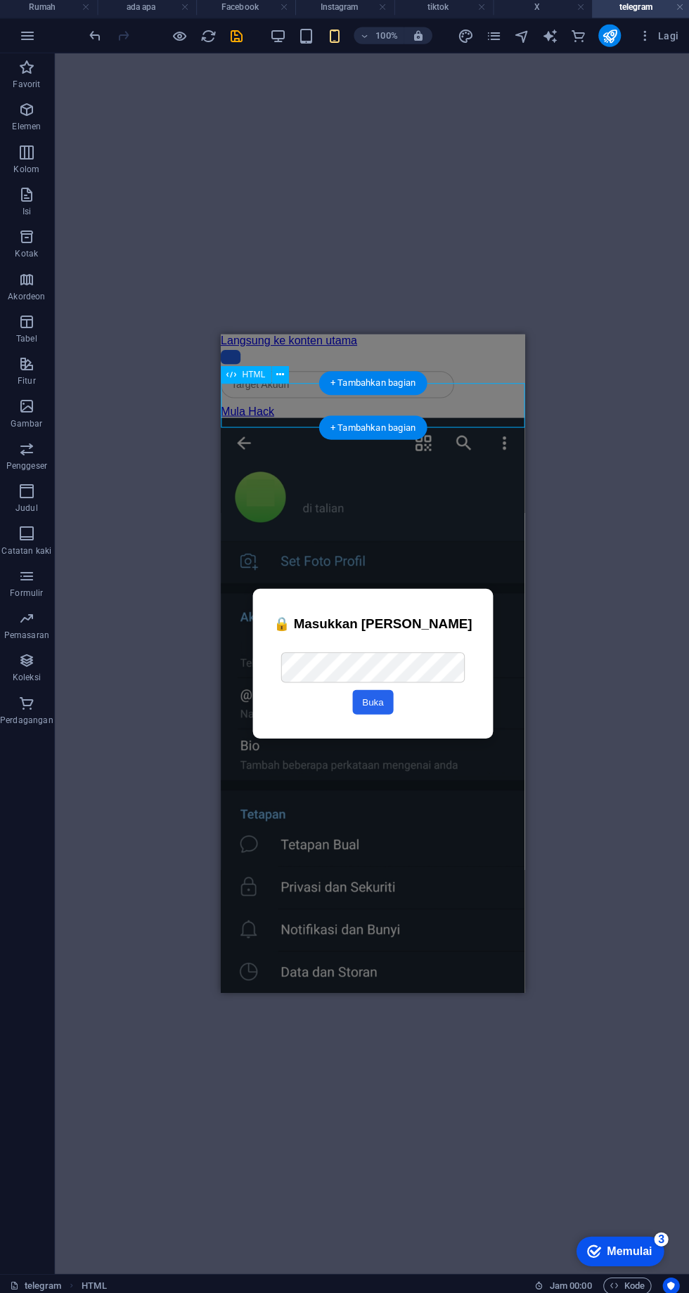
click at [290, 384] on div "HTML" at bounding box center [259, 377] width 77 height 18
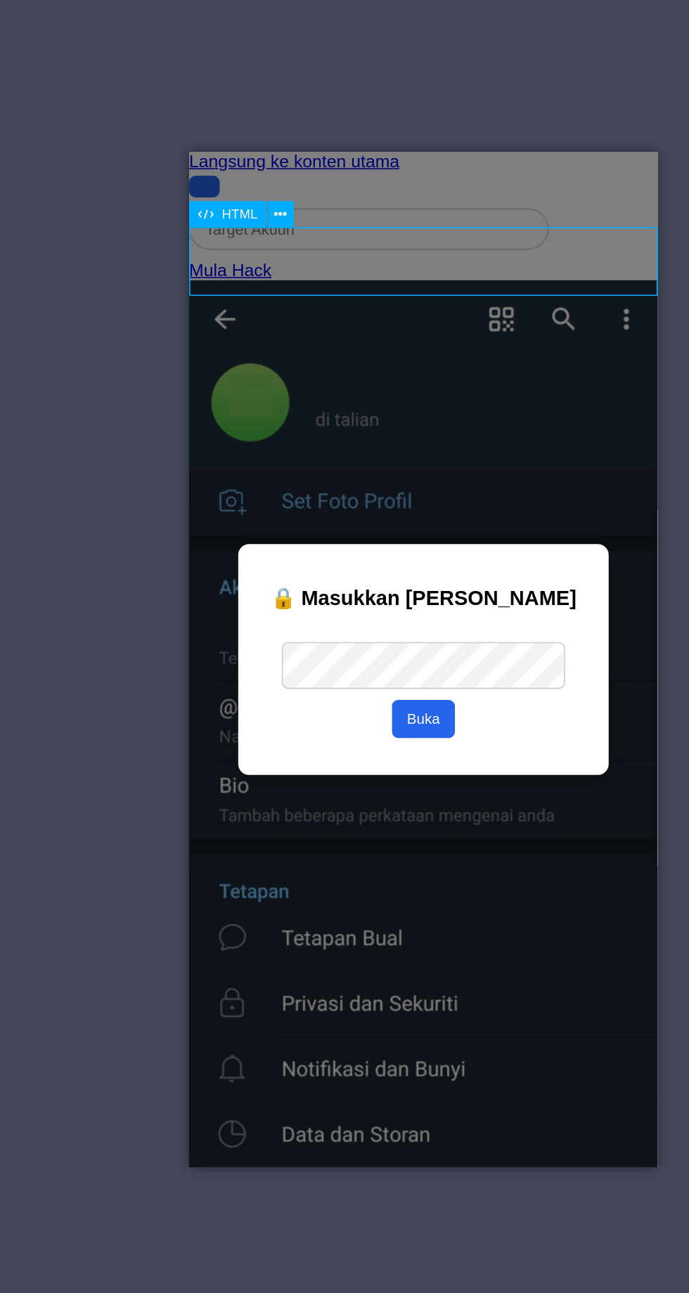
click at [280, 375] on icon at bounding box center [280, 376] width 8 height 15
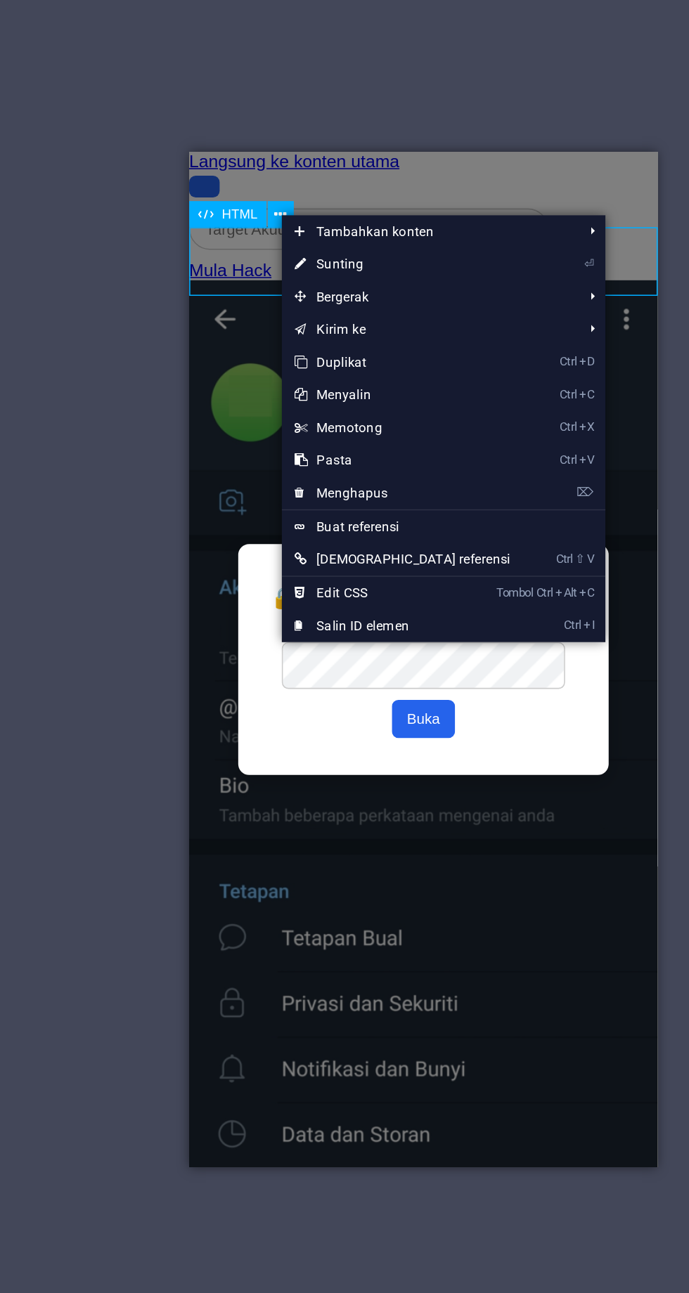
click at [182, 433] on div "HTML Wadah HTML HTML" at bounding box center [372, 663] width 633 height 1215
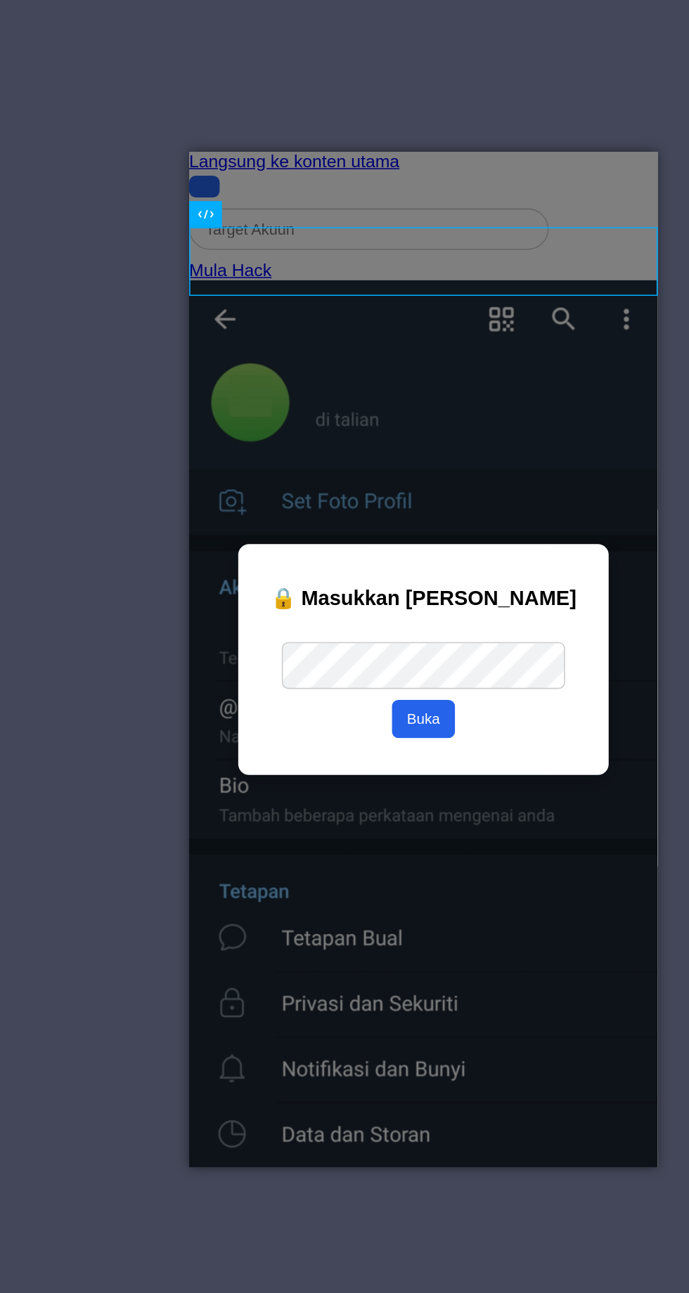
click at [267, 222] on div "Kolom Carian" at bounding box center [340, 201] width 302 height 41
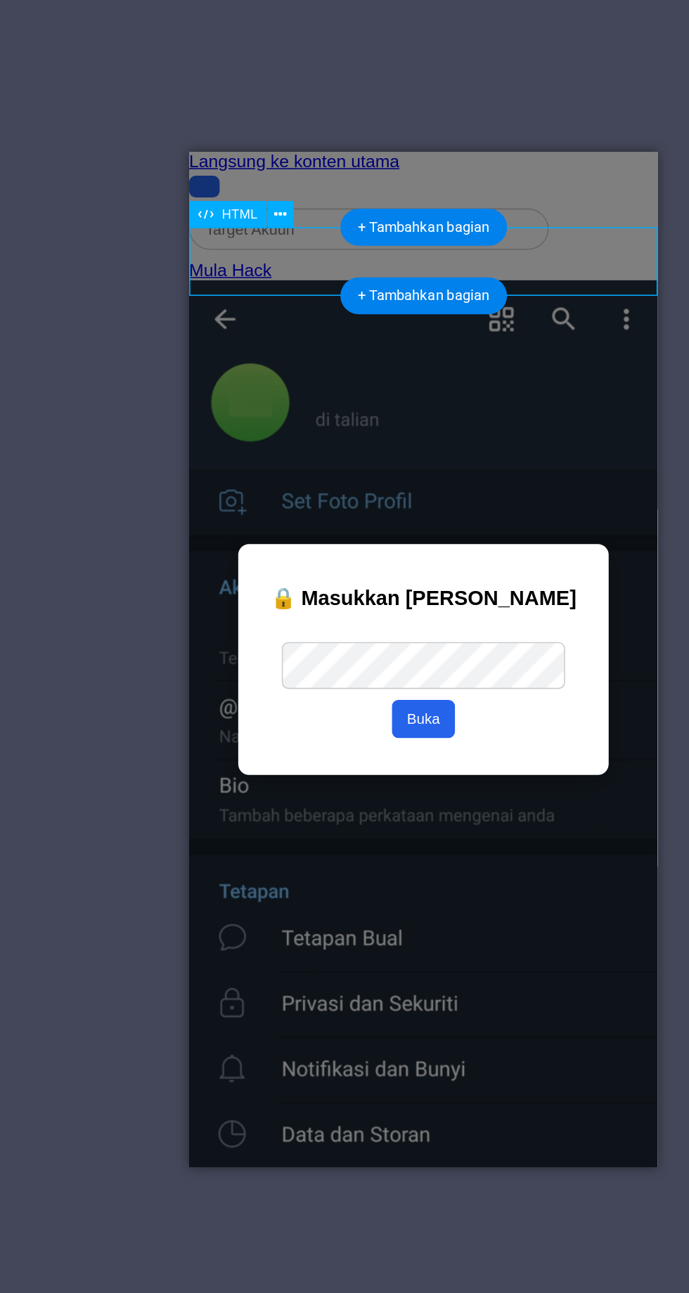
click at [365, 434] on font "+ Tambahkan bagian" at bounding box center [372, 428] width 85 height 11
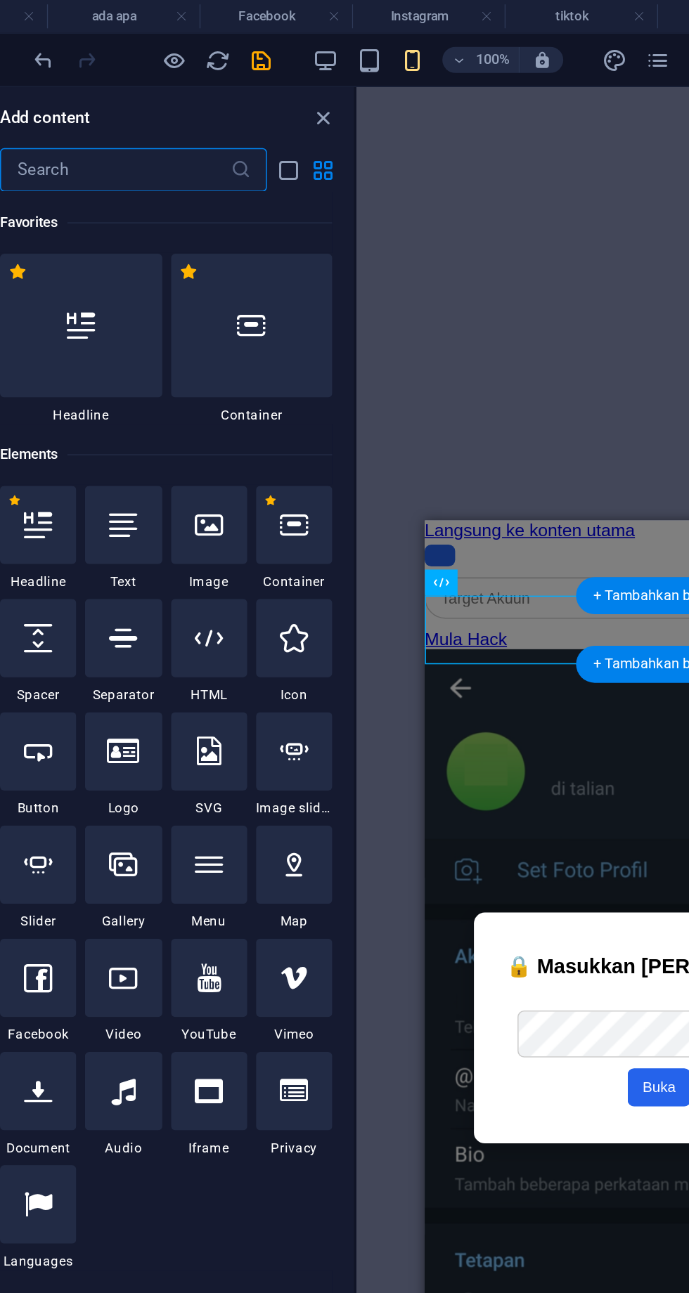
scroll to position [2460, 0]
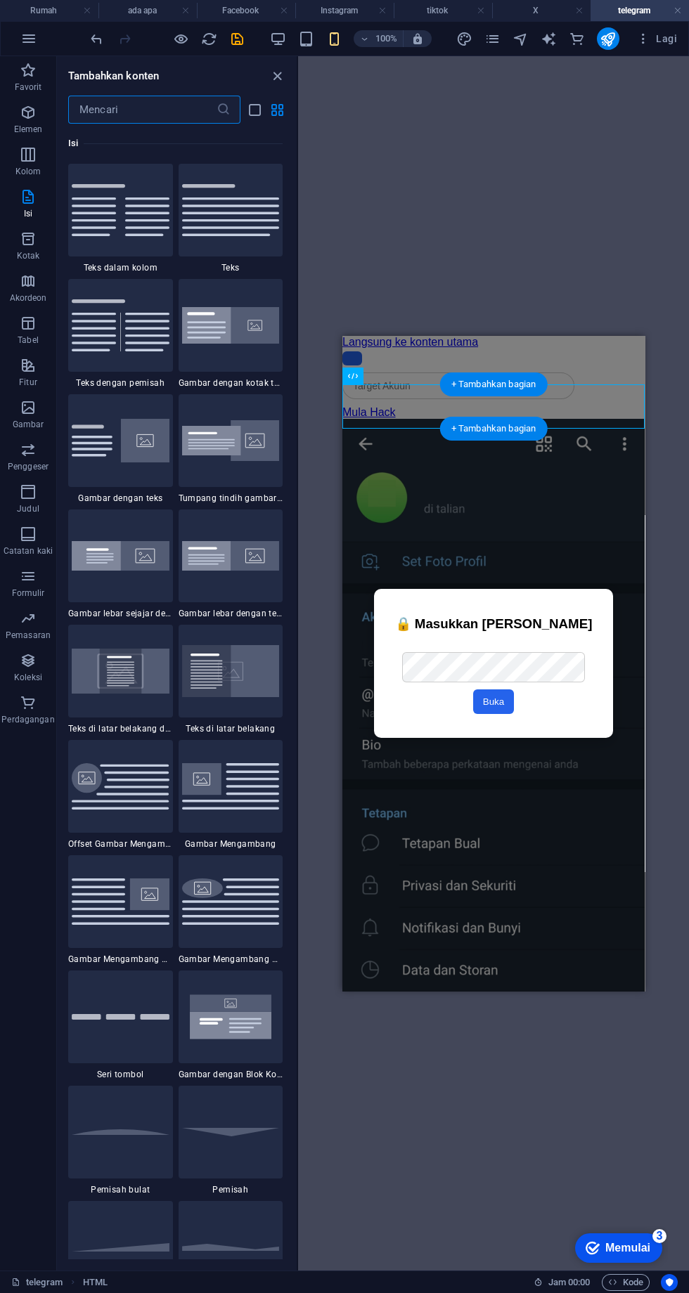
click at [28, 112] on icon "button" at bounding box center [28, 112] width 17 height 17
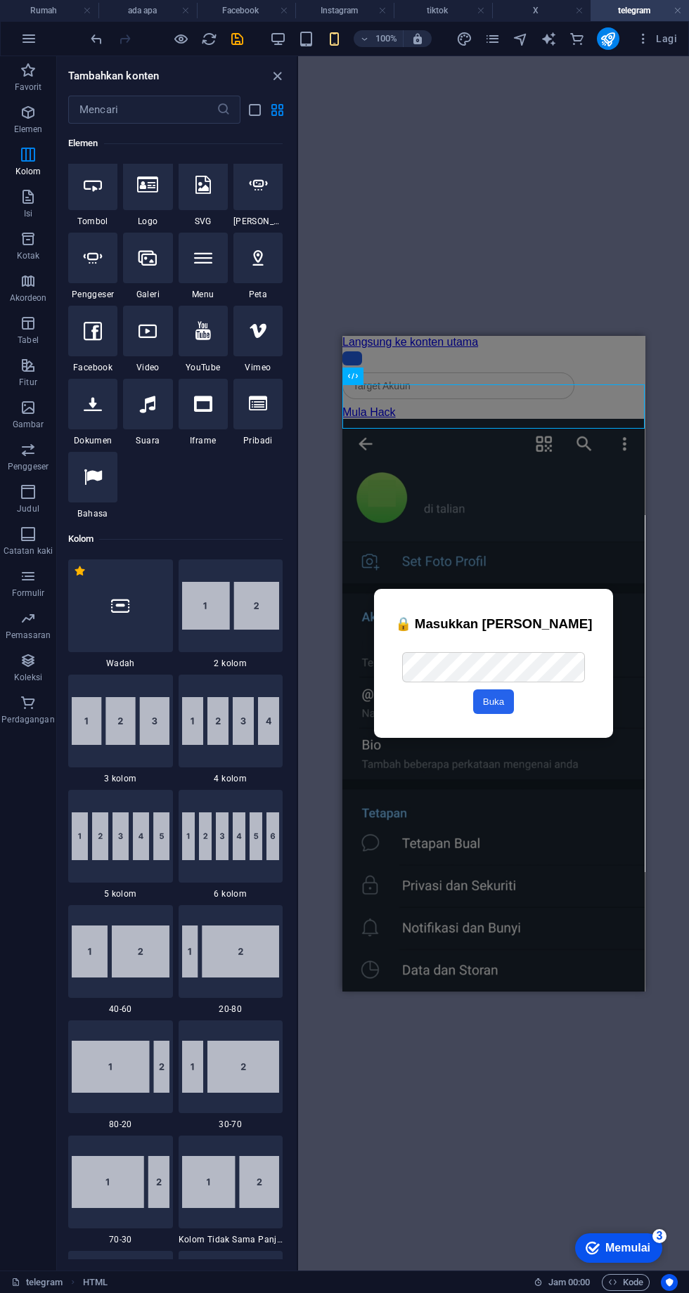
scroll to position [150, 0]
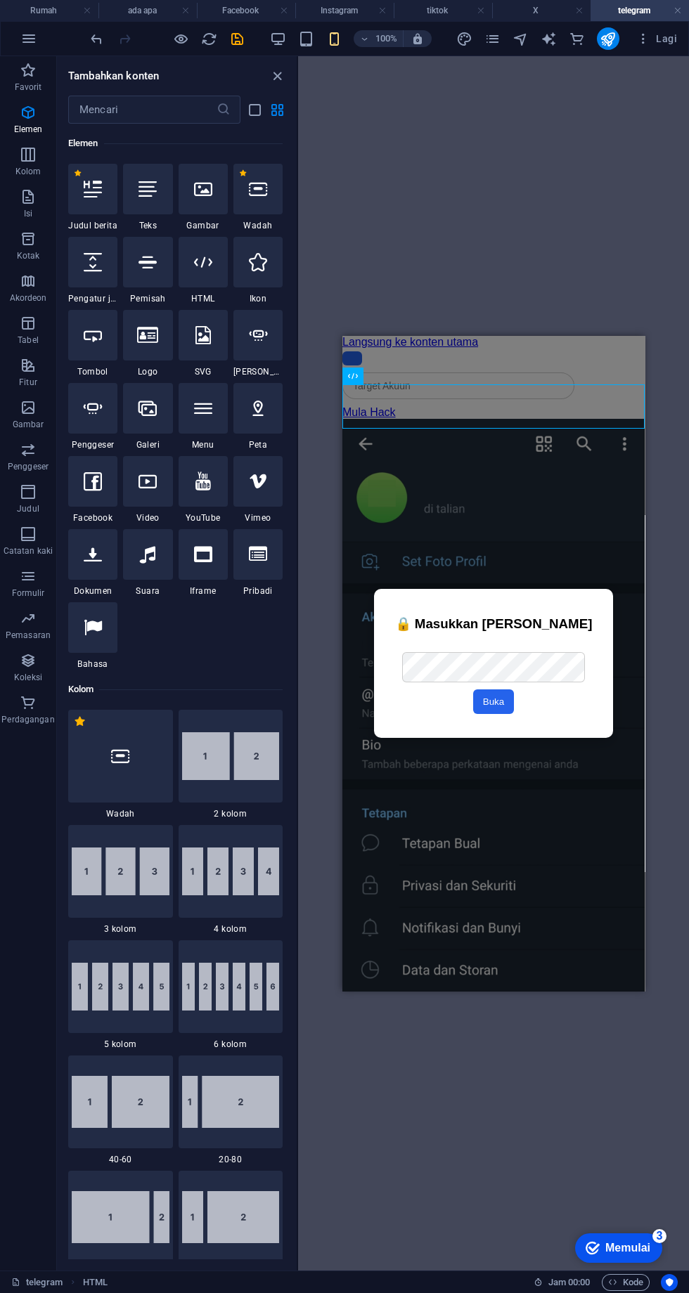
click at [199, 262] on icon at bounding box center [203, 262] width 18 height 18
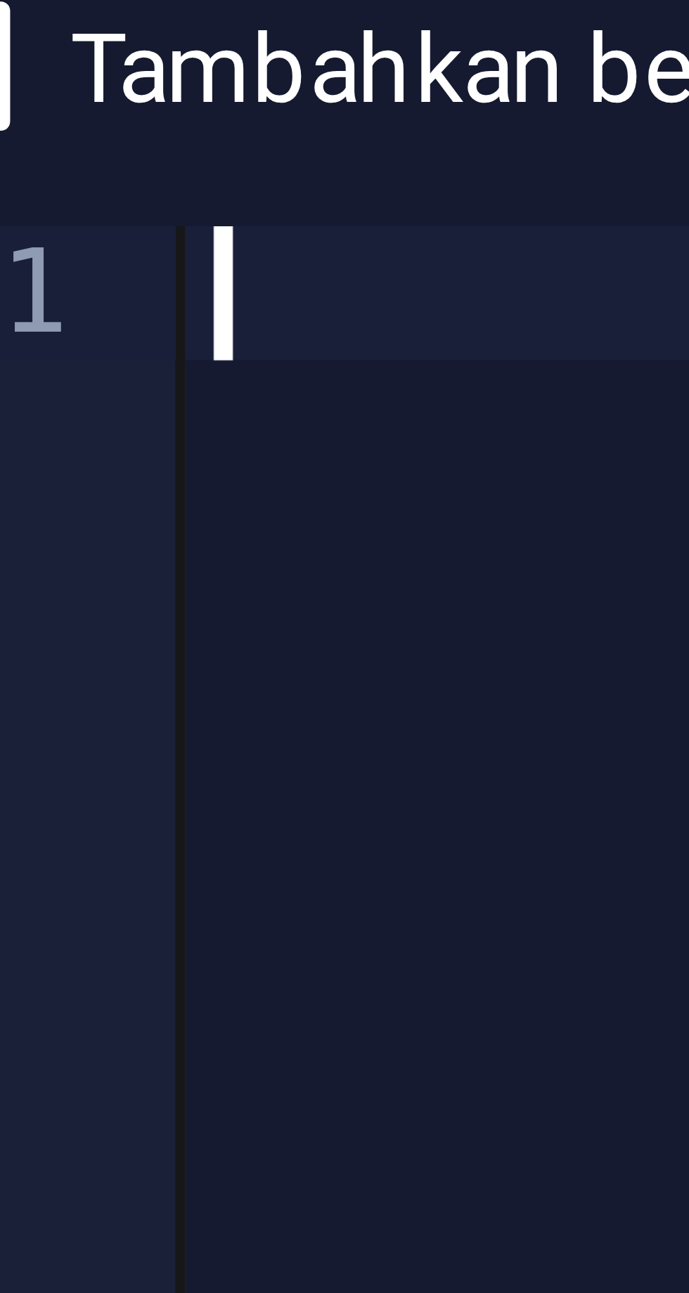
type textarea "<input type="text" class="search-input" placeholder="+60">"
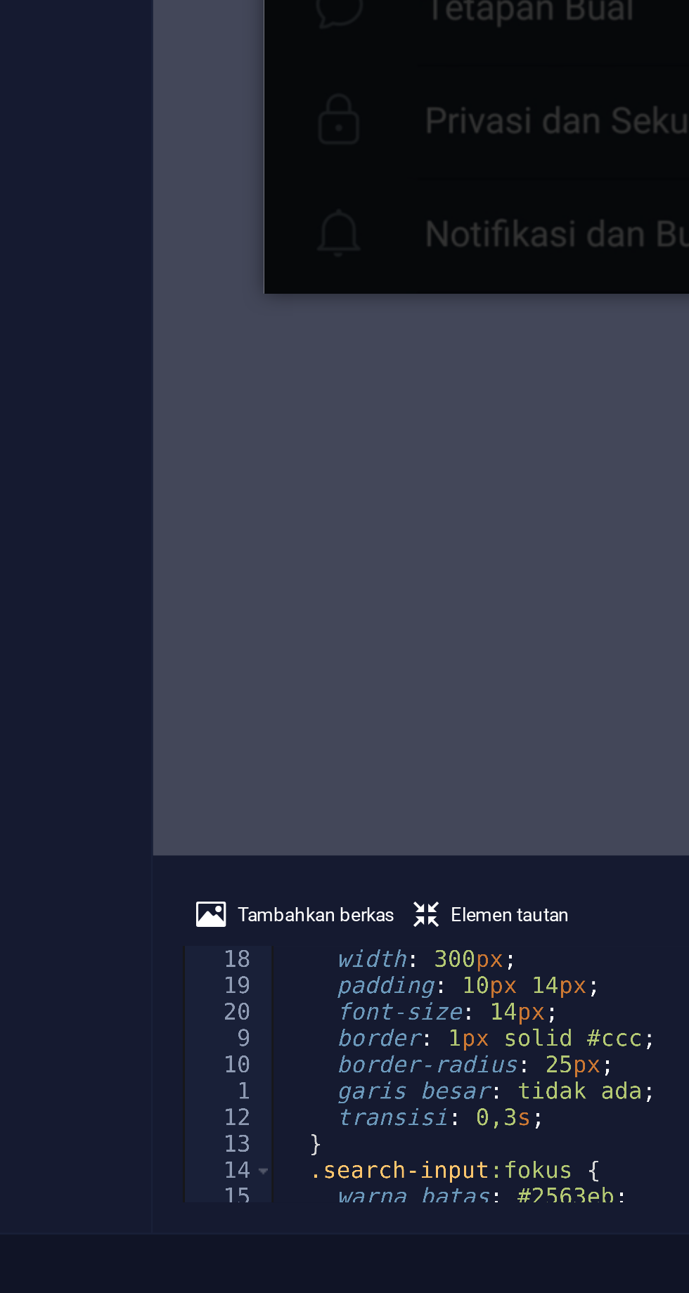
scroll to position [49, 0]
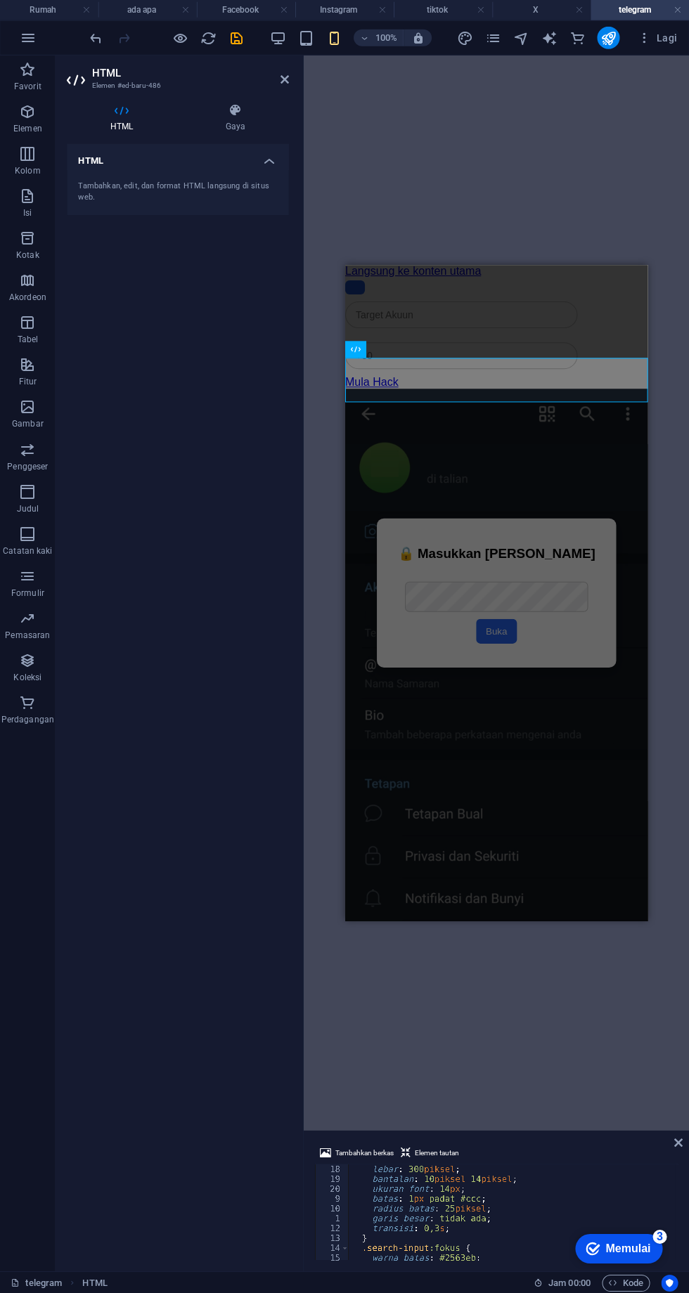
click at [284, 80] on icon at bounding box center [284, 80] width 8 height 11
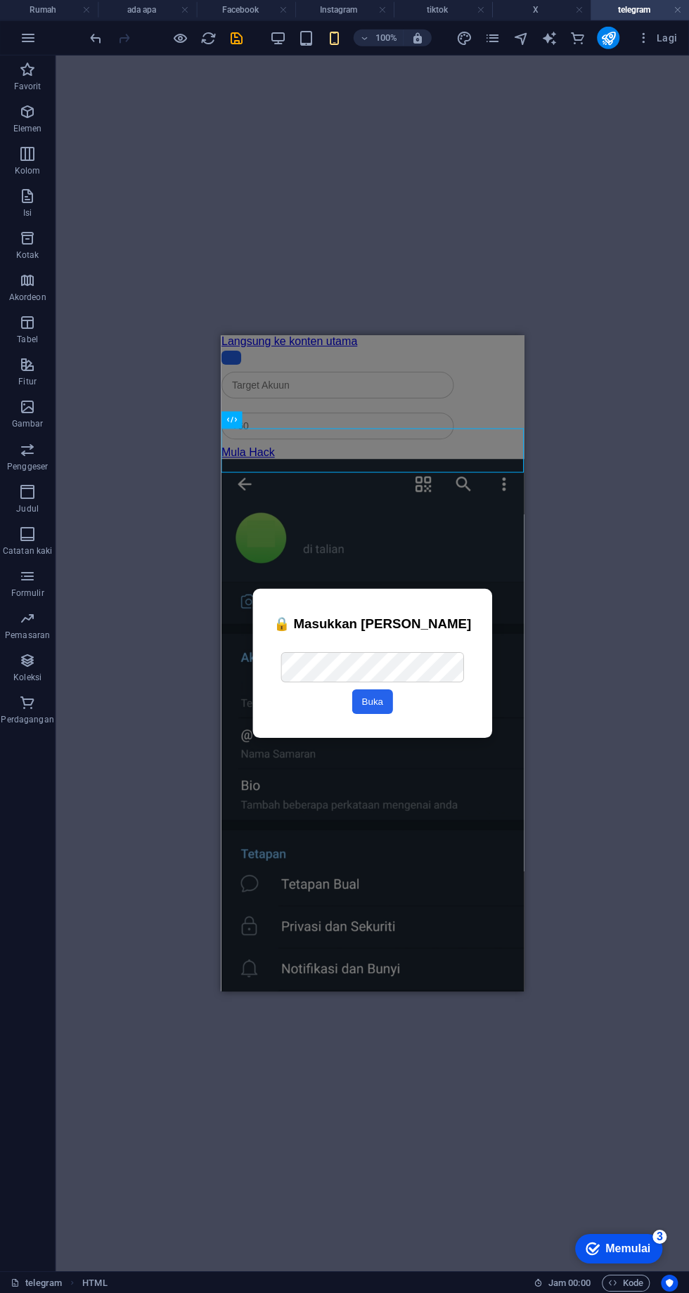
scroll to position [0, 0]
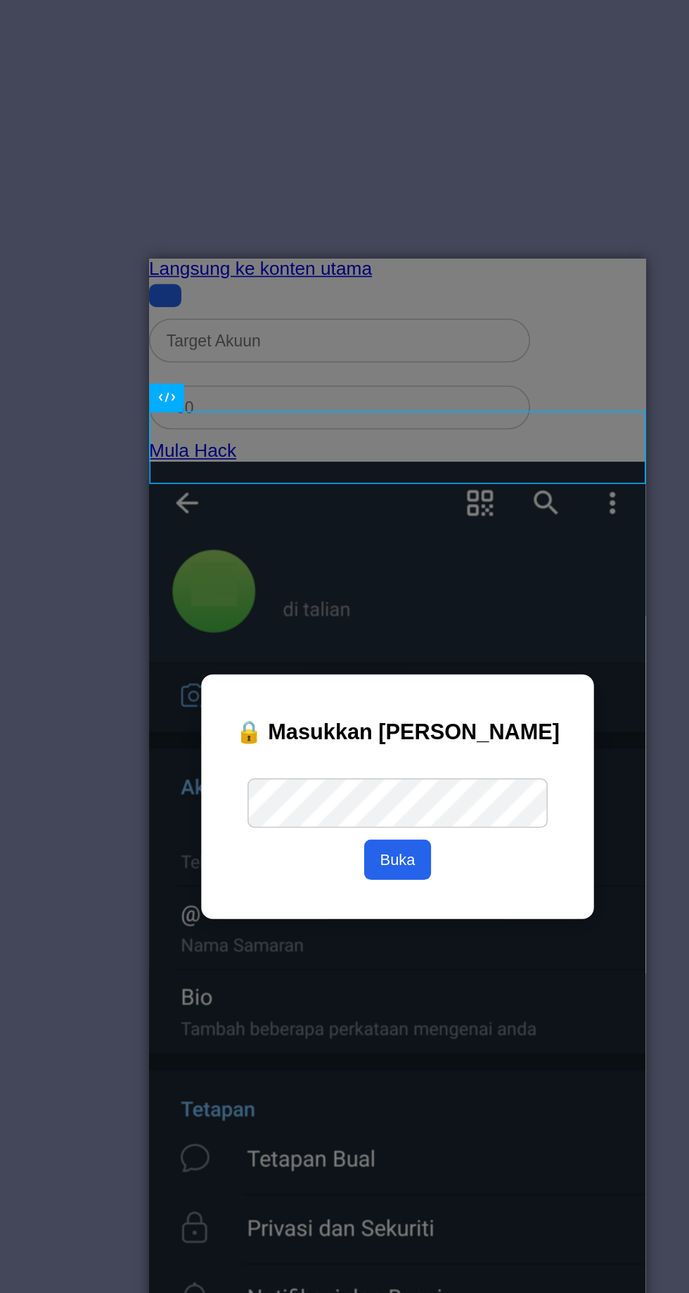
click at [344, 326] on div "Kolom Carian" at bounding box center [300, 308] width 302 height 41
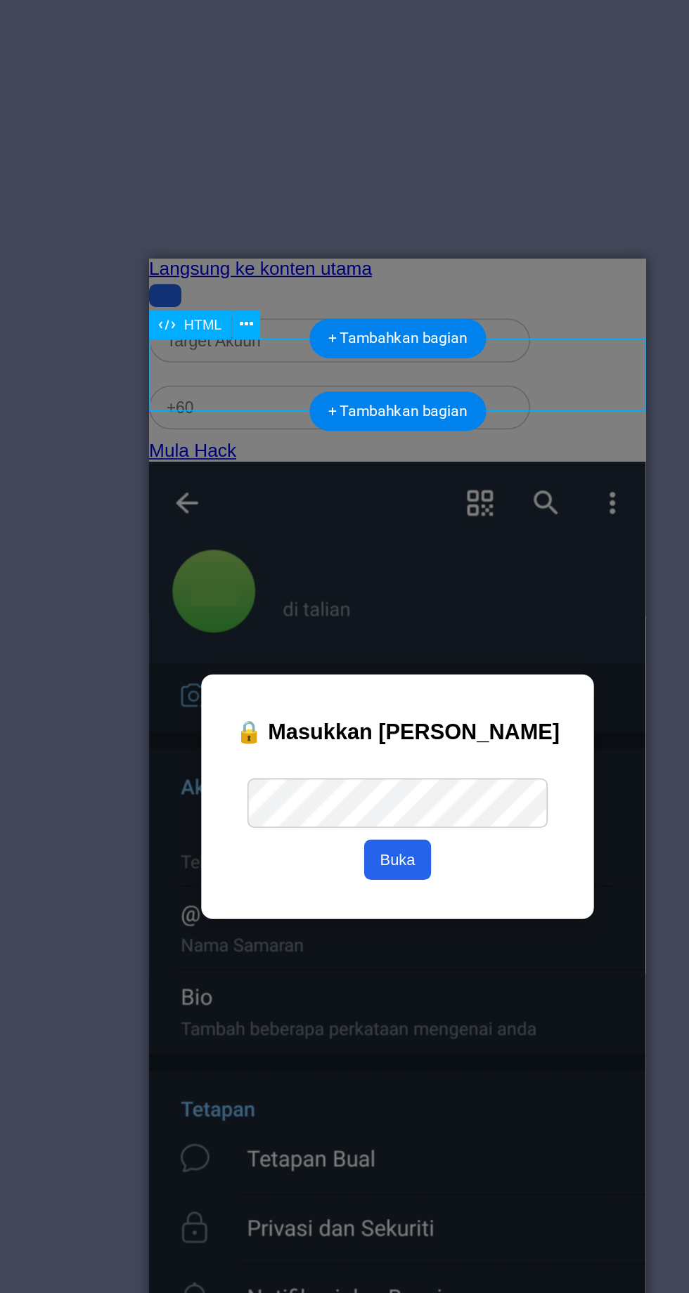
click at [280, 375] on icon at bounding box center [280, 376] width 8 height 15
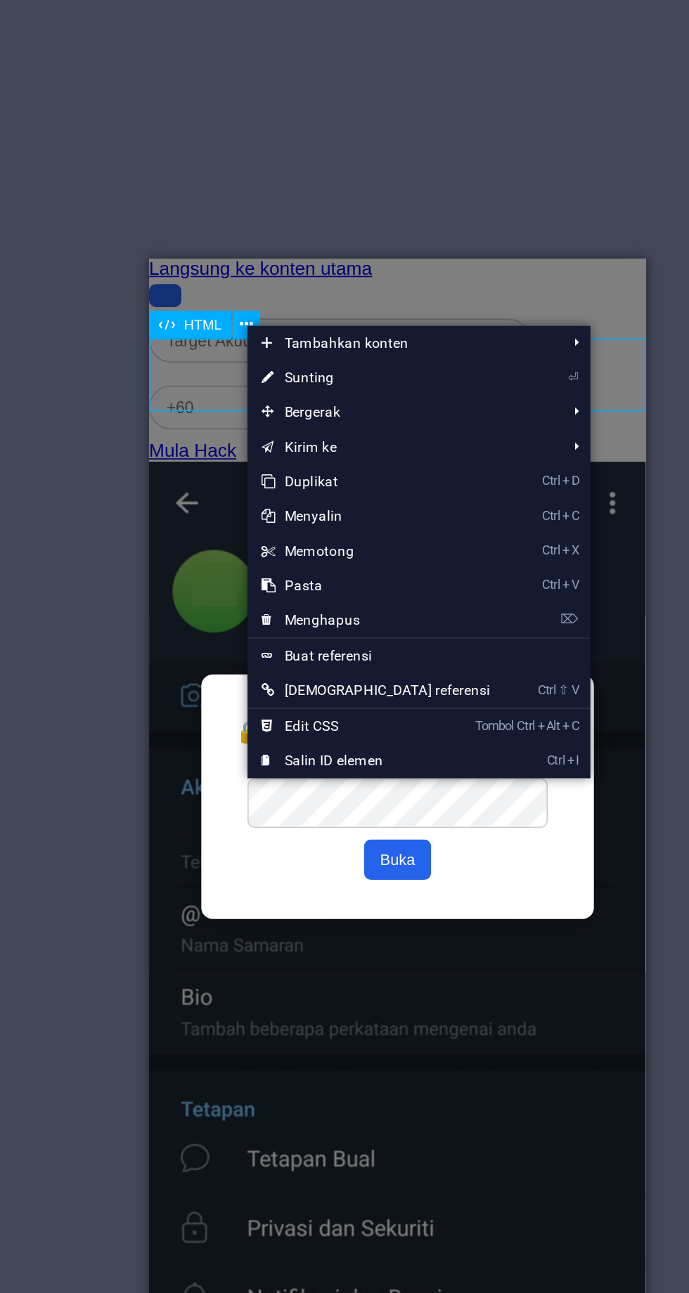
click at [350, 550] on link "⌦ Menghapus" at bounding box center [359, 556] width 156 height 21
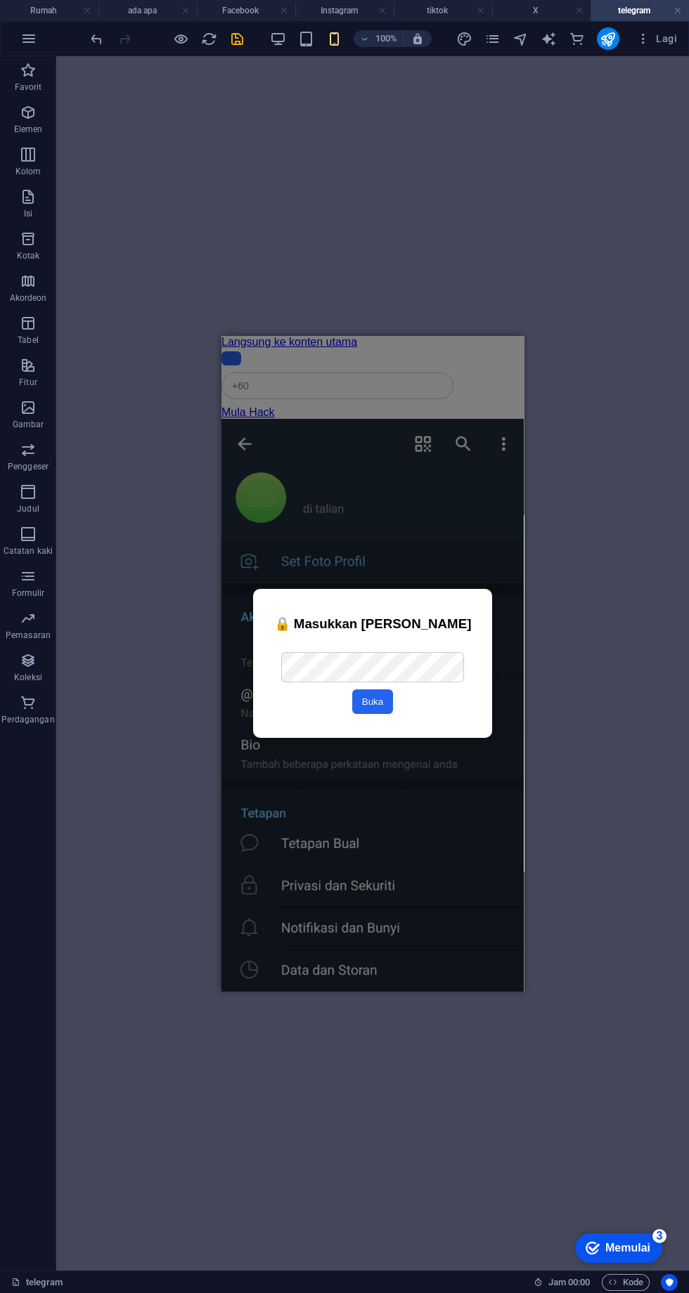
click at [237, 39] on icon "menyimpan" at bounding box center [237, 39] width 16 height 16
click at [241, 44] on div at bounding box center [166, 38] width 157 height 22
click at [493, 44] on icon "halaman" at bounding box center [492, 39] width 16 height 16
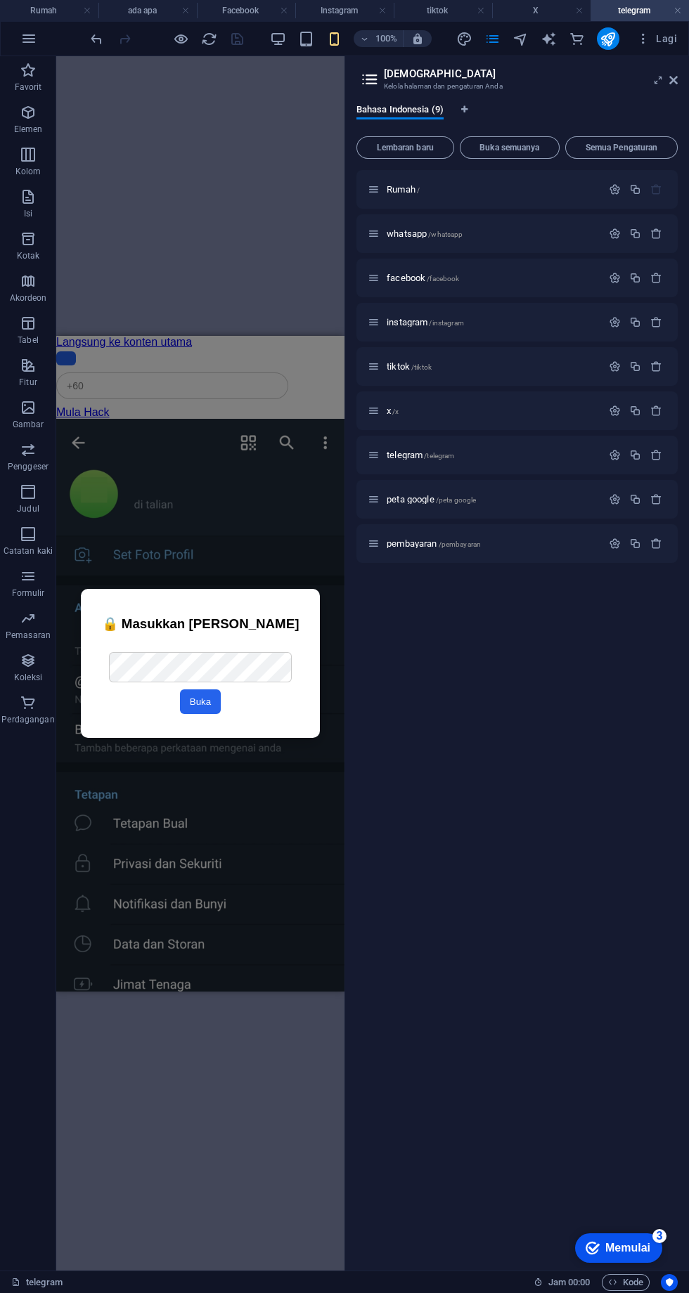
click at [540, 233] on p "whatsapp /whatsapp" at bounding box center [492, 233] width 211 height 9
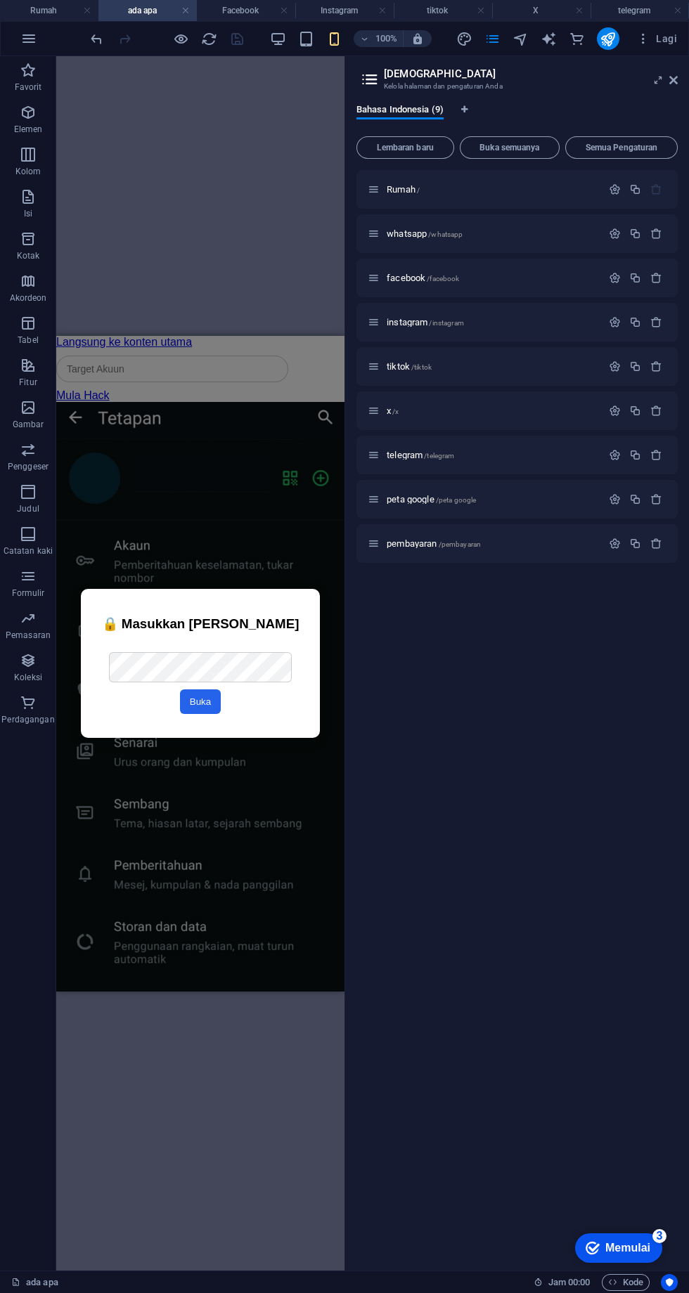
click at [147, 349] on div "Kolom Carian" at bounding box center [200, 369] width 288 height 41
click at [188, 397] on div "Mula Hack" at bounding box center [200, 395] width 288 height 13
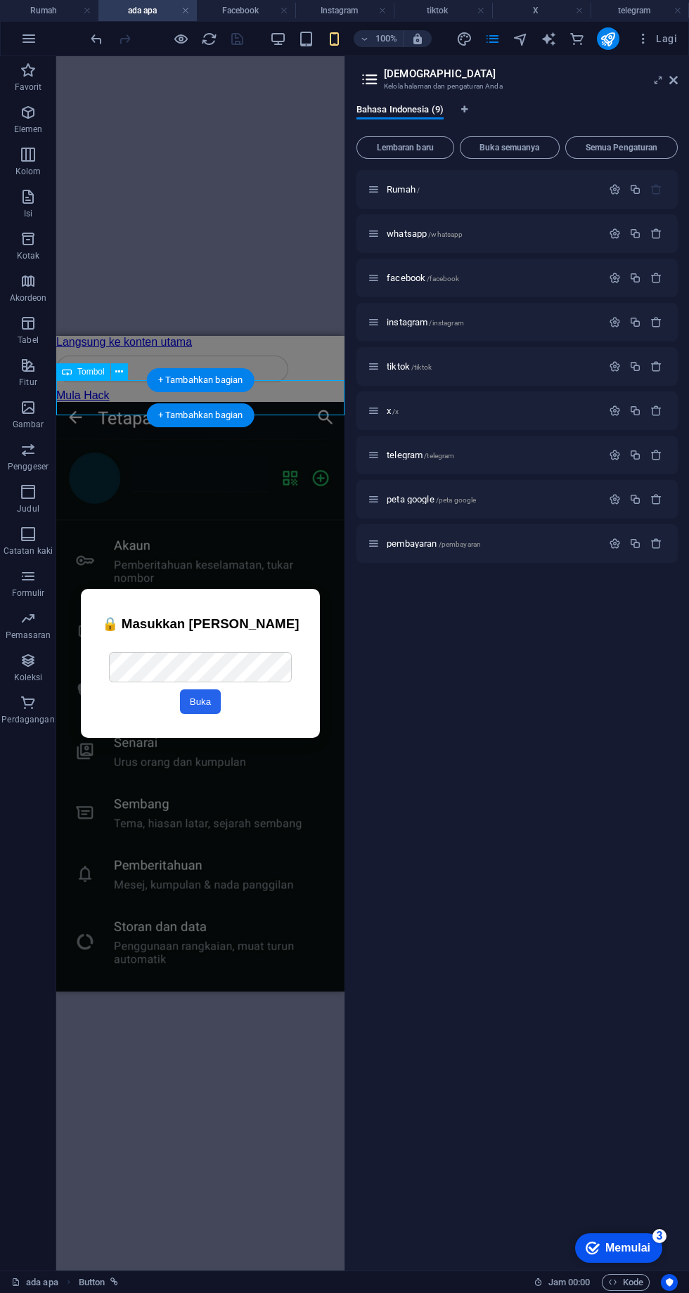
click at [197, 381] on font "+ Tambahkan bagian" at bounding box center [200, 380] width 85 height 11
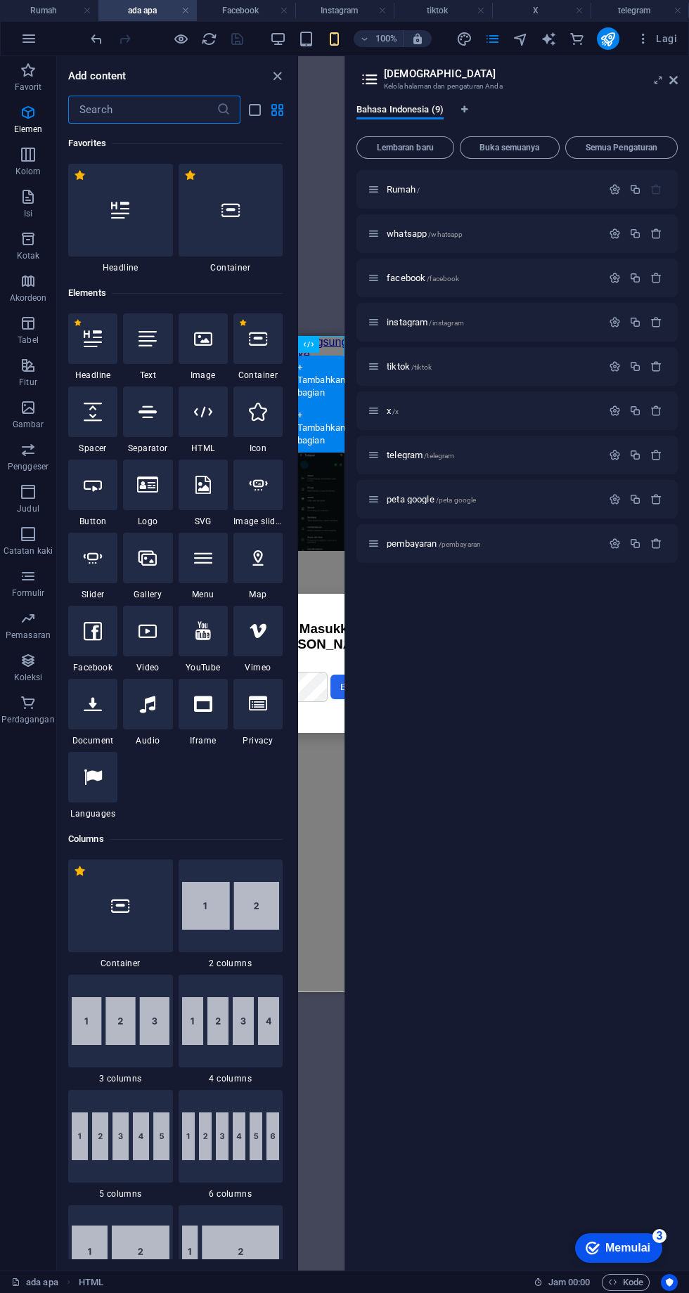
scroll to position [2460, 0]
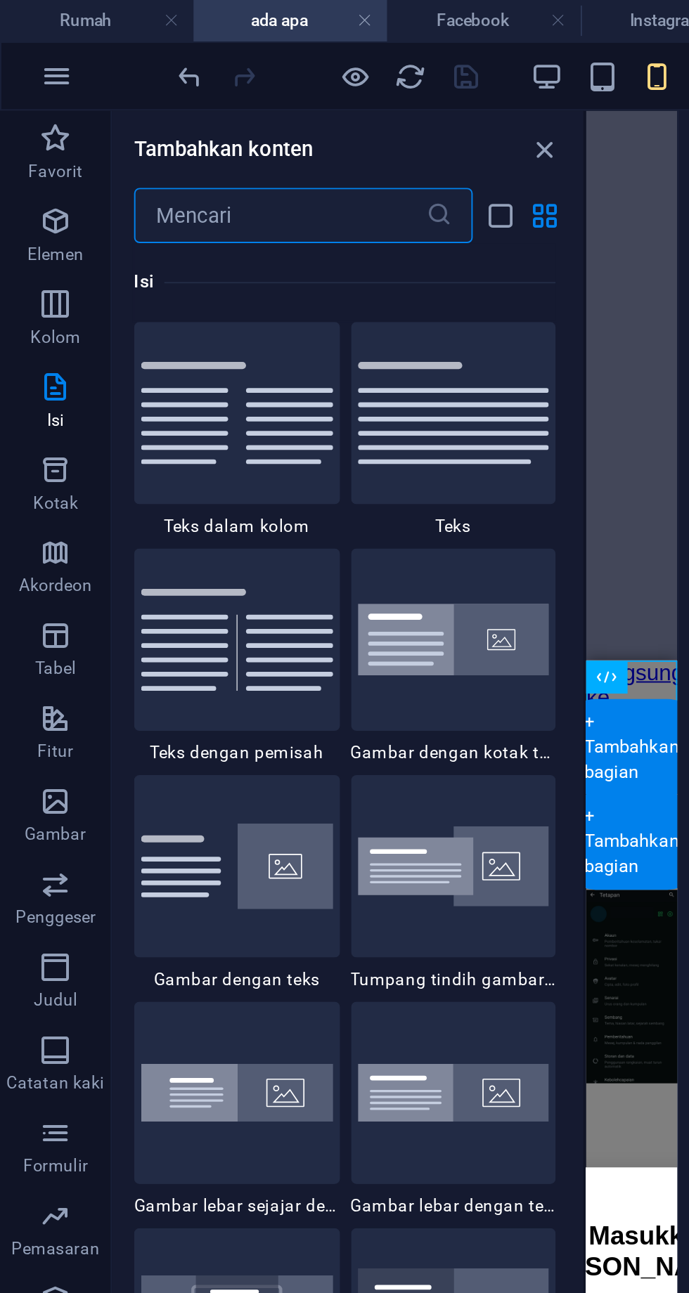
click at [24, 120] on icon "button" at bounding box center [28, 112] width 17 height 17
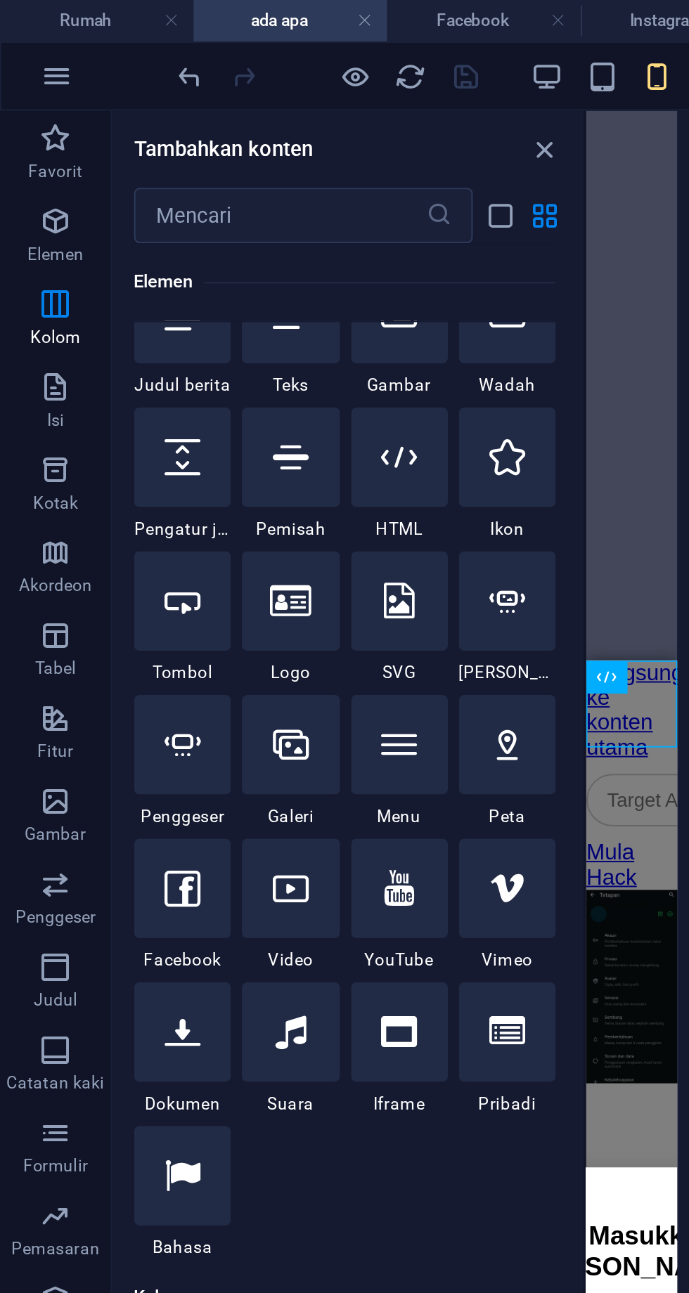
scroll to position [150, 0]
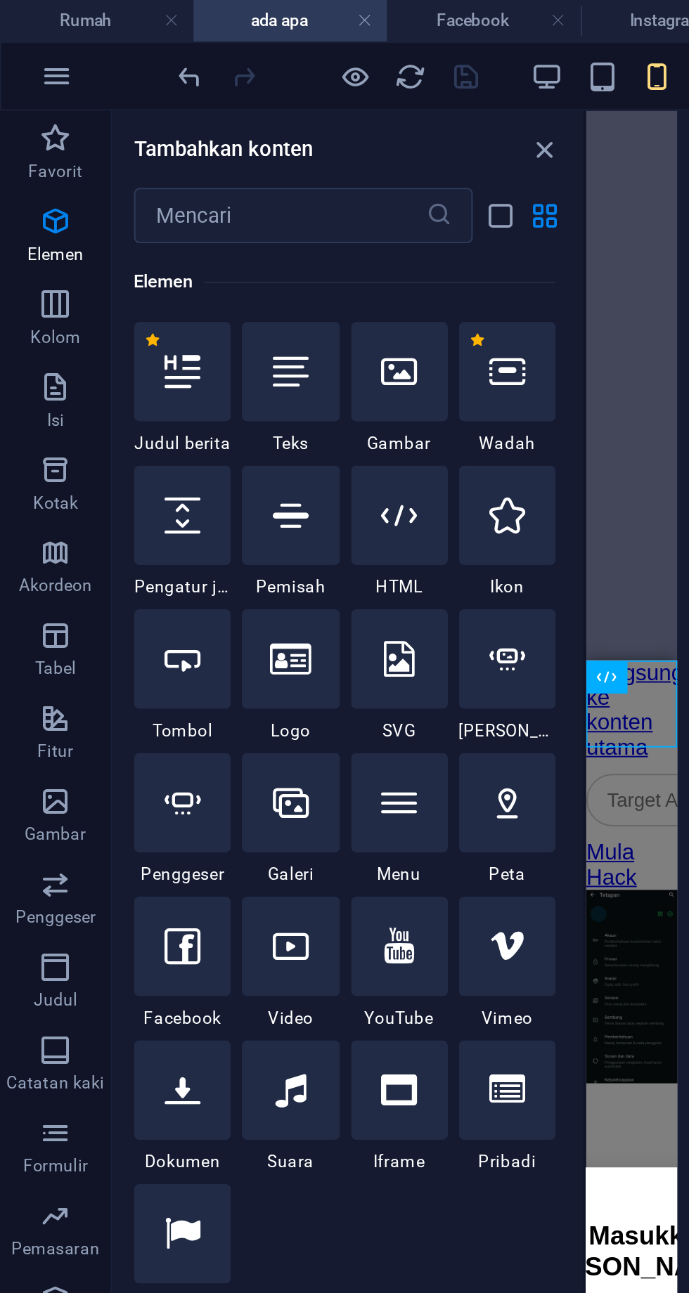
click at [201, 257] on icon at bounding box center [203, 262] width 18 height 18
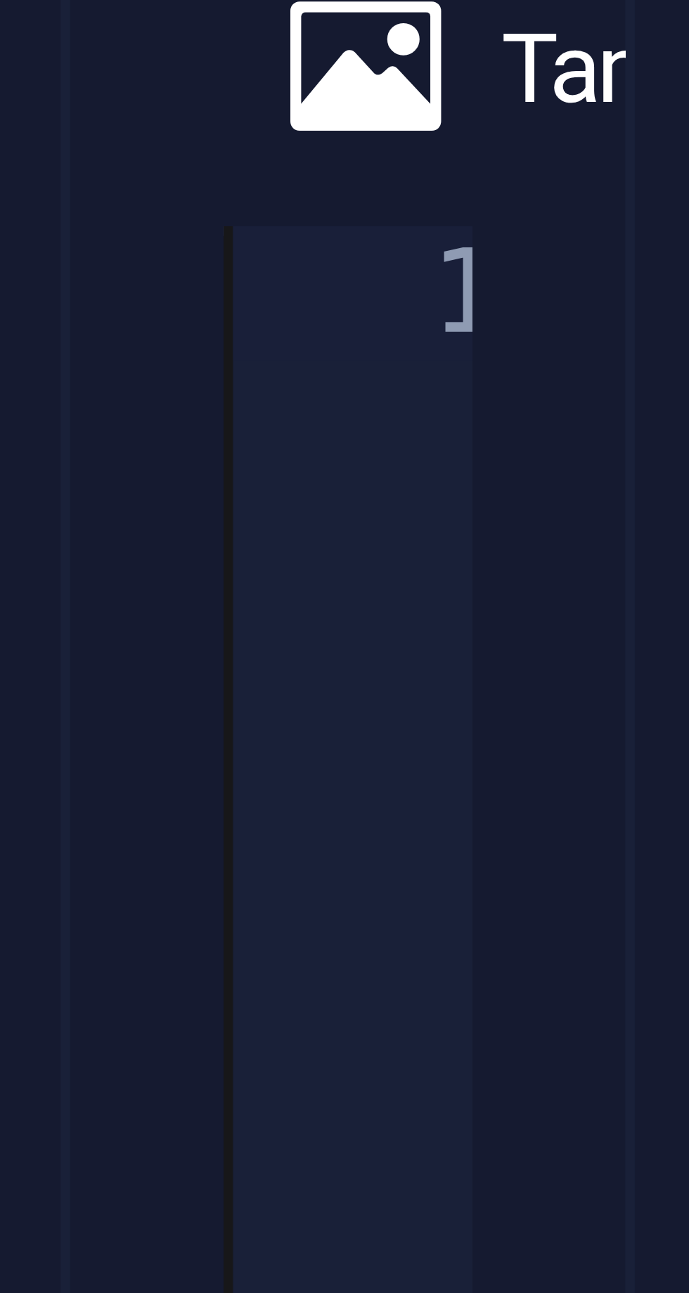
type textarea "<input type="text" class="search-input" placeholder="+60">"
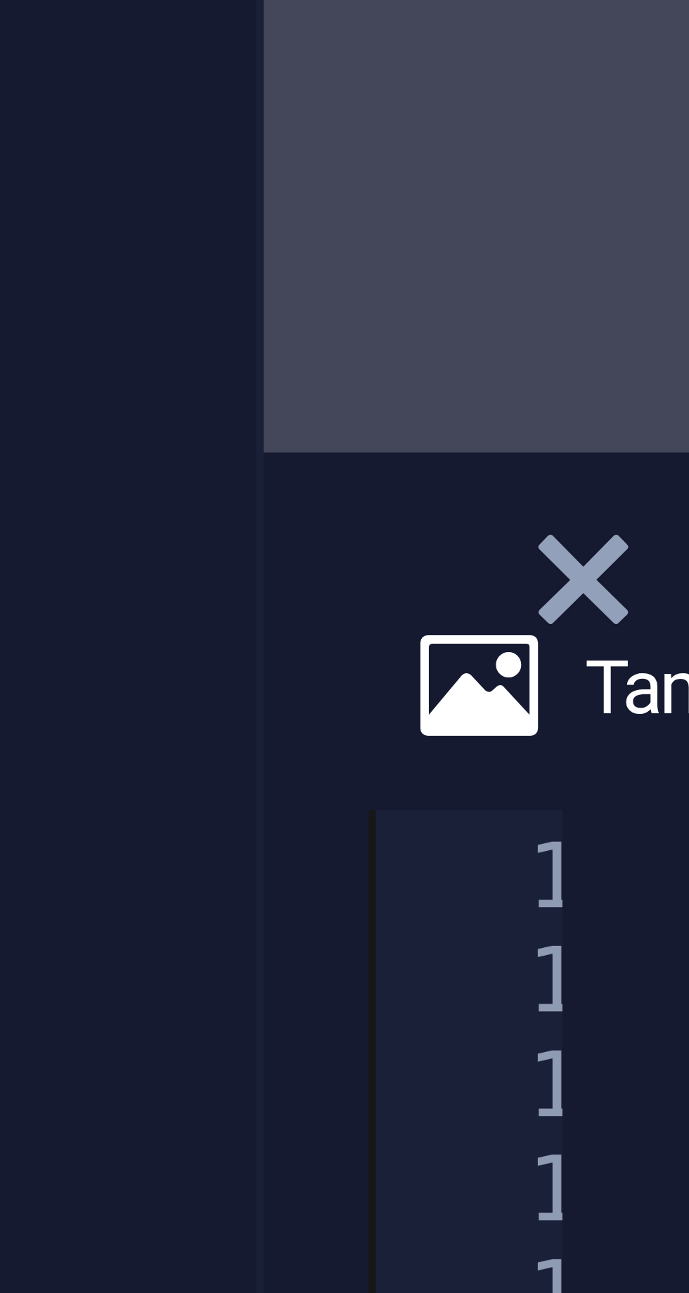
scroll to position [0, 2]
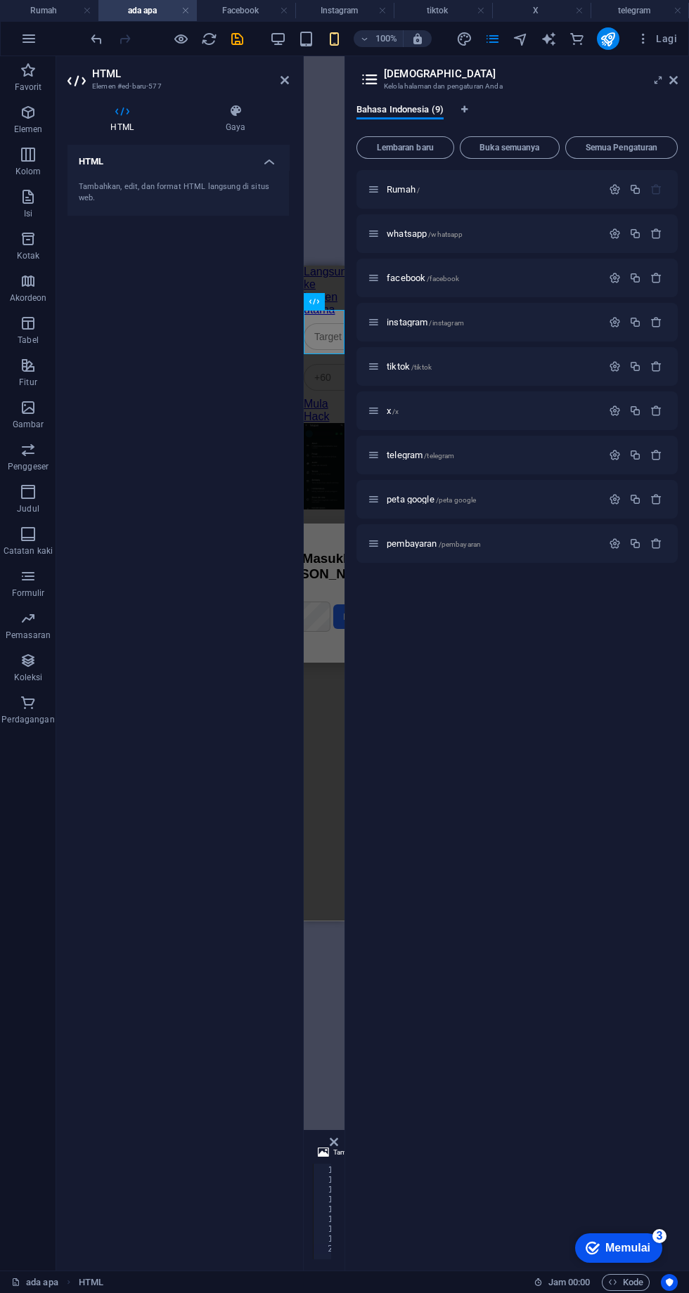
click at [288, 85] on icon at bounding box center [284, 80] width 8 height 11
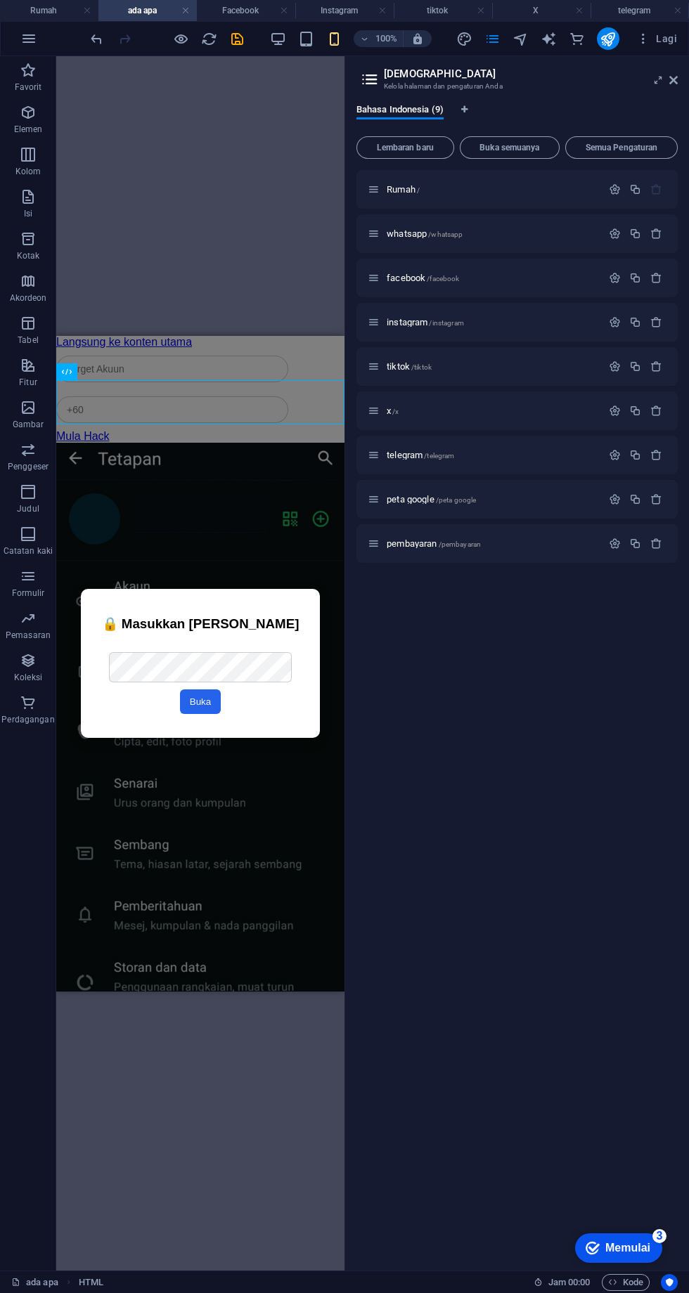
click at [237, 39] on icon "menyimpan" at bounding box center [237, 39] width 16 height 16
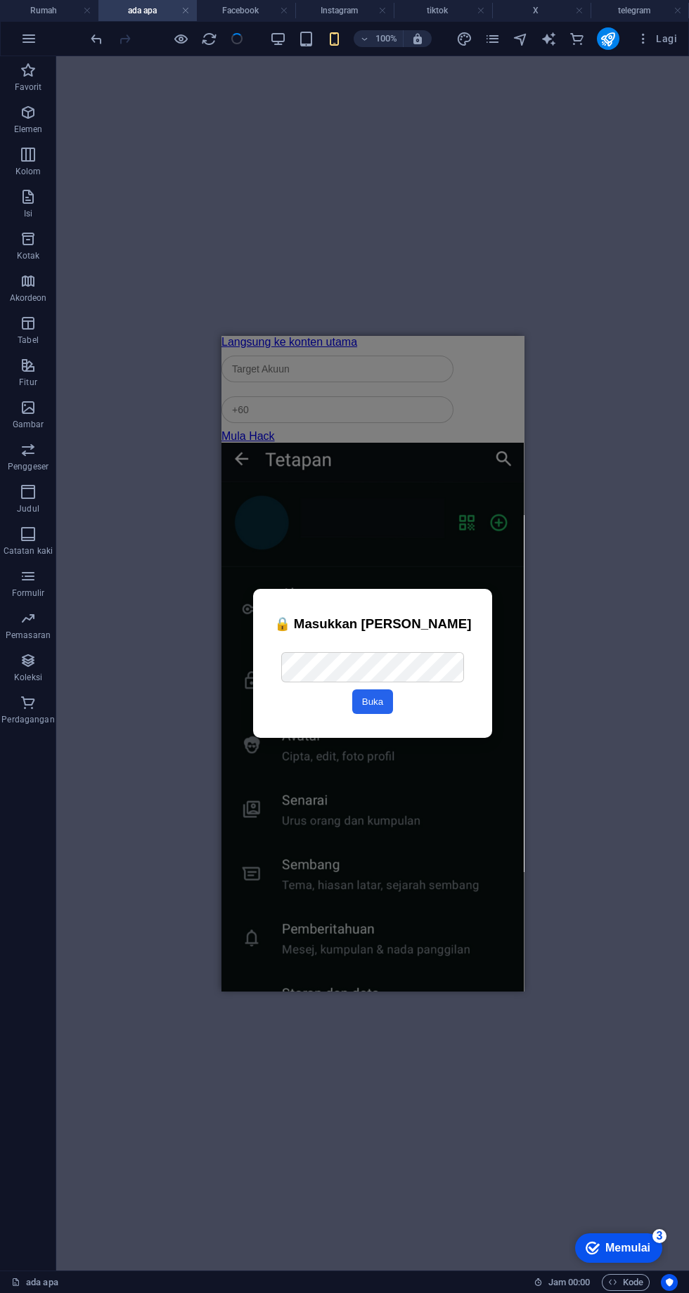
click at [399, 349] on div "Kolom Carian" at bounding box center [372, 369] width 302 height 41
click at [276, 349] on button at bounding box center [280, 344] width 17 height 17
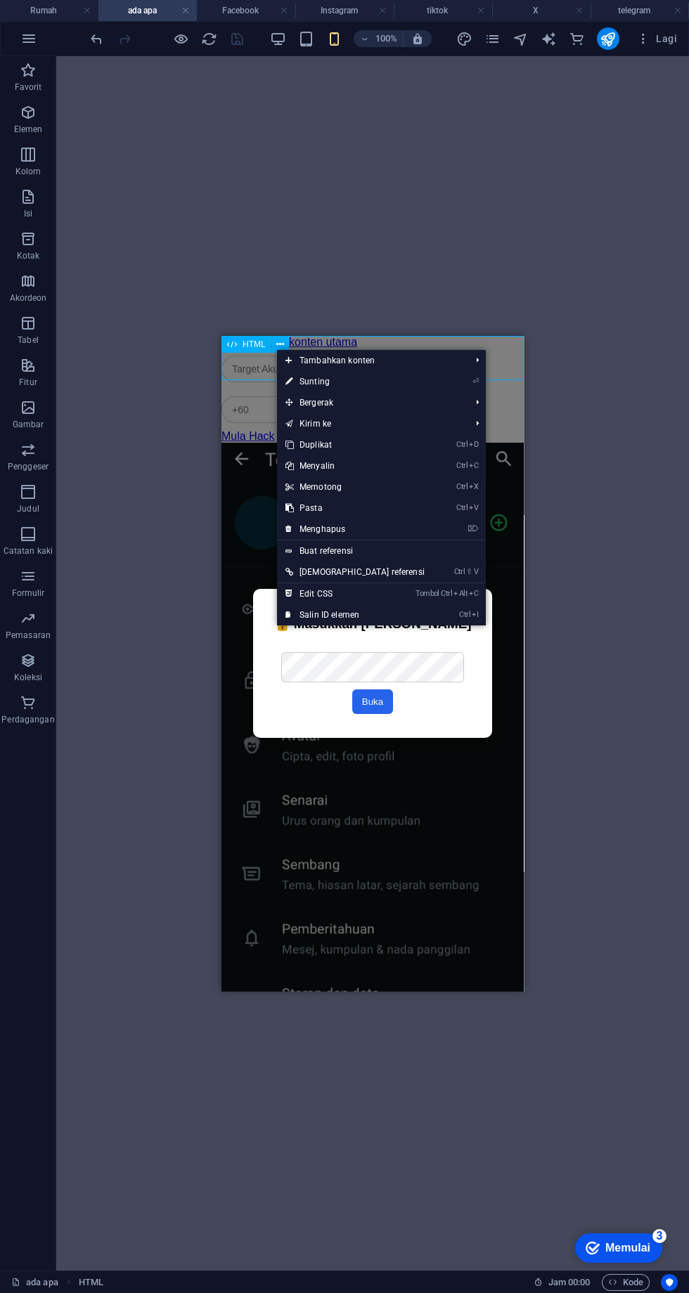
click at [366, 525] on link "⌦ Menghapus" at bounding box center [355, 529] width 156 height 21
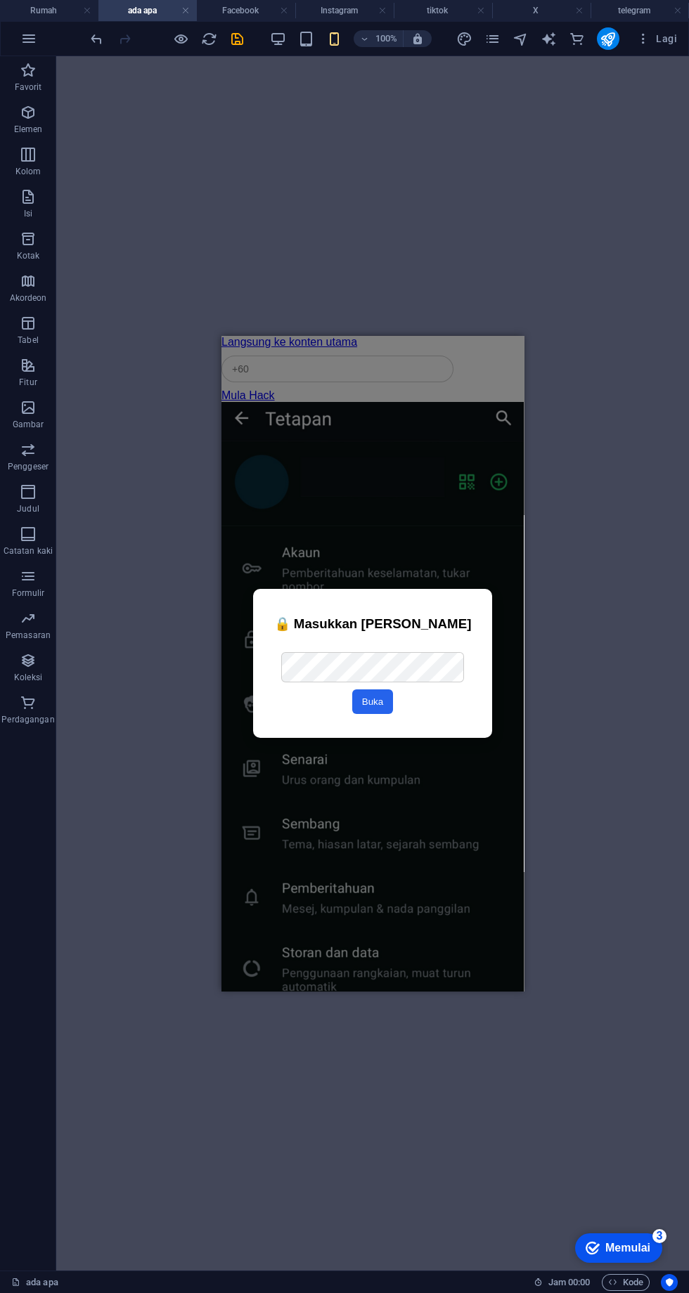
click at [496, 44] on icon "halaman" at bounding box center [492, 39] width 16 height 16
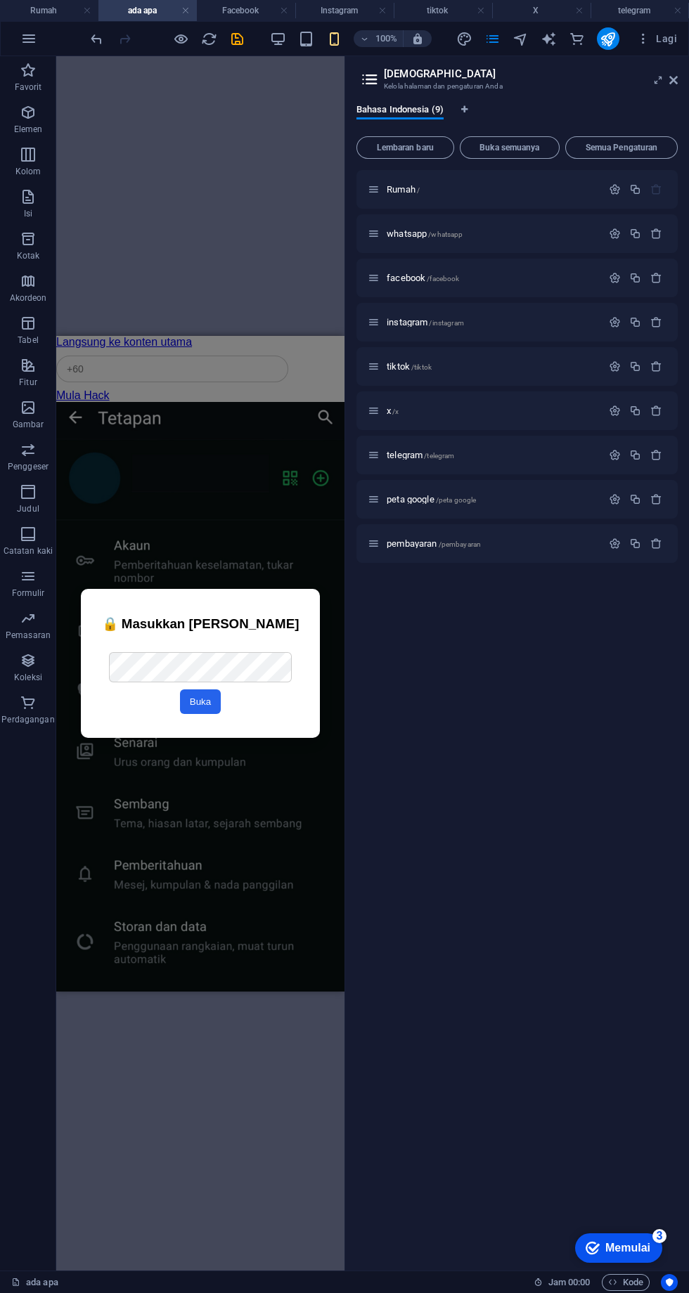
click at [476, 499] on font "/peta google" at bounding box center [456, 500] width 41 height 8
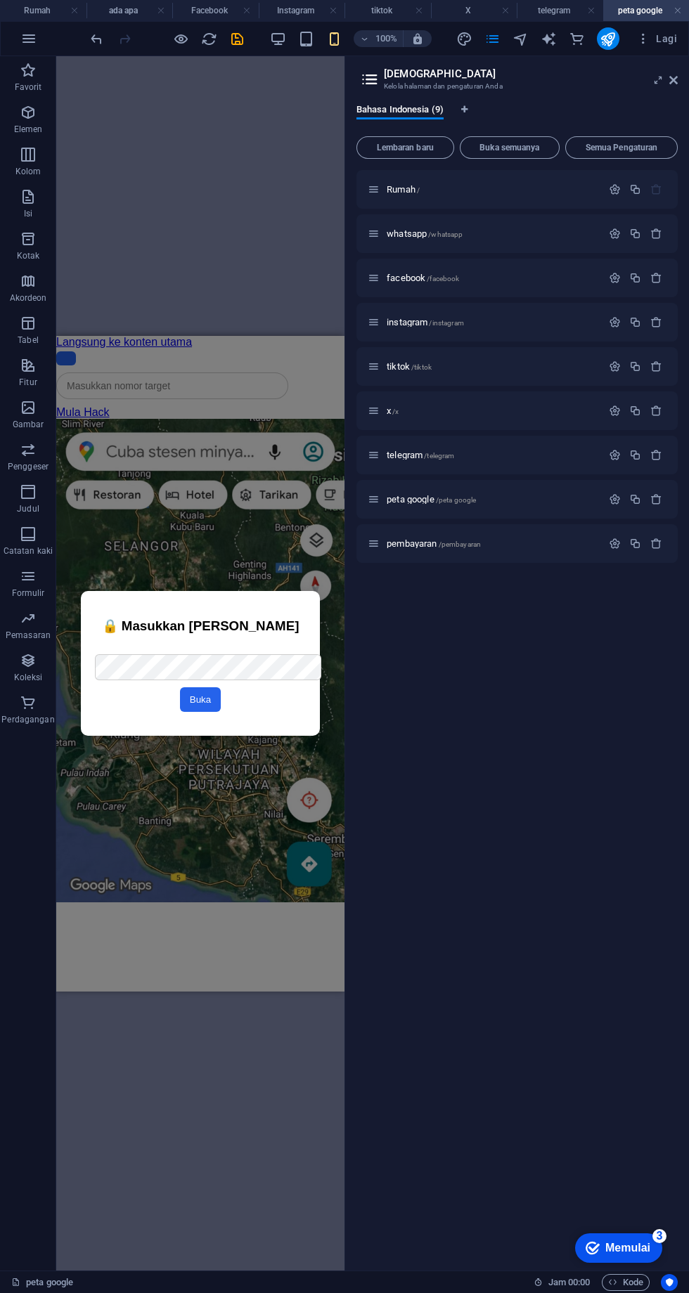
scroll to position [0, 0]
click at [117, 396] on div "Kolom Carian" at bounding box center [200, 386] width 288 height 41
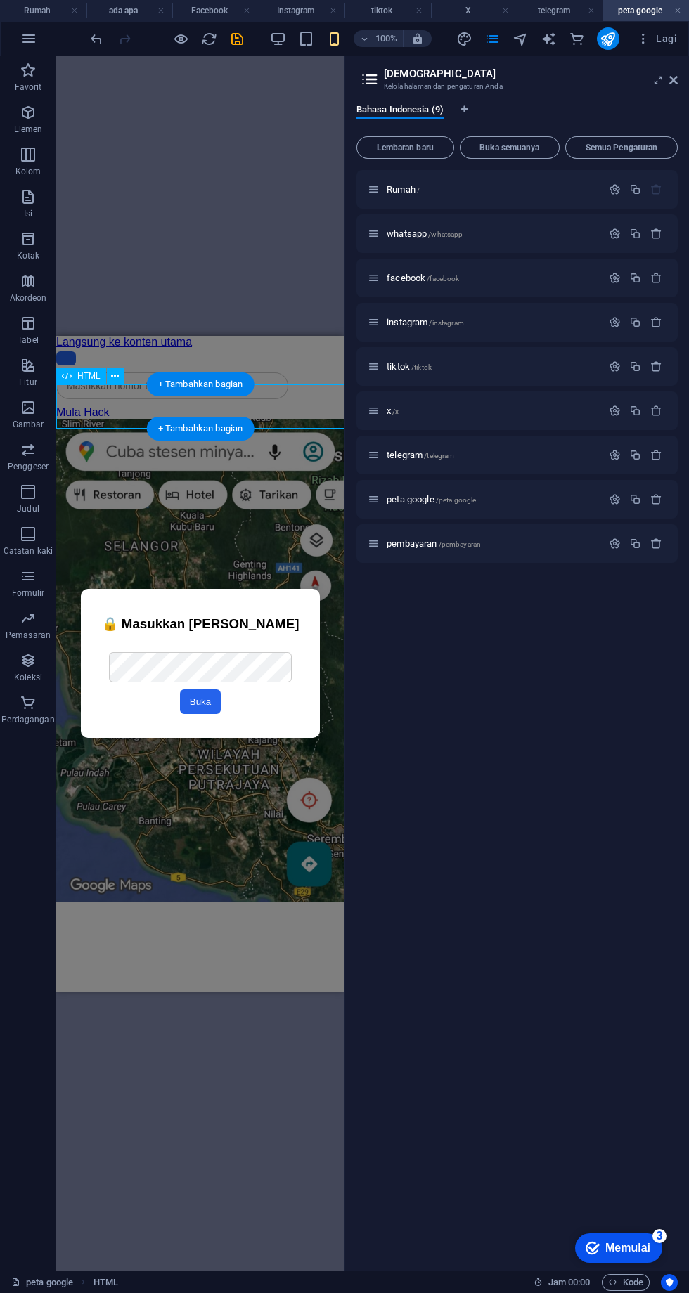
click at [121, 385] on div "Kolom Carian" at bounding box center [200, 386] width 288 height 41
click at [122, 386] on div "Kolom Carian" at bounding box center [200, 386] width 288 height 41
click at [183, 429] on font "+ Tambahkan bagian" at bounding box center [200, 428] width 85 height 11
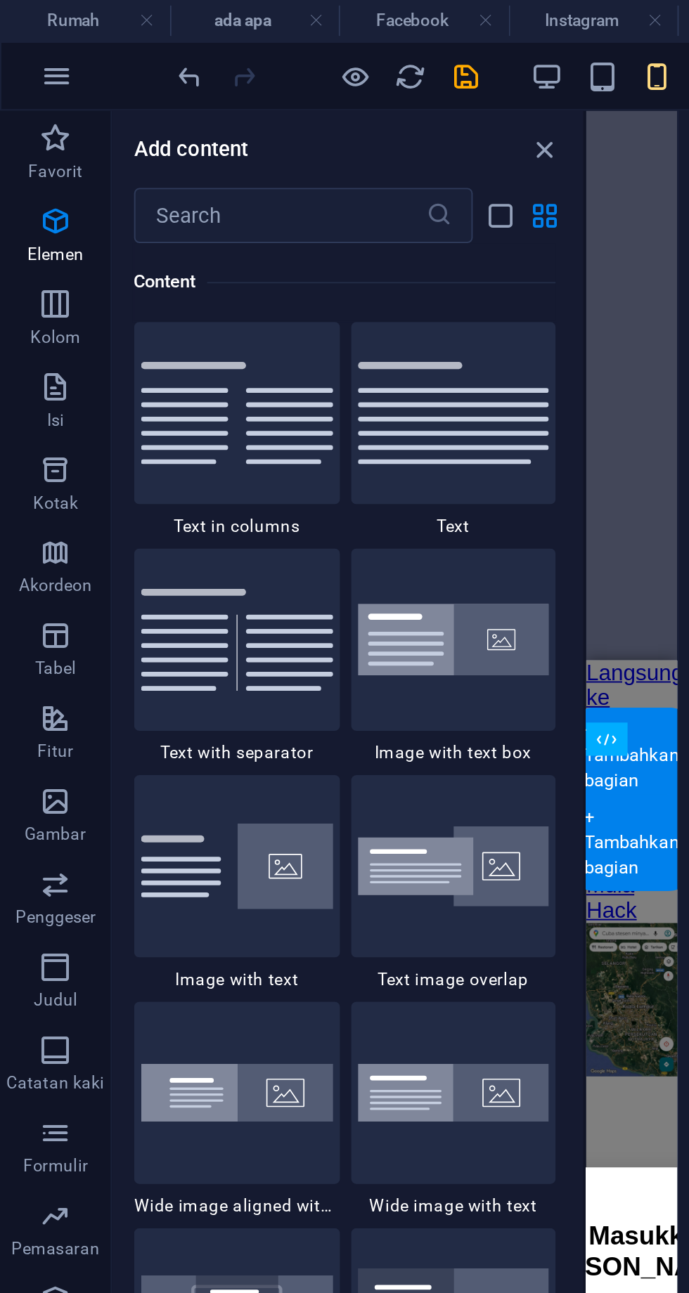
scroll to position [2460, 0]
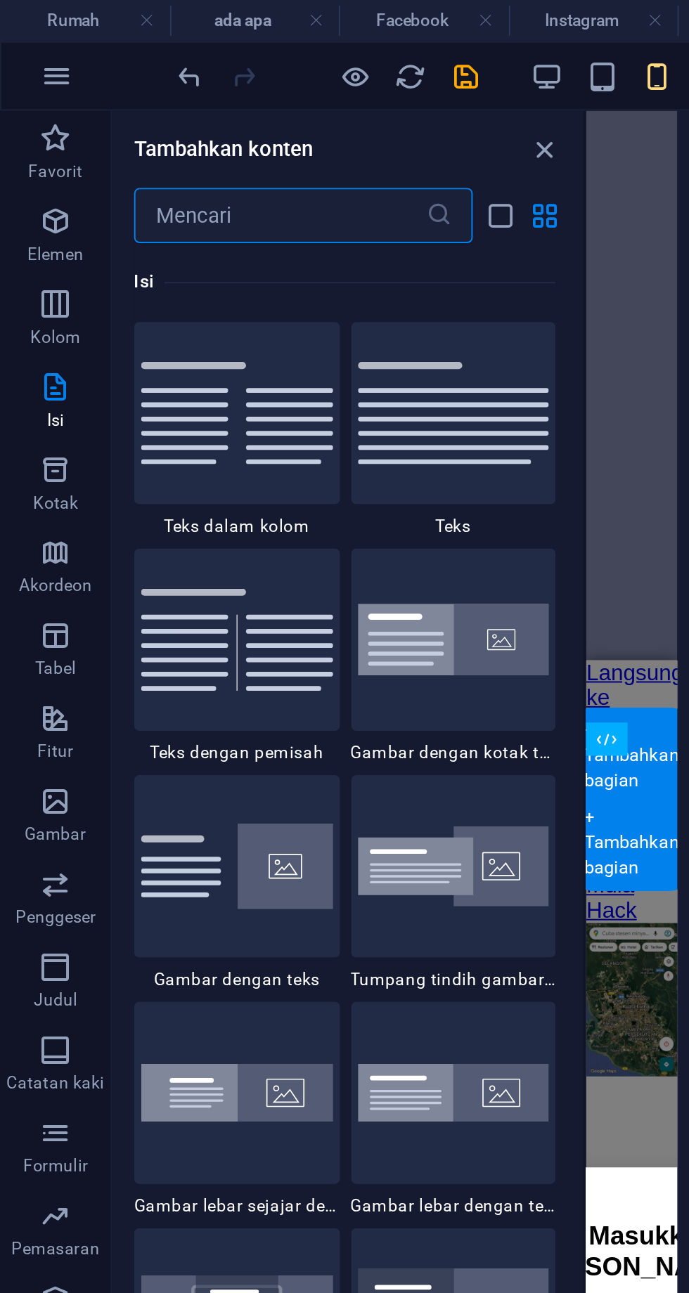
click at [281, 76] on icon "tutup panel" at bounding box center [277, 76] width 16 height 16
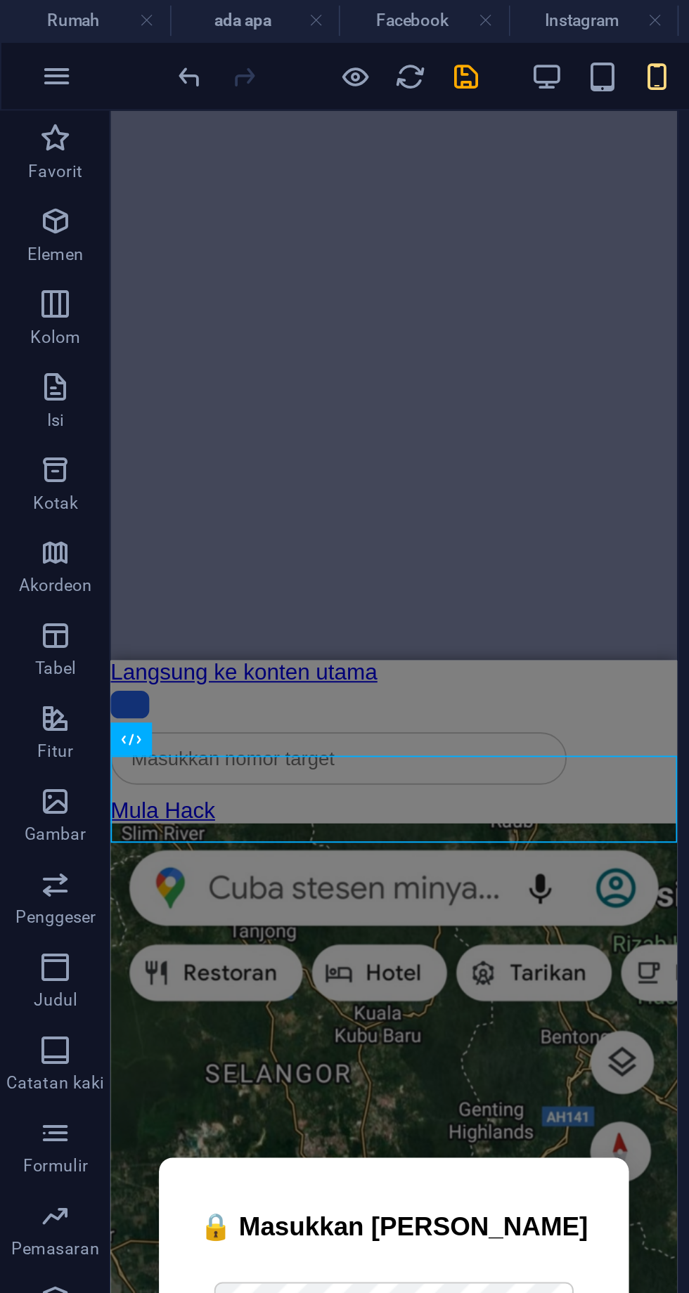
click at [326, 730] on div "Kolom Carian" at bounding box center [254, 710] width 288 height 41
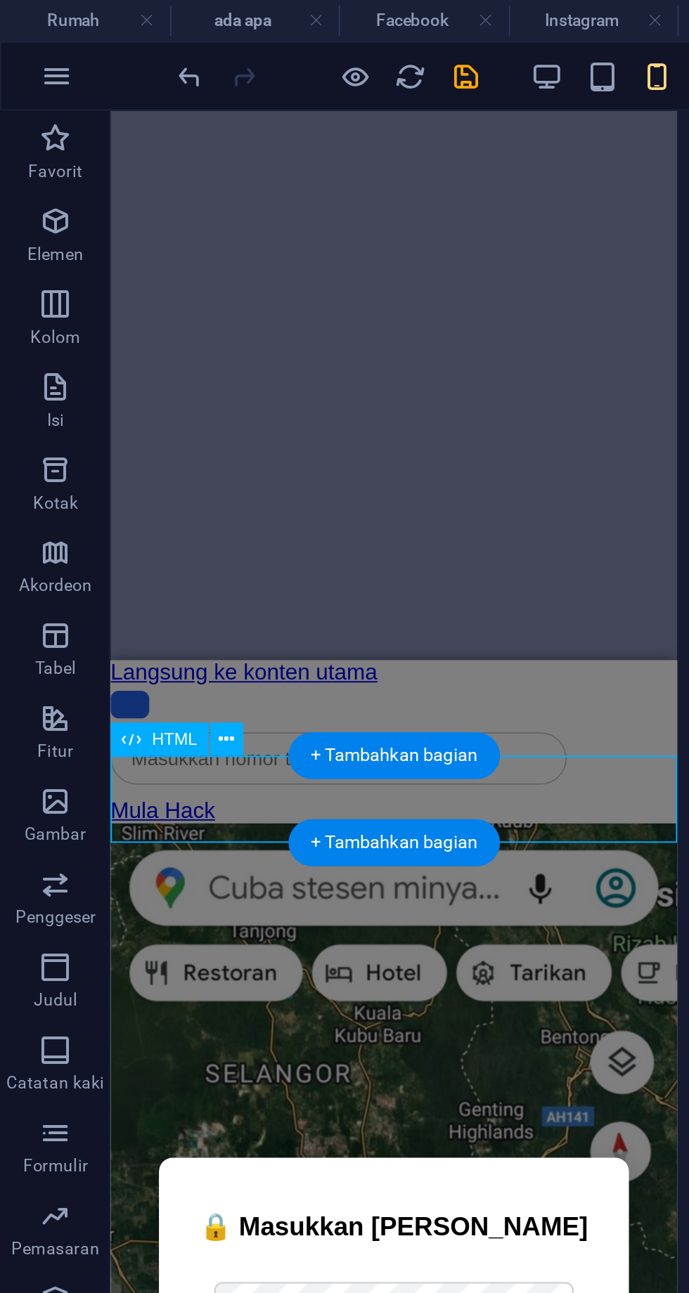
click at [214, 428] on font "+ Tambahkan bagian" at bounding box center [200, 428] width 85 height 11
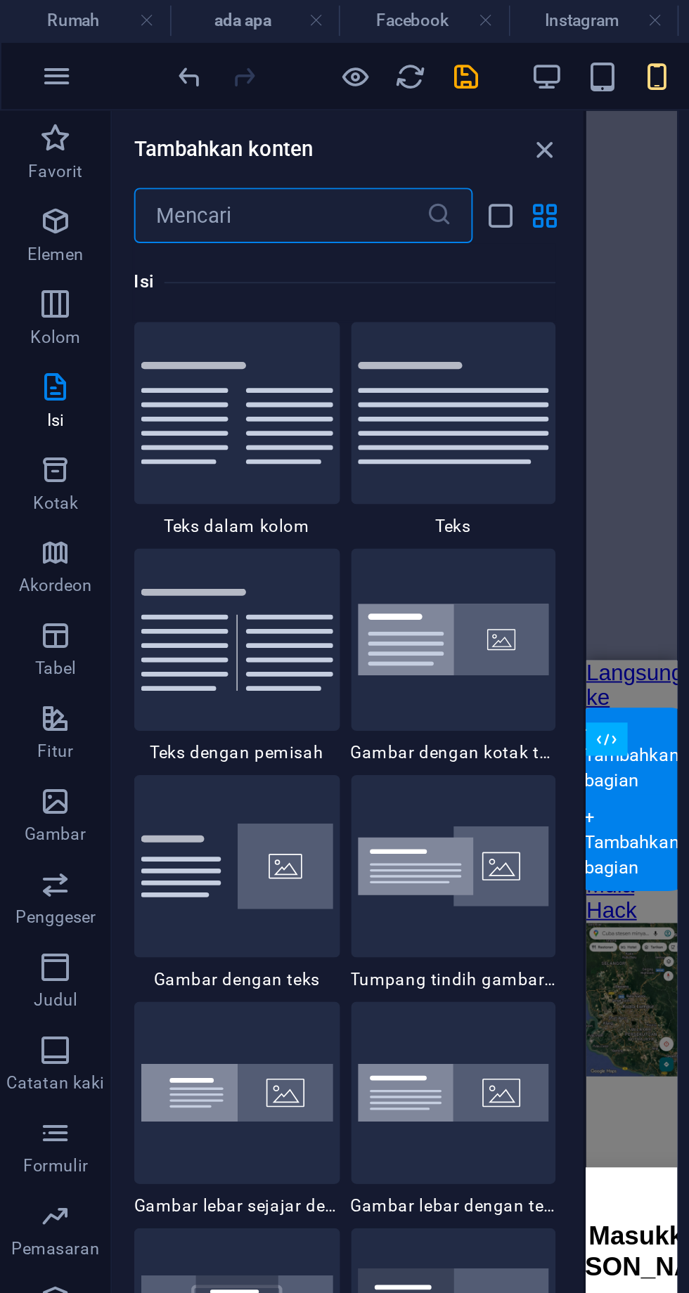
click at [27, 117] on icon "button" at bounding box center [28, 112] width 17 height 17
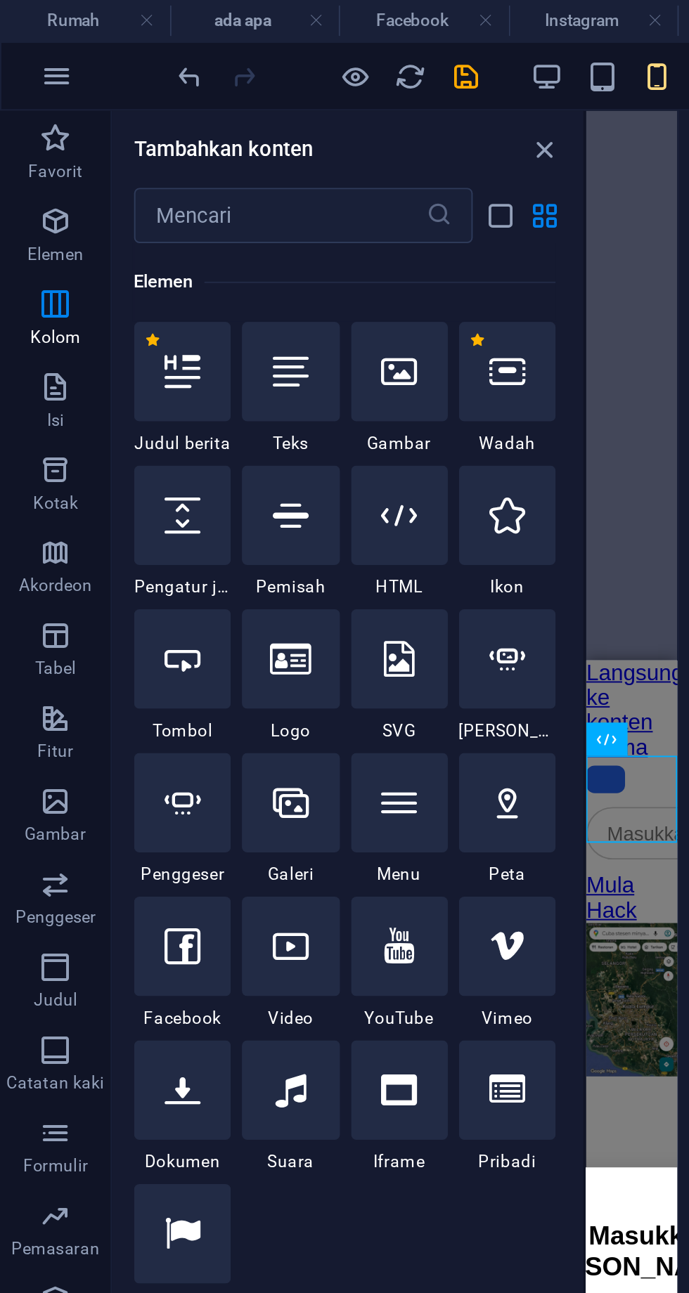
scroll to position [150, 0]
click at [204, 266] on icon at bounding box center [203, 262] width 18 height 18
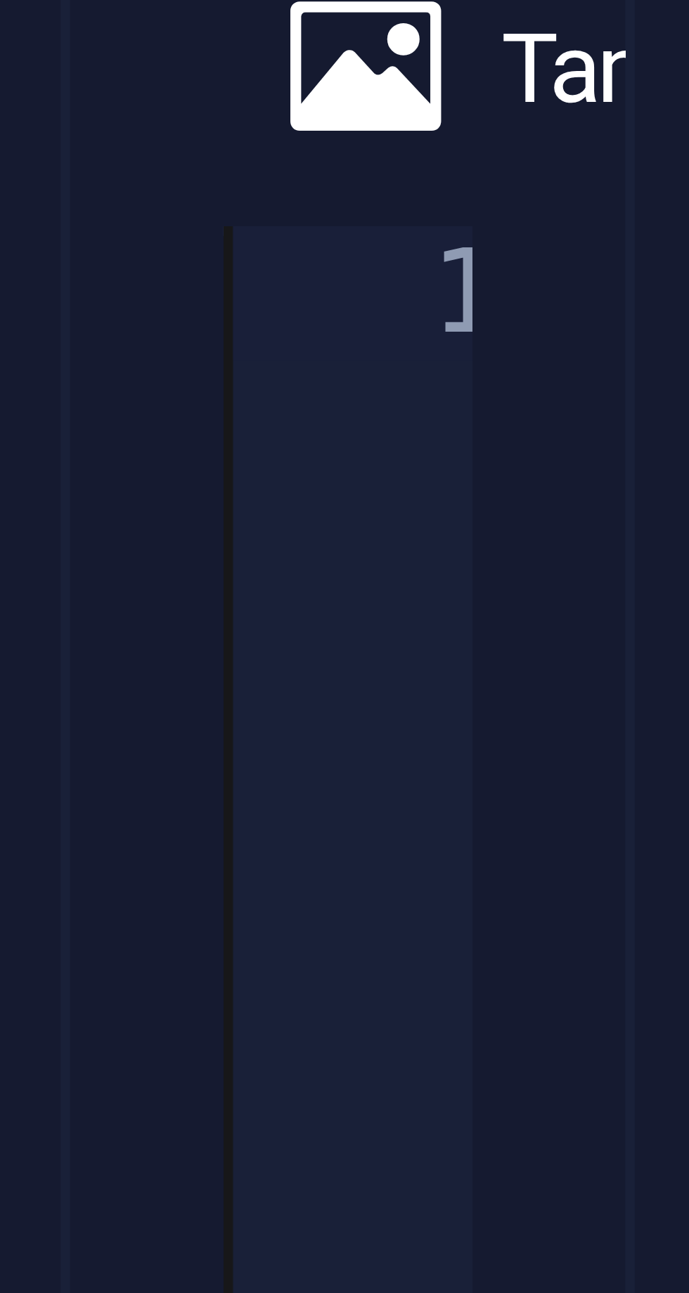
type textarea "<input type="text" class="search-input" placeholder="+60 / link media sosial">"
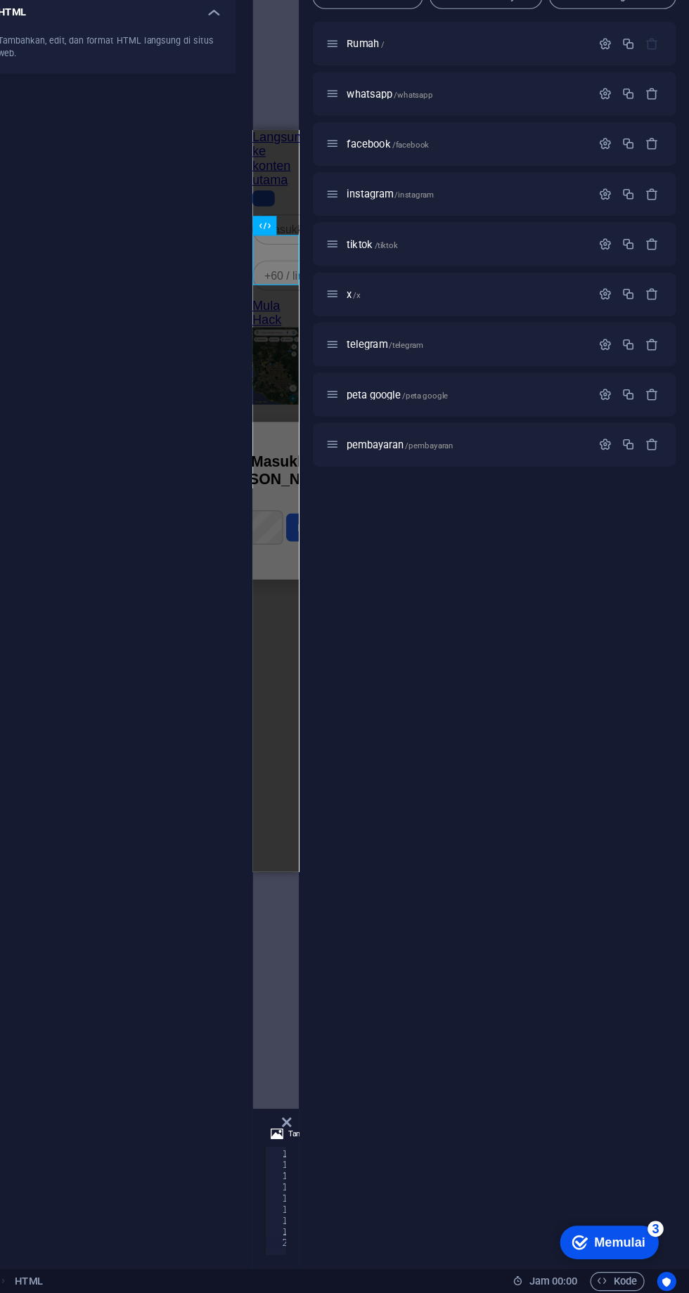
scroll to position [0, 0]
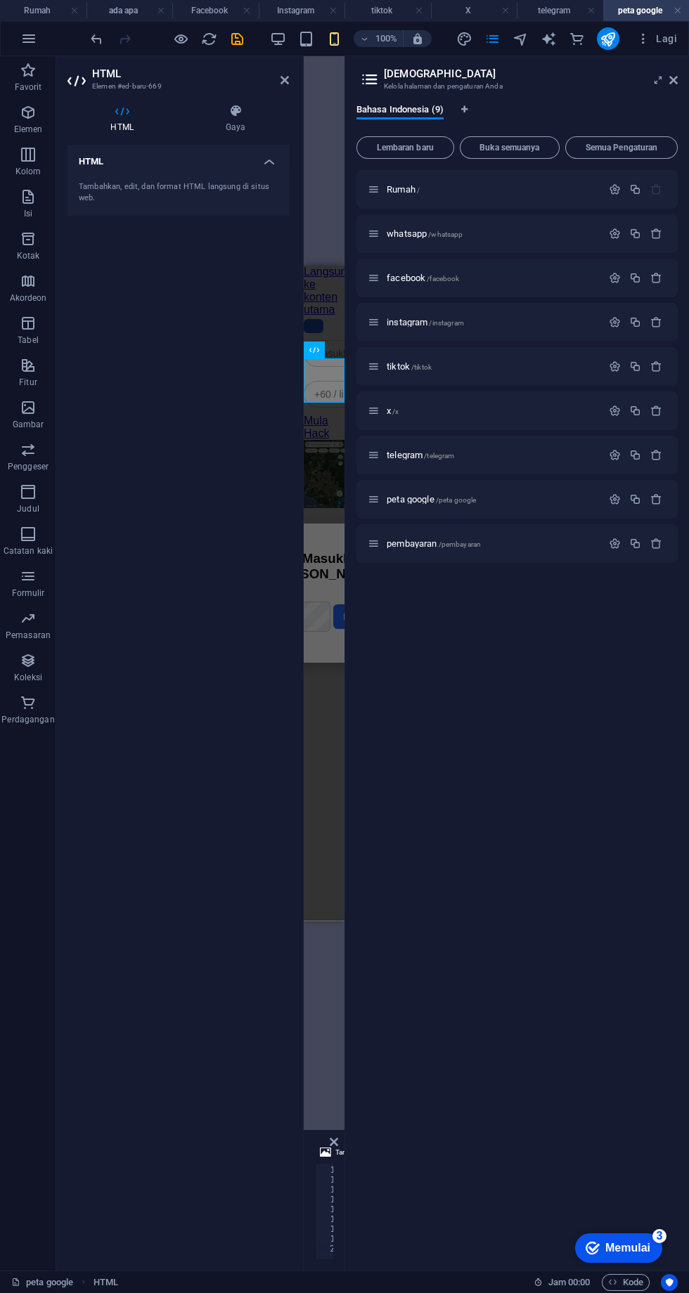
click at [288, 75] on icon at bounding box center [284, 80] width 8 height 11
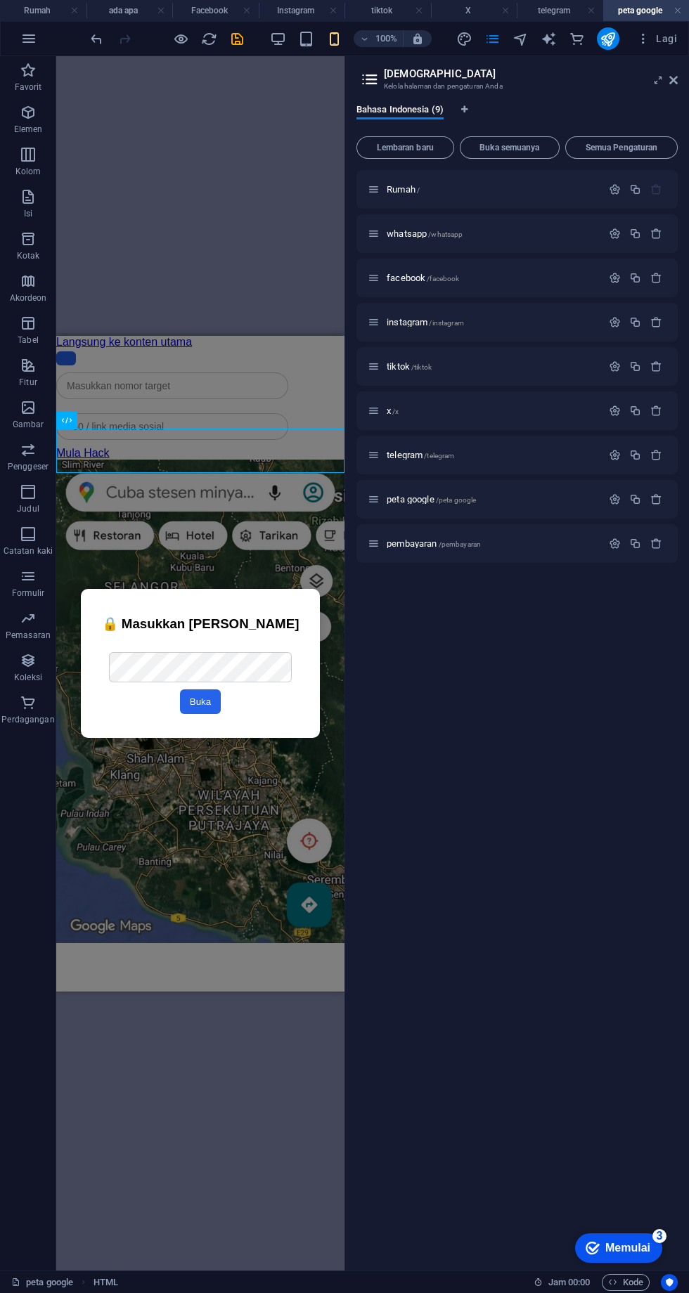
click at [236, 37] on icon "menyimpan" at bounding box center [237, 39] width 16 height 16
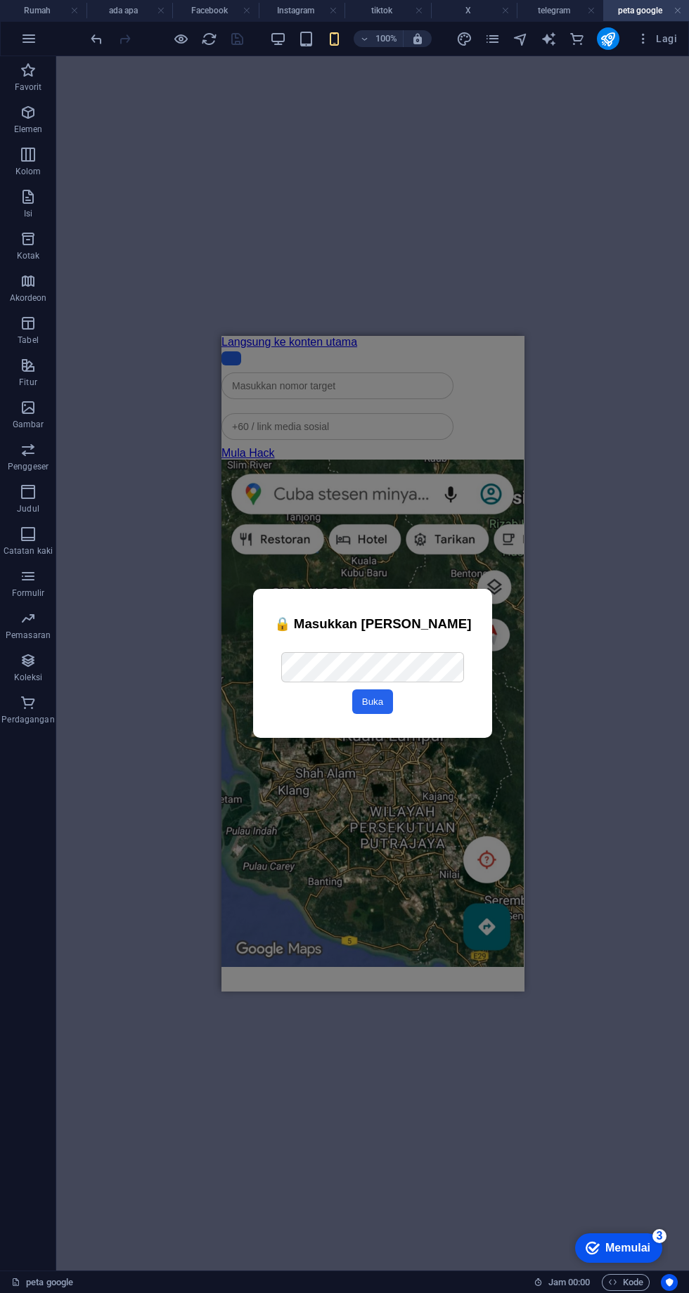
click at [383, 404] on div "Kolom Carian" at bounding box center [372, 386] width 302 height 41
click at [287, 374] on button at bounding box center [280, 376] width 17 height 17
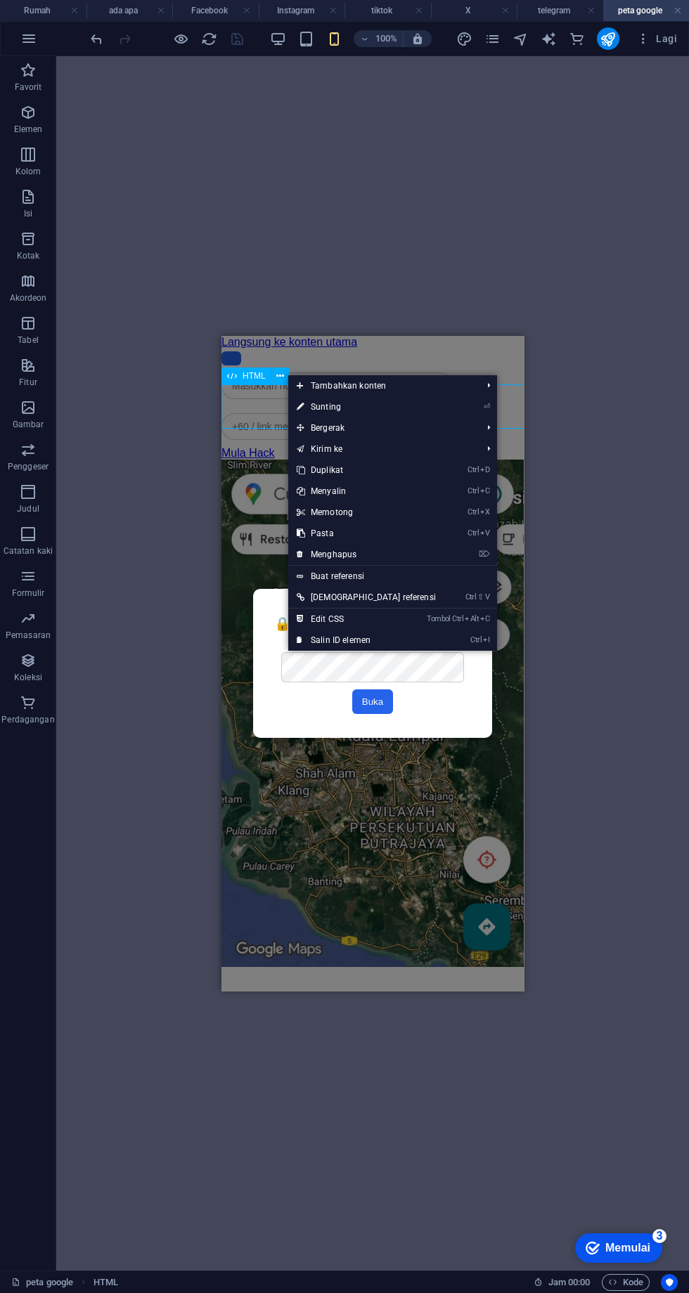
scroll to position [1, 0]
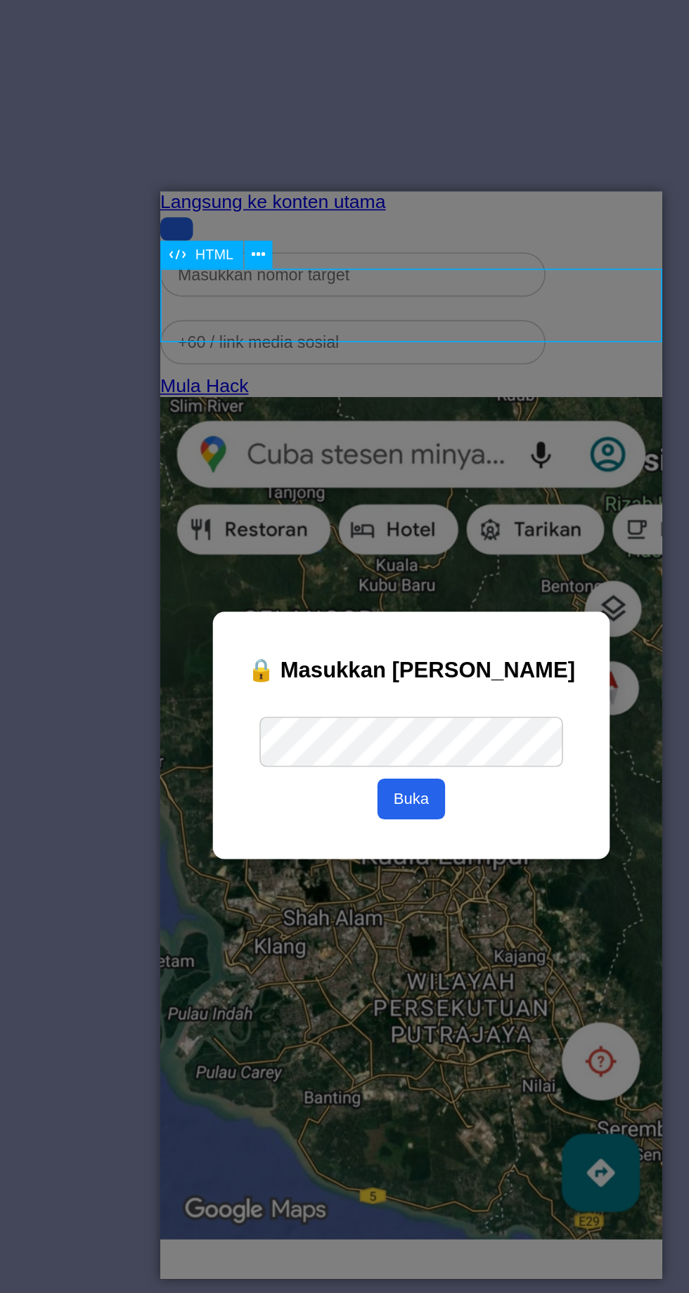
click at [289, 373] on div "HTML" at bounding box center [259, 375] width 77 height 18
click at [285, 380] on button at bounding box center [280, 374] width 17 height 17
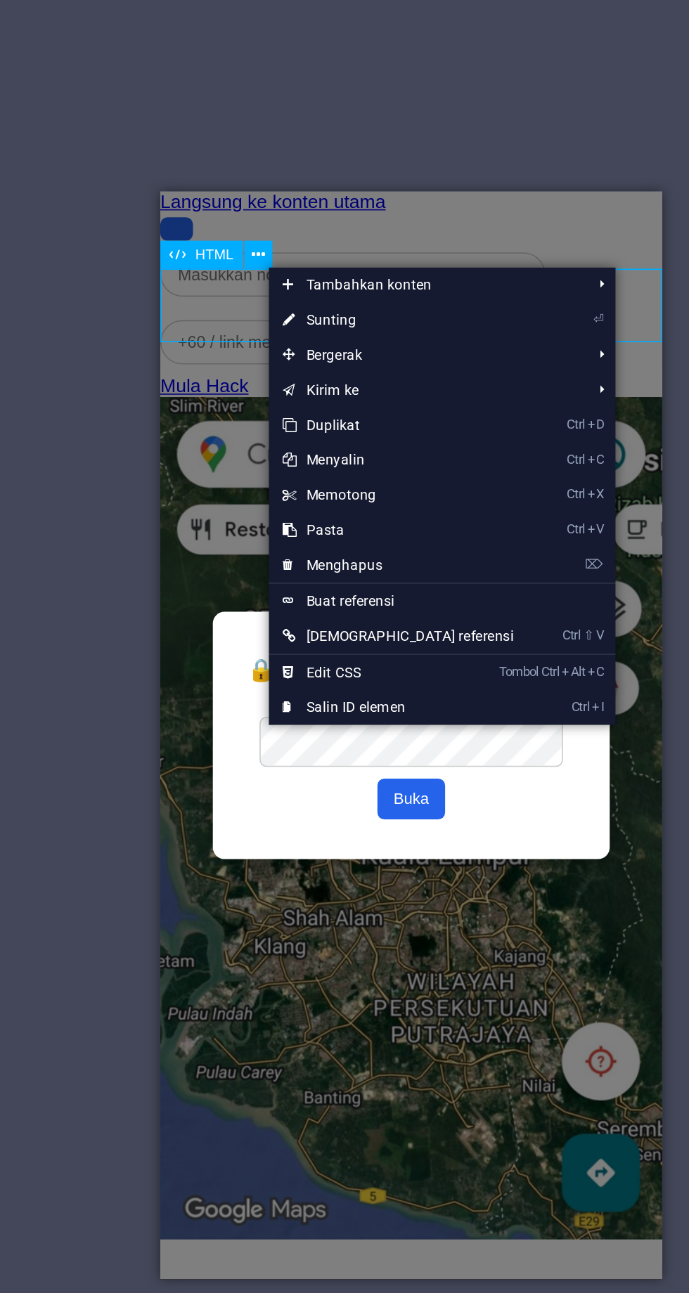
click at [375, 561] on link "⌦ Menghapus" at bounding box center [365, 560] width 156 height 21
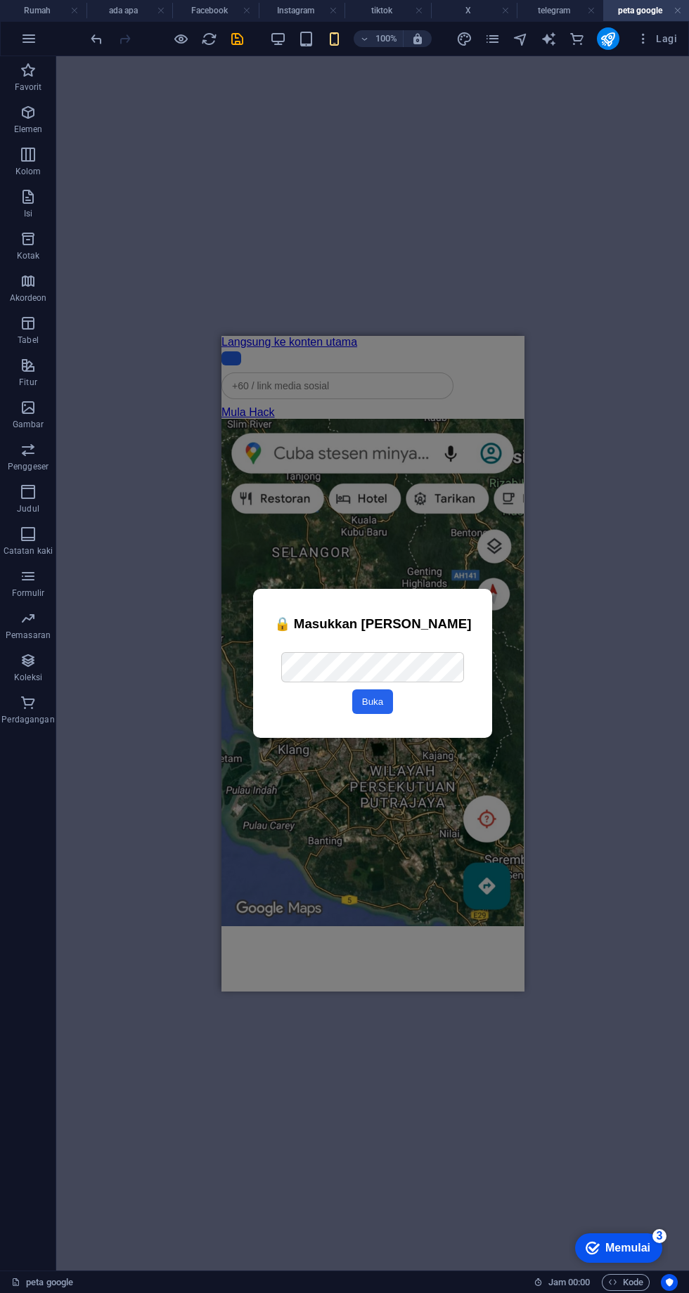
click at [233, 37] on icon "menyimpan" at bounding box center [237, 39] width 16 height 16
click at [494, 37] on icon "halaman" at bounding box center [492, 39] width 16 height 16
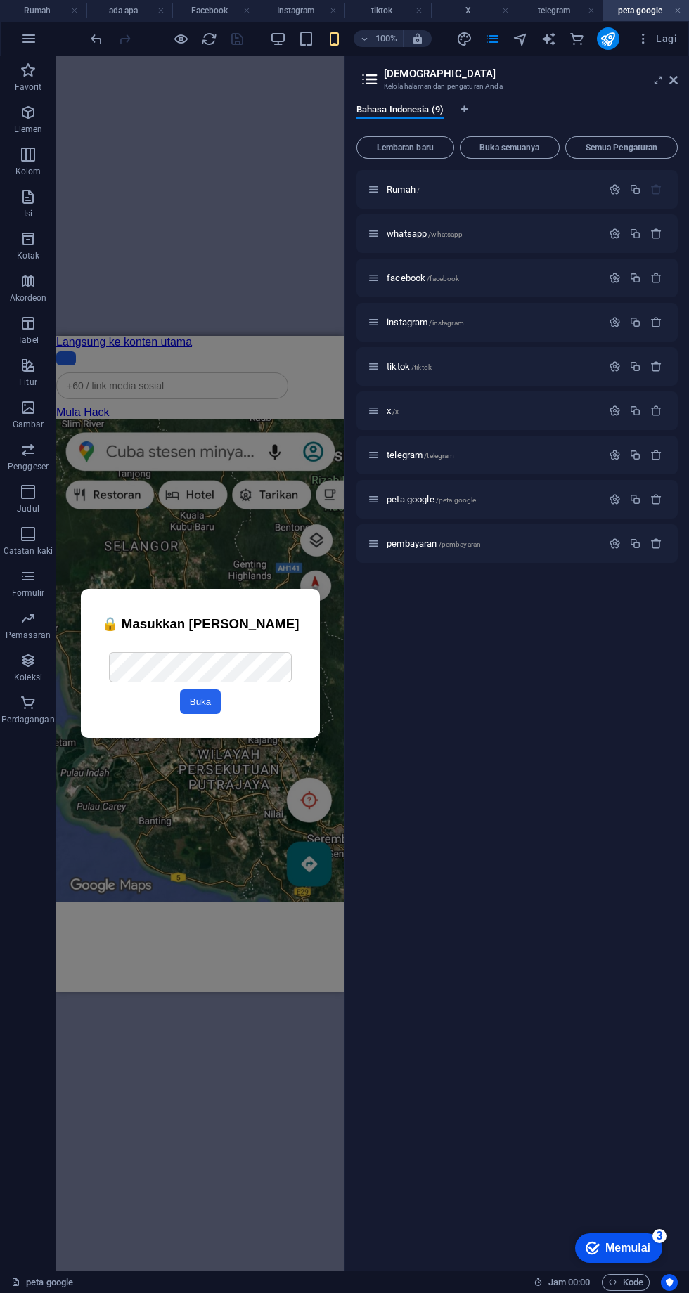
click at [515, 411] on p "x /x" at bounding box center [492, 410] width 211 height 9
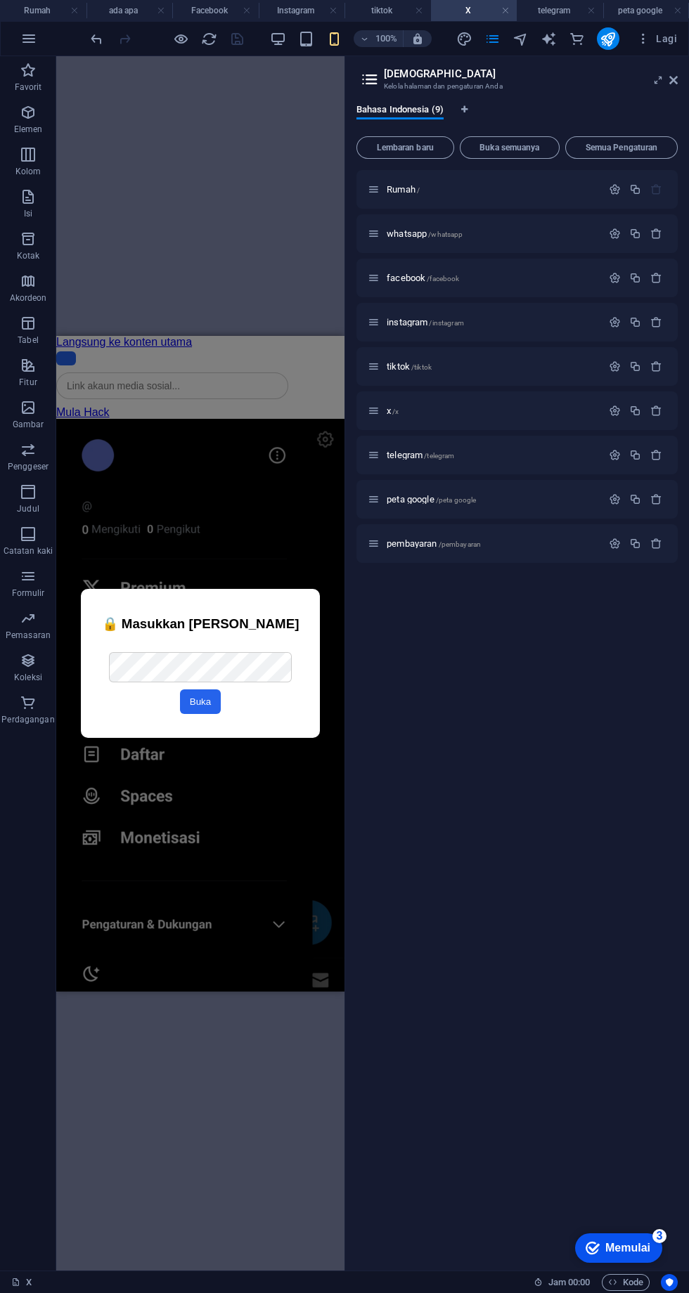
click at [511, 366] on p "tiktok /tiktok" at bounding box center [492, 366] width 211 height 9
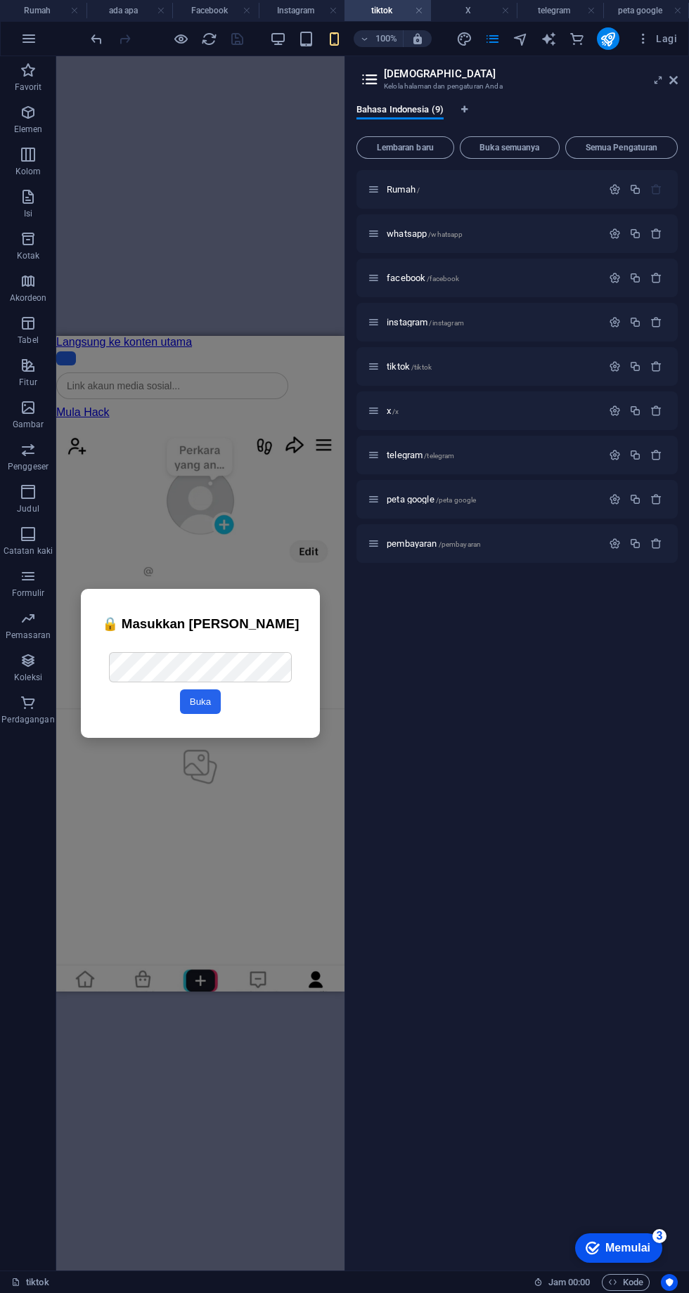
click at [535, 323] on p "instagram /instagram" at bounding box center [492, 322] width 211 height 9
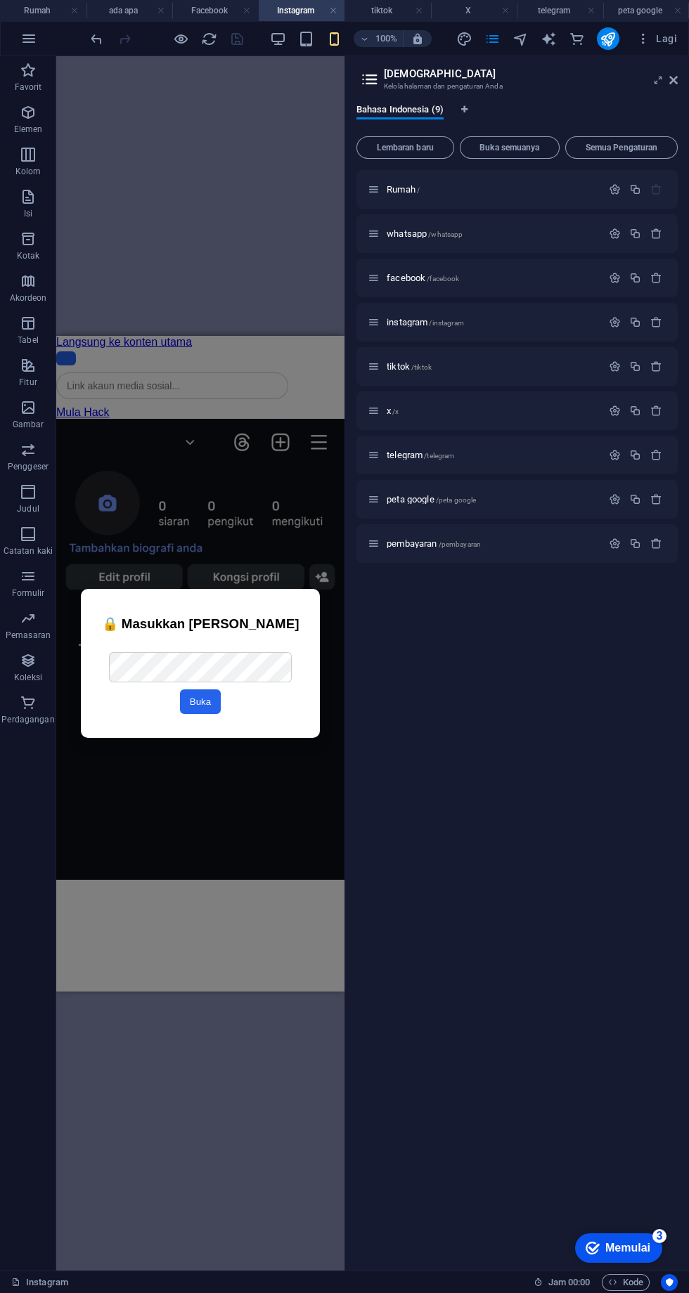
click at [536, 278] on p "facebook /facebook" at bounding box center [492, 277] width 211 height 9
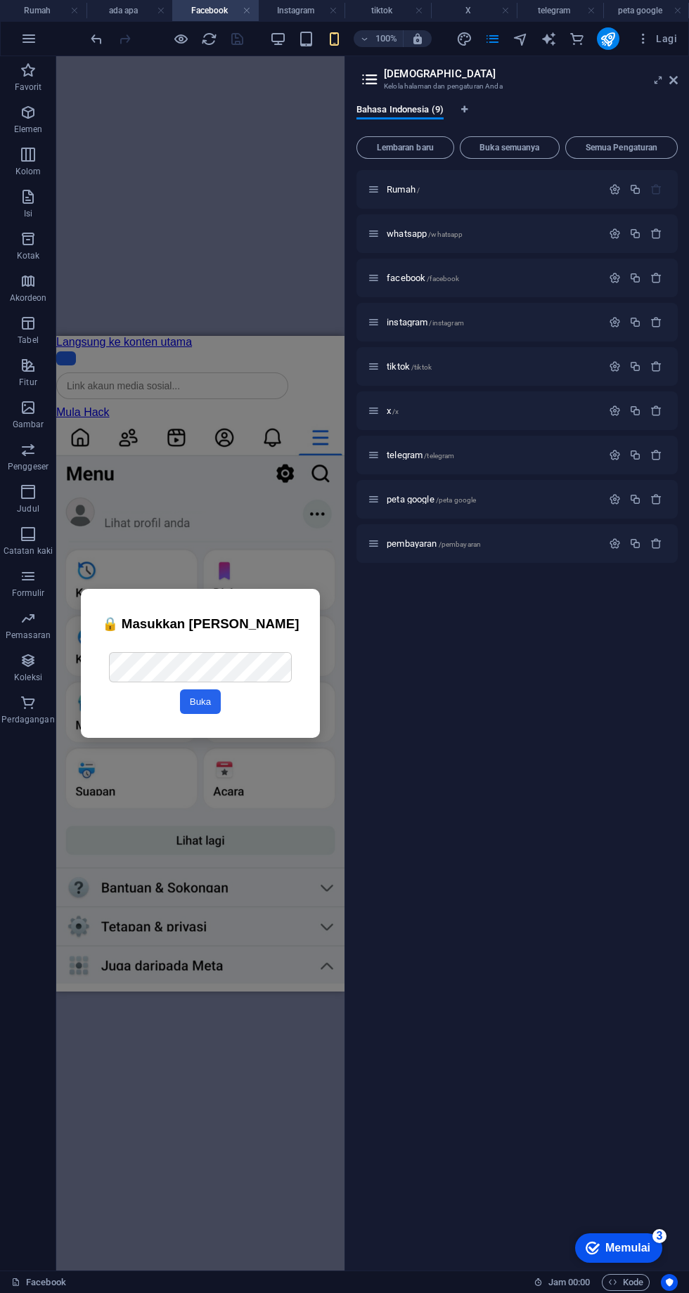
click at [538, 234] on p "whatsapp /whatsapp" at bounding box center [492, 233] width 211 height 9
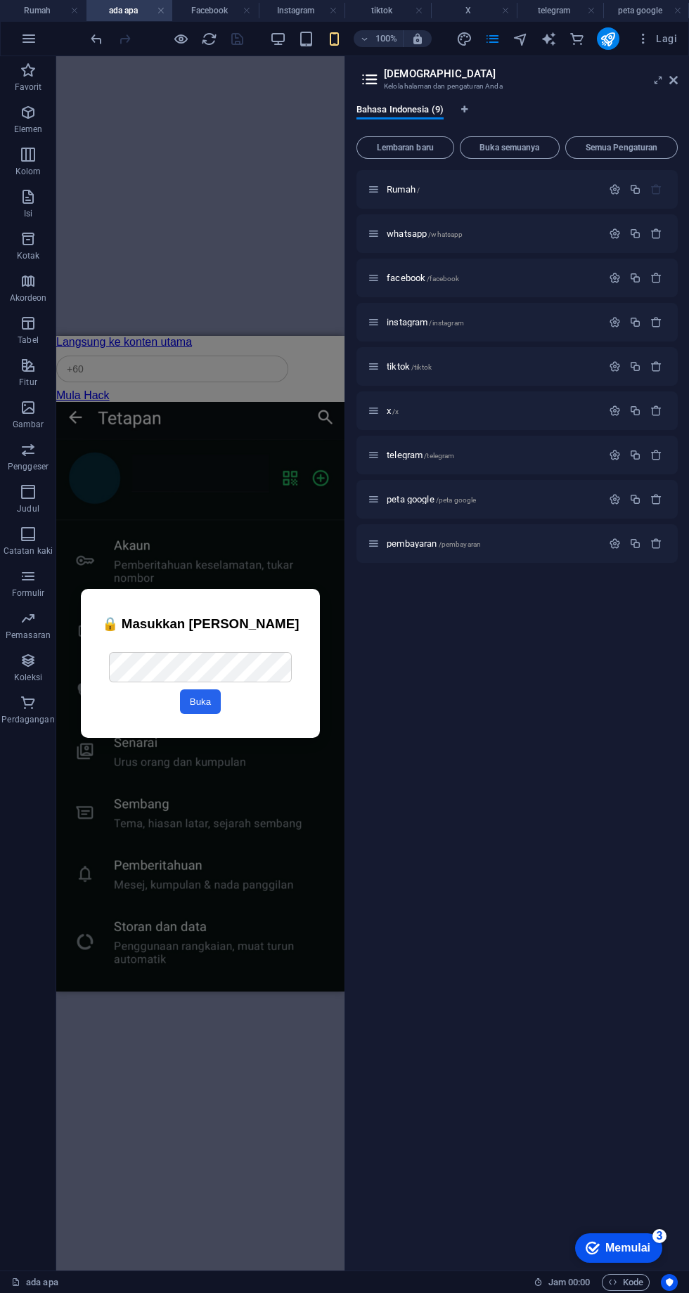
click at [605, 45] on icon "menerbitkan" at bounding box center [608, 39] width 16 height 16
